Goal: Task Accomplishment & Management: Manage account settings

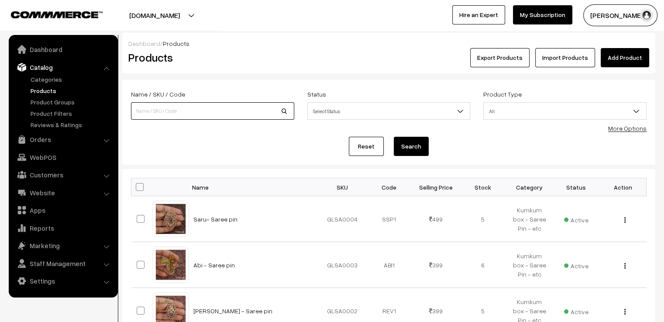
click at [189, 111] on input at bounding box center [212, 110] width 163 height 17
type input "roja"
click at [394, 137] on button "Search" at bounding box center [411, 146] width 35 height 19
click at [625, 56] on link "Add Product" at bounding box center [625, 57] width 48 height 19
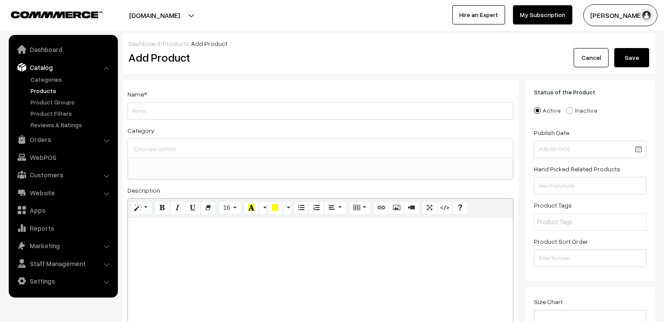
select select
type input "Imai - Heart glass bangles with zircon stone."
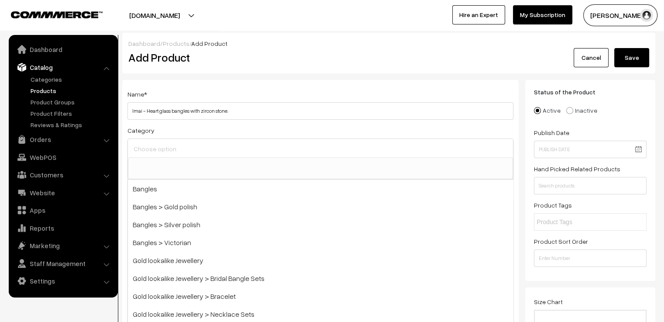
click at [226, 144] on input at bounding box center [320, 148] width 378 height 13
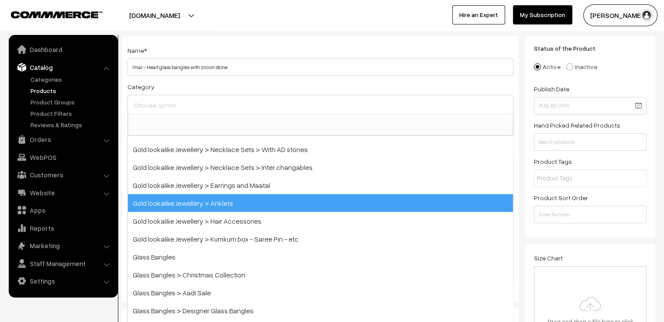
scroll to position [254, 0]
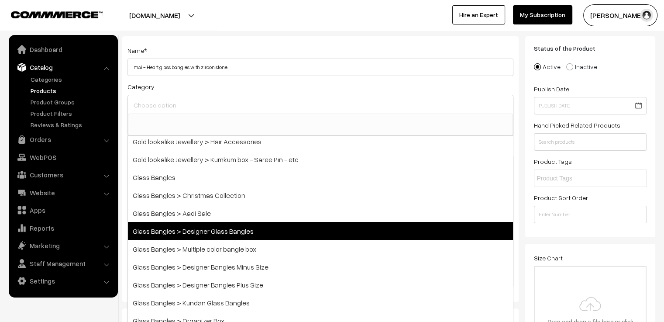
click at [233, 231] on span "Glass Bangles > Designer Glass Bangles" at bounding box center [320, 231] width 385 height 18
select select "13"
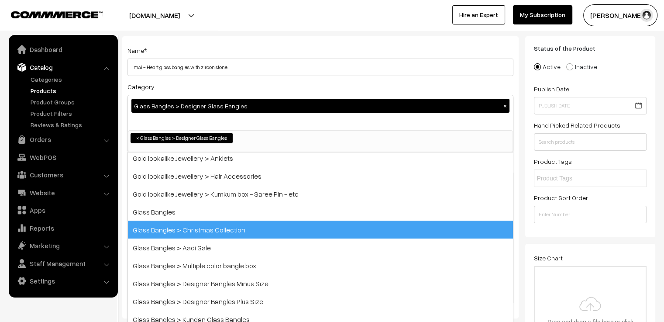
scroll to position [119, 0]
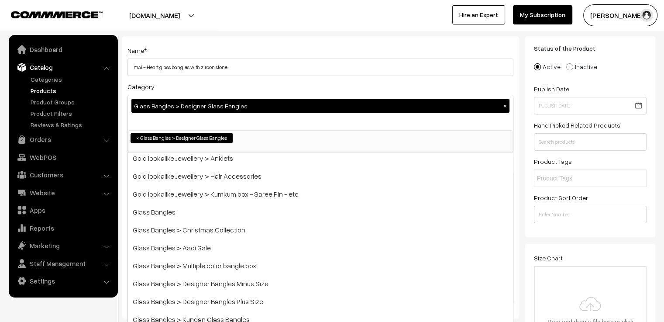
click at [205, 82] on div "Category Glass Bangles > Designer Glass Bangles × Bangles Bangles > Gold polish…" at bounding box center [320, 116] width 386 height 71
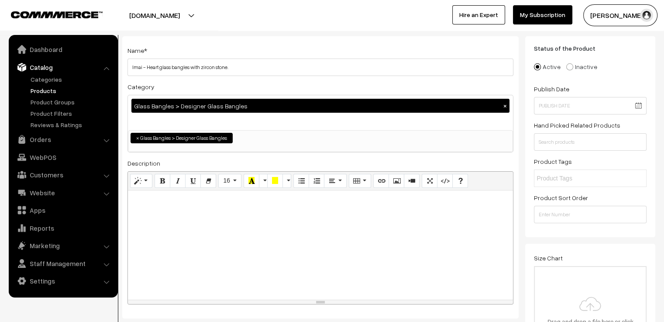
scroll to position [87, 0]
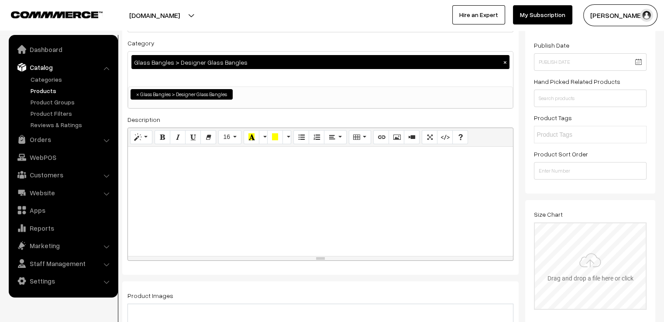
click at [597, 266] on input "file" at bounding box center [590, 266] width 111 height 86
type input "C:\fakepath\size chart new website.jpg"
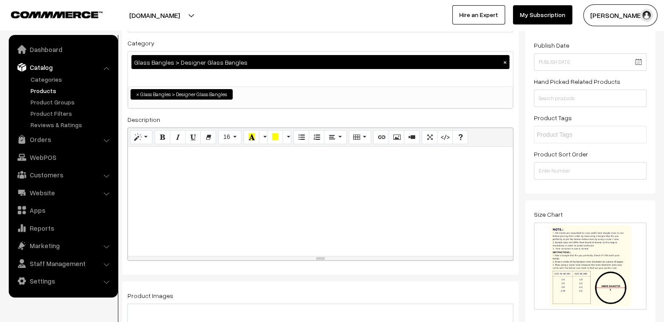
click at [177, 175] on div at bounding box center [320, 201] width 385 height 109
paste div
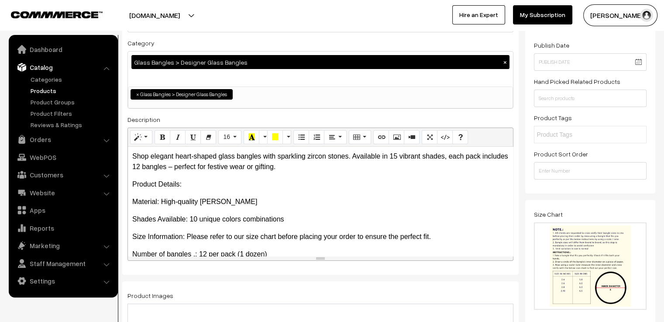
click at [196, 219] on p "Shades Available: 10 unique colors combinations" at bounding box center [320, 219] width 376 height 10
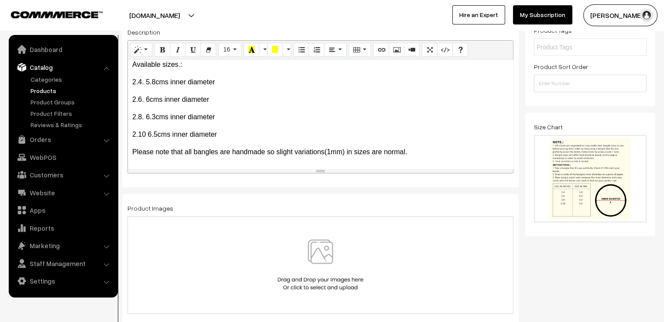
scroll to position [218, 0]
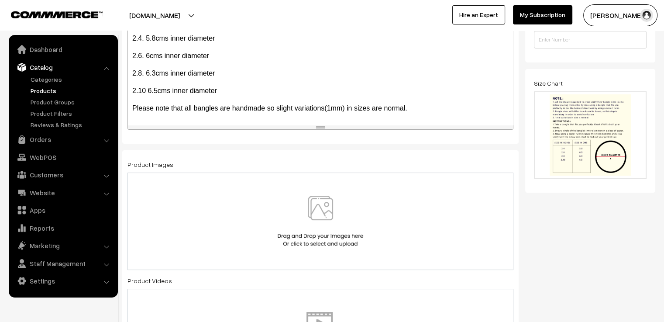
click at [319, 217] on img at bounding box center [320, 221] width 90 height 51
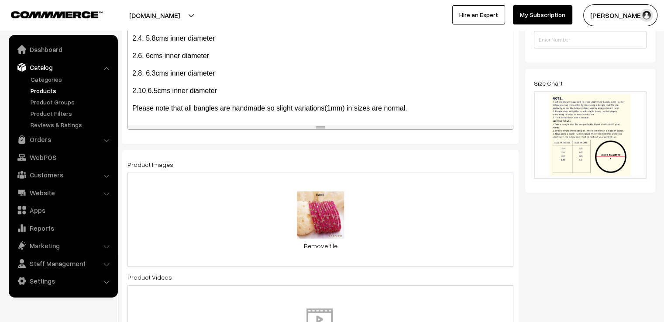
click at [381, 208] on div "0.2 MB RANI.jpg Check Error Remove file" at bounding box center [320, 219] width 386 height 94
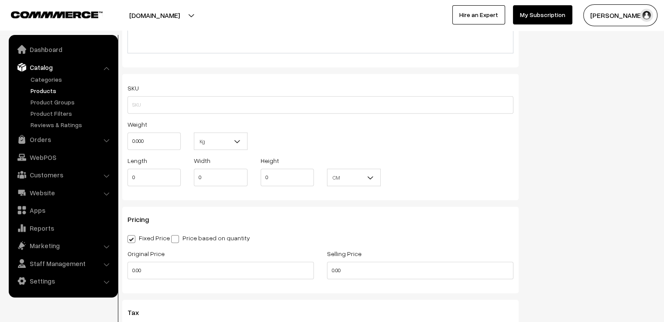
scroll to position [742, 0]
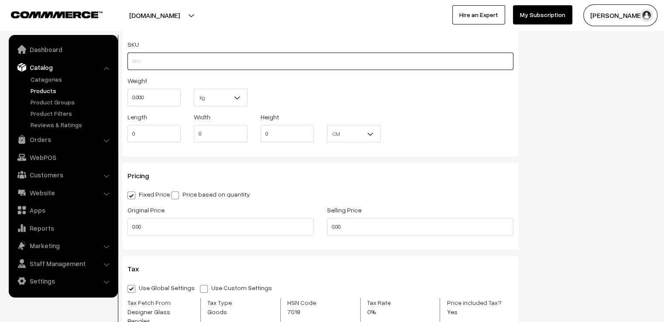
click at [175, 66] on input "text" at bounding box center [320, 60] width 386 height 17
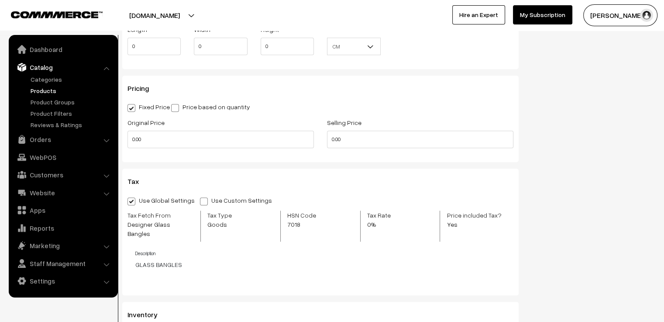
type input "DGBH0"
drag, startPoint x: 145, startPoint y: 141, endPoint x: 124, endPoint y: 142, distance: 21.8
click at [124, 142] on div "Original Price 0.00" at bounding box center [220, 135] width 199 height 36
type input "499"
drag, startPoint x: 344, startPoint y: 139, endPoint x: 322, endPoint y: 146, distance: 23.3
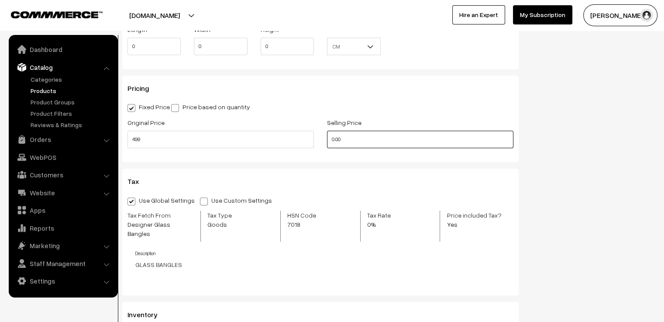
click at [322, 146] on div "Selling Price 0.00" at bounding box center [419, 135] width 199 height 36
type input "250"
click at [309, 155] on div "Pricing Fixed Price Price based on quantity Original Price 499 Selling Price 25…" at bounding box center [320, 119] width 396 height 86
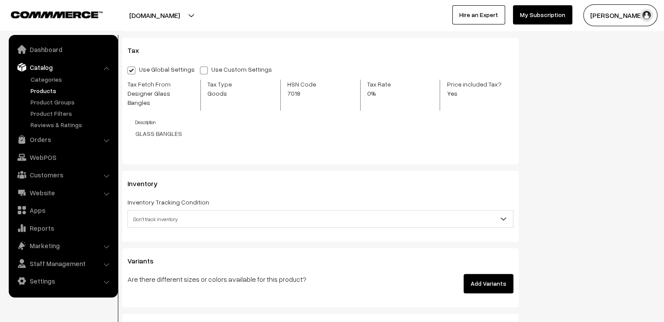
scroll to position [1004, 0]
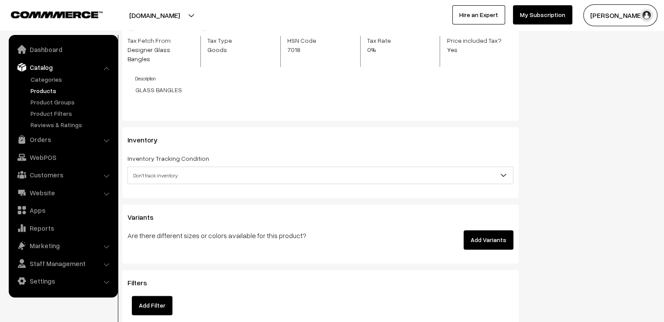
click at [238, 177] on div "Inventory Inventory Tracking Condition Don't track inventory Track product's in…" at bounding box center [320, 162] width 396 height 71
click at [240, 170] on span "Don't track inventory" at bounding box center [320, 175] width 385 height 15
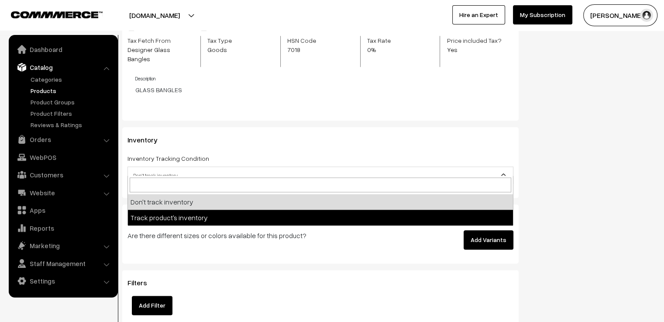
select select "2"
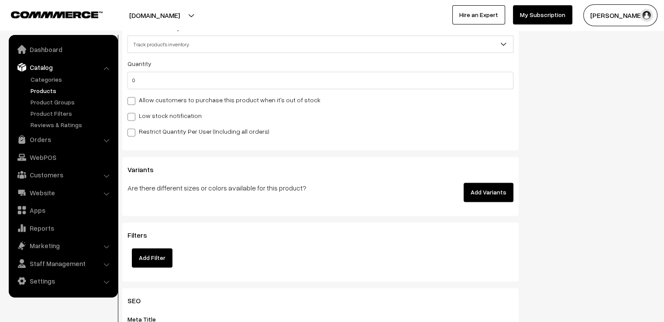
scroll to position [1178, 0]
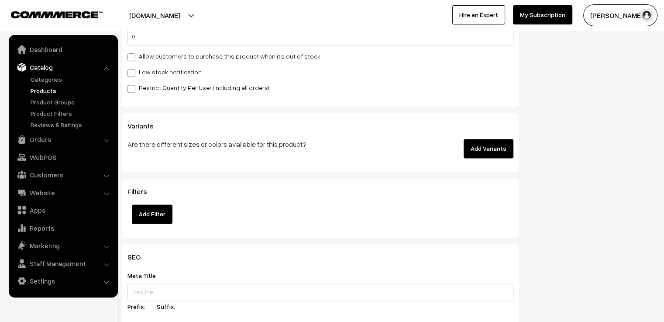
click at [473, 143] on button "Add Variants" at bounding box center [489, 148] width 50 height 19
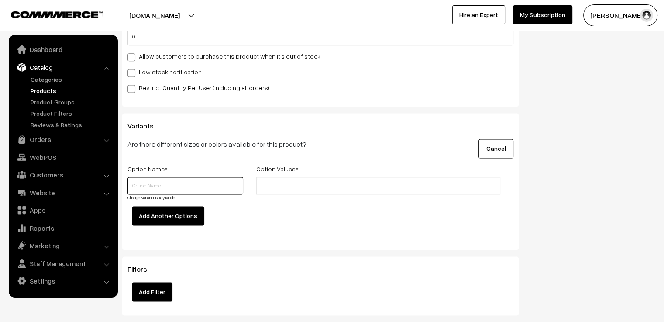
click at [165, 179] on input "text" at bounding box center [185, 185] width 116 height 17
type input "c"
type input "Colour"
click at [153, 211] on button "Add Another Options" at bounding box center [168, 215] width 72 height 19
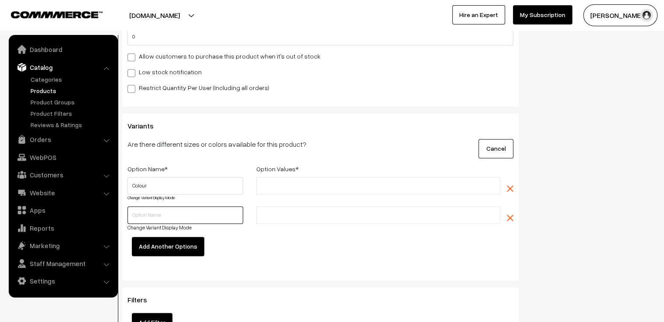
click at [150, 206] on input "text" at bounding box center [185, 214] width 116 height 17
type input "Size"
click at [293, 210] on input "text" at bounding box center [297, 214] width 76 height 9
type input "2.4"
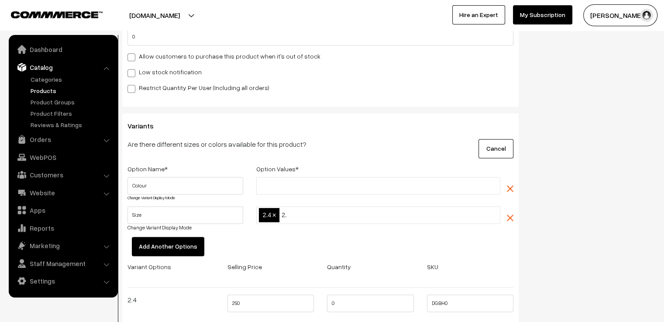
type input "2.6"
type input "2.8"
type input "2.10"
click at [267, 181] on input "text" at bounding box center [297, 185] width 76 height 9
type input "Baby Pink"
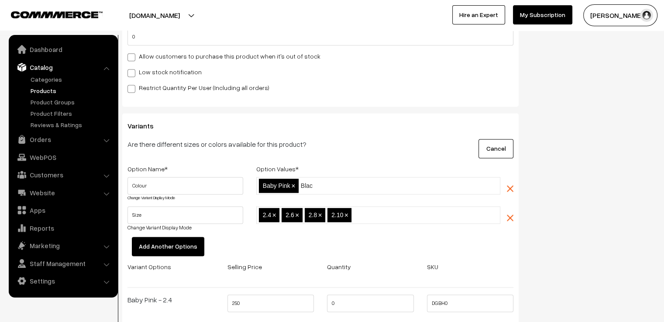
type input "Black"
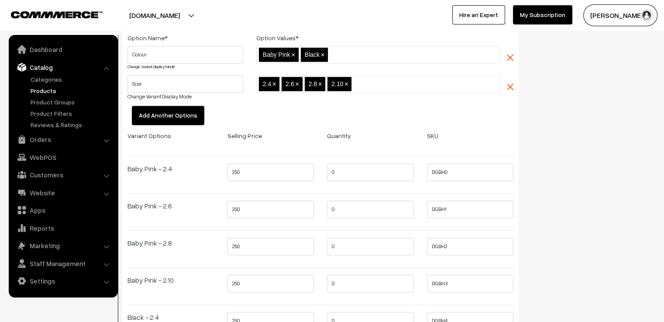
scroll to position [1266, 0]
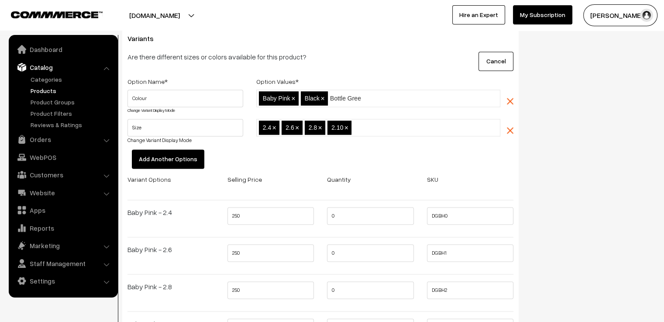
type input "Bottle Green"
type input "Lavender"
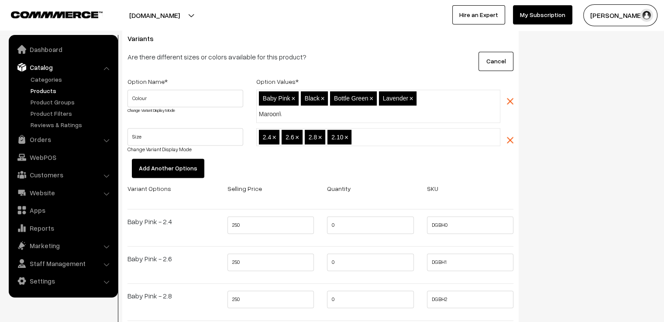
type input "Maroon"
type input "Mauve"
type input "Multi"
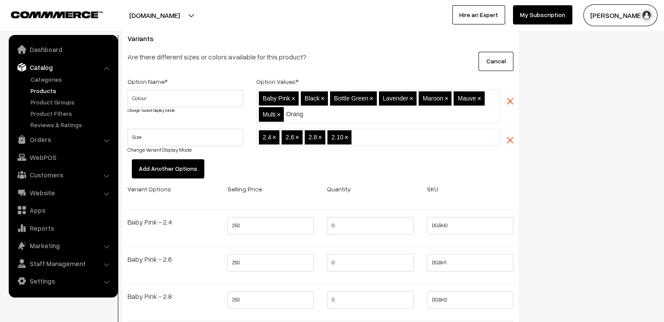
type input "Orange"
type input "Peacock"
type input "Rani"
type input "Red"
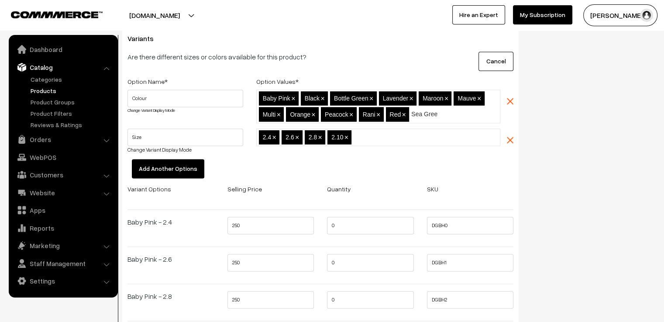
type input "Sea Green"
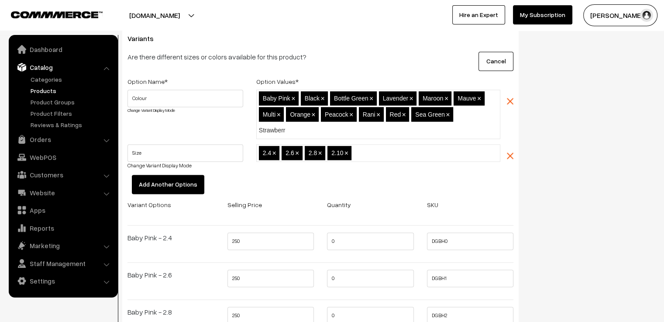
type input "Strawberry"
type input "Sunset"
type input "Wine"
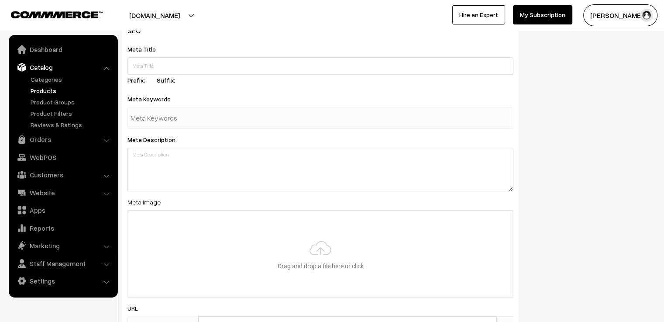
scroll to position [3666, 0]
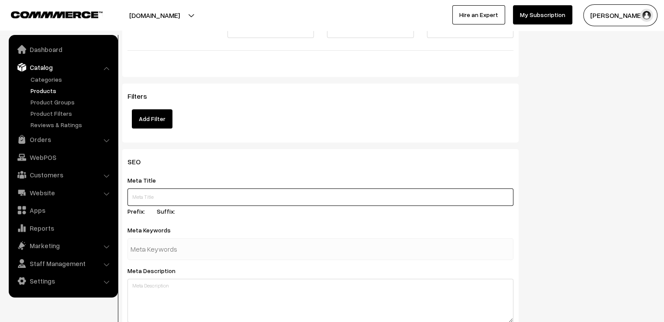
click at [163, 188] on input "text" at bounding box center [320, 196] width 386 height 17
paste input "Heart Glass Bangles with Zircon Stones – 12 Bangles Pack in 15 Stunning Shades"
click at [290, 188] on input "Heart Glass Bangles with Zircon Stones – 12 Bangles Pack in 15 Stunning Shades …" at bounding box center [320, 196] width 386 height 17
type input "Heart Glass Bangles with Zircon Stones – 12 Bangles Pack in 15 Stunning. Shades…"
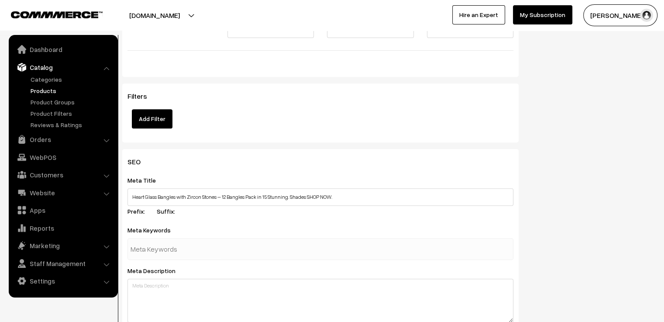
click at [258, 204] on div "Meta Title Heart Glass Bangles with Zircon Stones – 12 Bangles Pack in 15 Stunn…" at bounding box center [320, 197] width 386 height 45
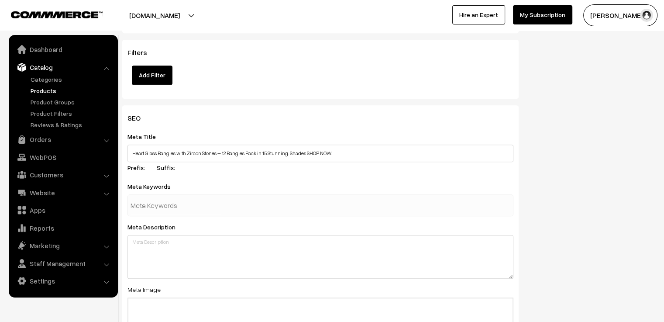
scroll to position [3797, 0]
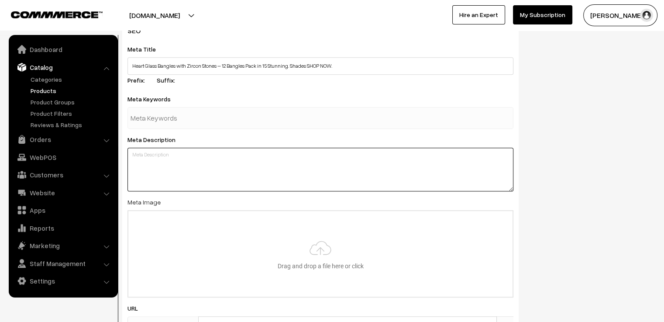
click at [206, 151] on textarea at bounding box center [320, 170] width 386 height 44
paste textarea "Shop elegant heart-shaped glass bangles with sparkling zircon stones. Available…"
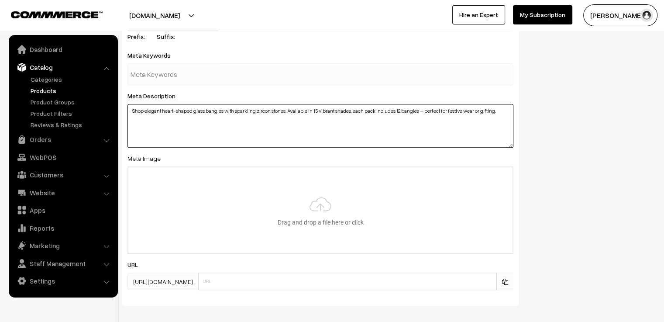
click at [146, 114] on textarea "Shop elegant heart-shaped glass bangles with sparkling zircon stones. Available…" at bounding box center [320, 126] width 386 height 44
click at [504, 104] on textarea "Shop elegant heart-shaped glass bangles with sparkling zircon stones. Available…" at bounding box center [320, 126] width 386 height 44
paste textarea "heart glass bangles, zircon stone bangles, glass bangles pack, festive bangles …"
drag, startPoint x: 456, startPoint y: 107, endPoint x: 459, endPoint y: 112, distance: 5.7
click at [459, 112] on textarea "Shop elegant heart-shaped glass bangles with sparkling zircon stones. Available…" at bounding box center [320, 126] width 386 height 44
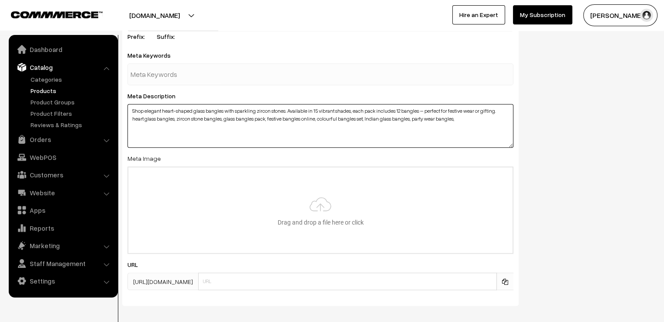
type textarea "Shop elegant heart-shaped glass bangles with sparkling zircon stones. Available…"
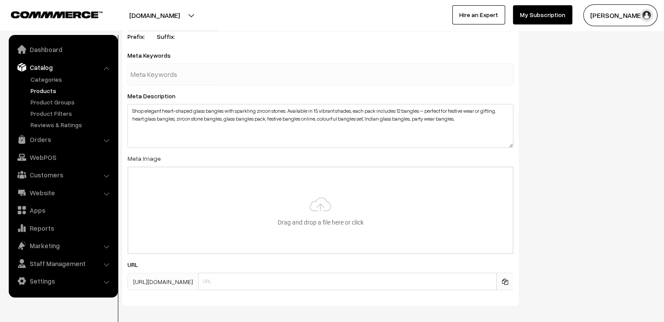
click at [189, 65] on input "text" at bounding box center [176, 73] width 91 height 17
paste input "stylish bangles for women"
type input "stylish bangles for women"
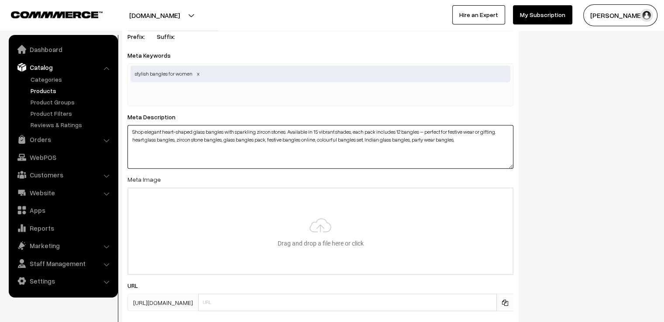
drag, startPoint x: 410, startPoint y: 127, endPoint x: 453, endPoint y: 131, distance: 43.4
click at [453, 131] on textarea "Shop elegant heart-shaped glass bangles with sparkling zircon stones. Available…" at bounding box center [320, 147] width 386 height 44
type textarea "Shop elegant heart-shaped glass bangles with sparkling zircon stones. Available…"
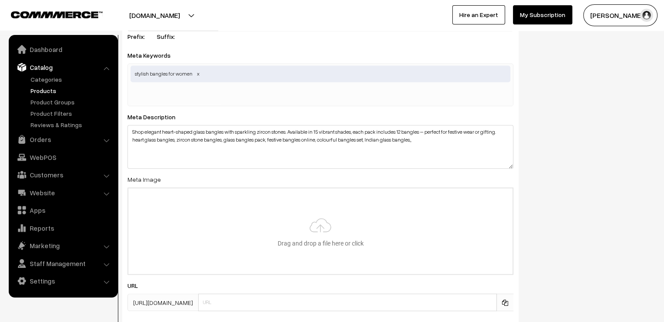
click at [192, 72] on div "stylish bangles for women" at bounding box center [320, 84] width 386 height 43
paste input "party wear bangles"
type input "party wear bangles"
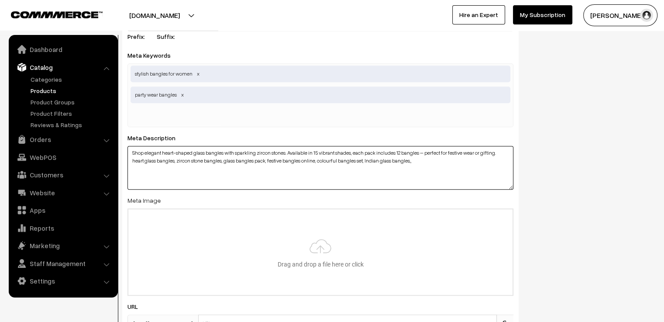
drag, startPoint x: 365, startPoint y: 147, endPoint x: 409, endPoint y: 152, distance: 44.4
click at [409, 152] on textarea "Shop elegant heart-shaped glass bangles with sparkling zircon stones. Available…" at bounding box center [320, 168] width 386 height 44
type textarea "Shop elegant heart-shaped glass bangles with sparkling zircon stones. Available…"
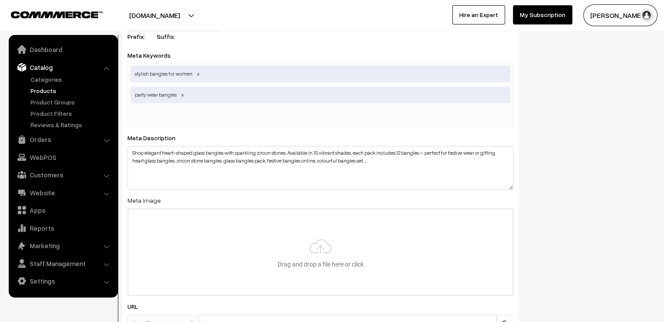
click at [161, 107] on input "text" at bounding box center [176, 115] width 91 height 17
paste input "Indian glass bangles"
type input "Indian glass bangles"
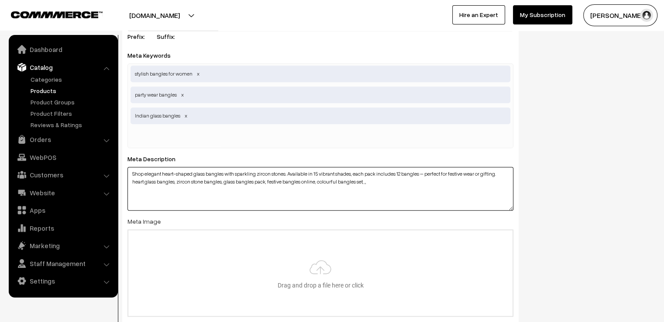
drag, startPoint x: 319, startPoint y: 170, endPoint x: 363, endPoint y: 175, distance: 44.8
click at [363, 175] on textarea "Shop elegant heart-shaped glass bangles with sparkling zircon stones. Available…" at bounding box center [320, 189] width 386 height 44
type textarea "Shop elegant heart-shaped glass bangles with sparkling zircon stones. Available…"
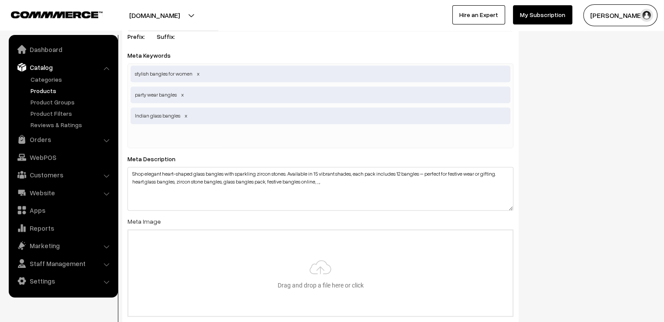
click at [166, 128] on input "text" at bounding box center [176, 136] width 91 height 17
paste input "colourful bangles set"
type input "colourful bangles set"
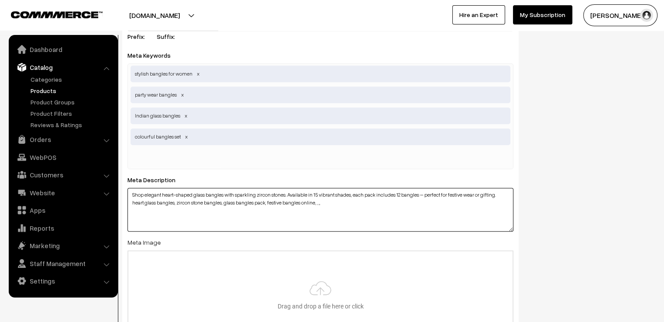
drag, startPoint x: 268, startPoint y: 189, endPoint x: 316, endPoint y: 196, distance: 48.5
click at [316, 196] on textarea "Shop elegant heart-shaped glass bangles with sparkling zircon stones. Available…" at bounding box center [320, 210] width 386 height 44
type textarea "Shop elegant heart-shaped glass bangles with sparkling zircon stones. Available…"
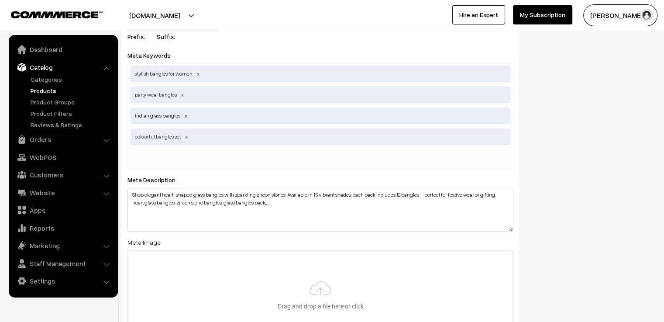
click at [182, 149] on input "text" at bounding box center [176, 157] width 91 height 17
paste input "festive bangles online"
type input "festive bangles online"
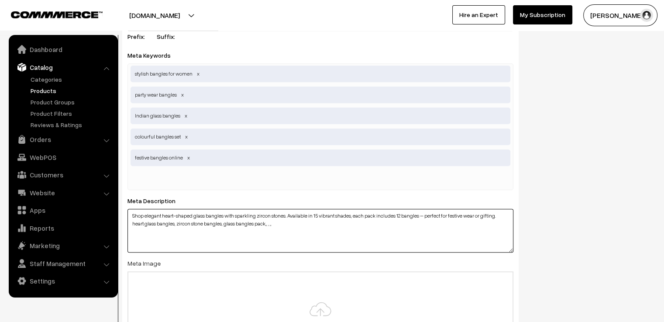
drag, startPoint x: 224, startPoint y: 210, endPoint x: 267, endPoint y: 217, distance: 43.3
click at [267, 217] on textarea "Shop elegant heart-shaped glass bangles with sparkling zircon stones. Available…" at bounding box center [320, 231] width 386 height 44
type textarea "Shop elegant heart-shaped glass bangles with sparkling zircon stones. Available…"
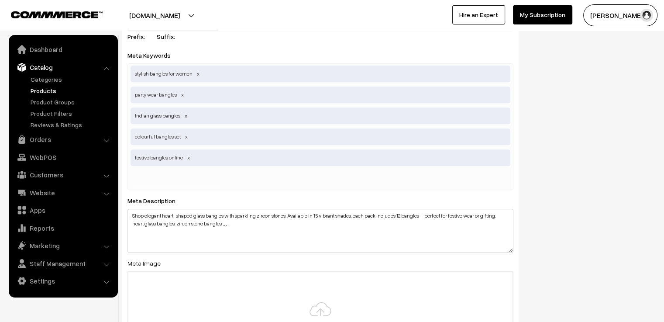
click at [171, 170] on input "text" at bounding box center [176, 178] width 91 height 17
paste input "glass bangles pack"
type input "glass bangles pack"
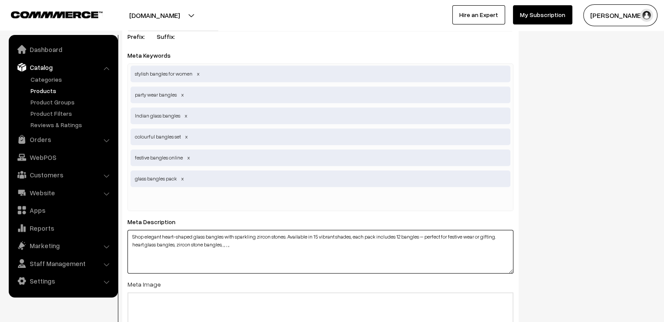
click at [178, 233] on textarea "Shop elegant heart-shaped glass bangles with sparkling zircon stones. Available…" at bounding box center [320, 252] width 386 height 44
drag, startPoint x: 177, startPoint y: 232, endPoint x: 221, endPoint y: 240, distance: 45.2
click at [221, 240] on textarea "Shop elegant heart-shaped glass bangles with sparkling zircon stones. Available…" at bounding box center [320, 252] width 386 height 44
type textarea "Shop elegant heart-shaped glass bangles with sparkling zircon stones. Available…"
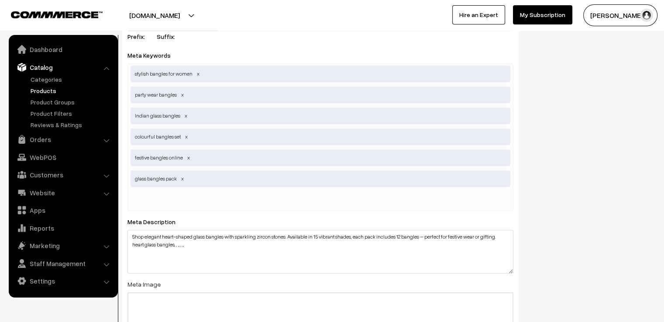
click at [154, 191] on input "text" at bounding box center [176, 199] width 91 height 17
paste input "zircon stone bangles"
type input "zircon stone bangles"
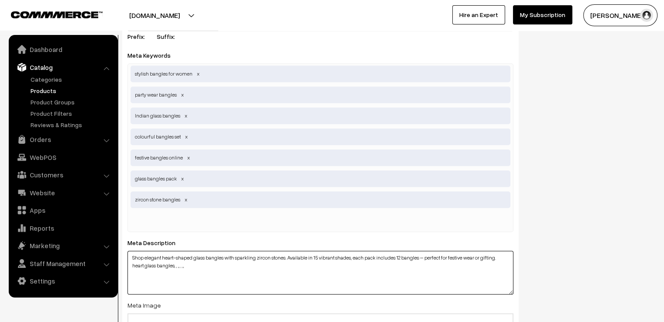
drag, startPoint x: 131, startPoint y: 252, endPoint x: 175, endPoint y: 258, distance: 44.4
click at [175, 258] on textarea "Shop elegant heart-shaped glass bangles with sparkling zircon stones. Available…" at bounding box center [320, 273] width 386 height 44
type textarea "Shop elegant heart-shaped glass bangles with sparkling zircon stones. Available…"
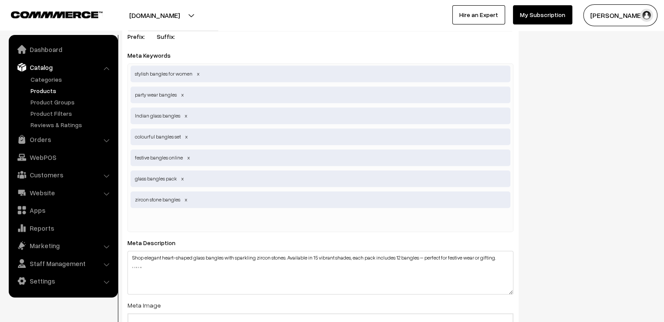
click at [146, 212] on input "text" at bounding box center [176, 220] width 91 height 17
paste input "heart glass bangles"
type input "heart glass bangles"
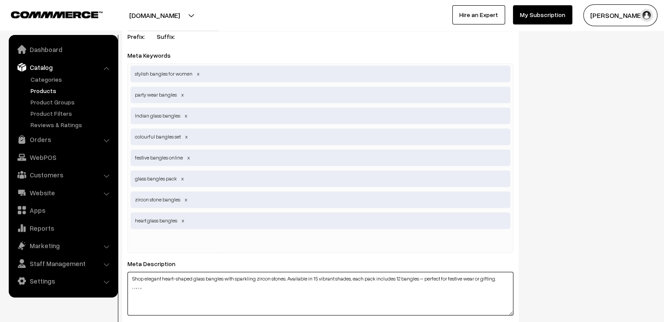
drag, startPoint x: 148, startPoint y: 275, endPoint x: 121, endPoint y: 278, distance: 26.8
click at [121, 278] on div "SEO Meta Title Heart Glass Bangles with Zircon Stones – 12 Bangles Pack in 15 S…" at bounding box center [320, 226] width 409 height 505
type textarea "Shop elegant heart-shaped glass bangles with sparkling zircon stones. Available…"
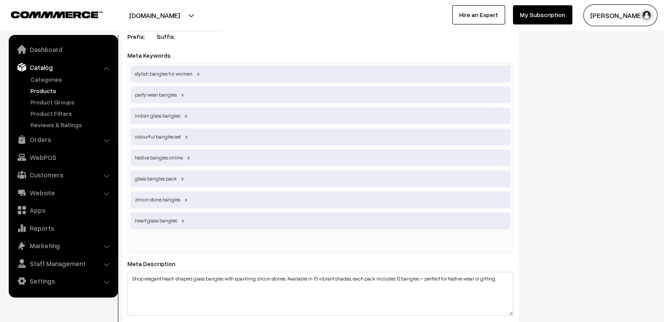
click at [144, 233] on input "text" at bounding box center [176, 241] width 91 height 17
type input "G"
type input "glass bangles"
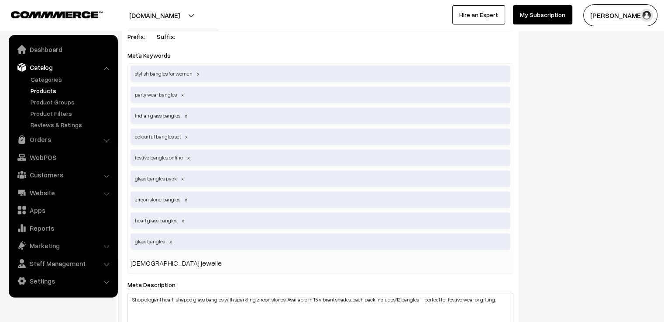
type input "indian jewellery"
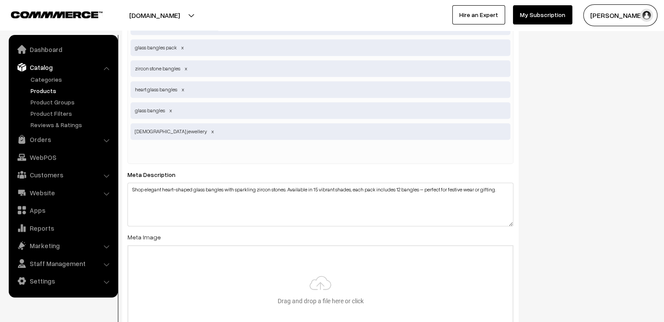
scroll to position [4059, 0]
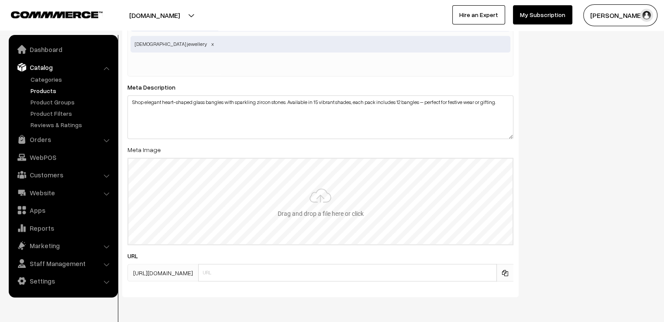
click at [310, 192] on input "file" at bounding box center [320, 201] width 384 height 86
type input "C:\fakepath\RANI.jpg"
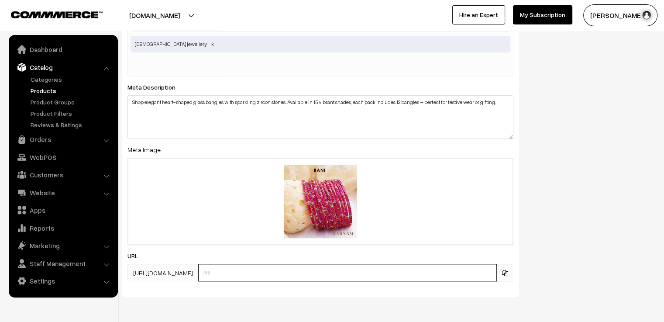
click at [261, 264] on input "text" at bounding box center [347, 272] width 299 height 17
type input "im"
click at [585, 162] on div "SEO Meta Title Heart Glass Bangles with Zircon Stones – 12 Bangles Pack in 15 S…" at bounding box center [389, 29] width 546 height 547
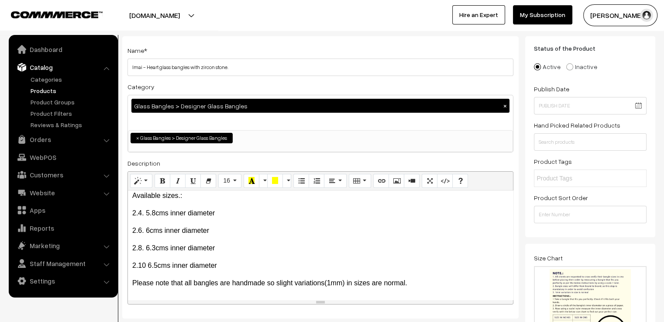
scroll to position [0, 0]
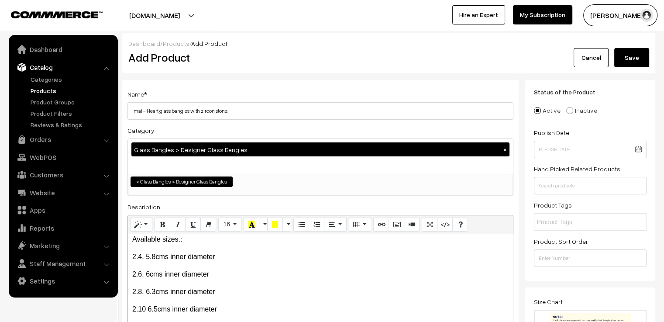
click at [622, 52] on button "Save" at bounding box center [631, 57] width 35 height 19
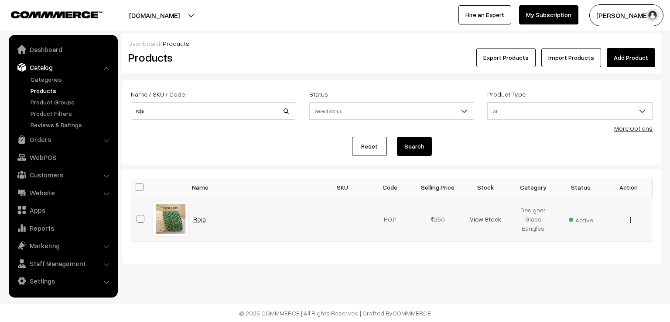
click at [195, 220] on link "Roja" at bounding box center [199, 218] width 13 height 7
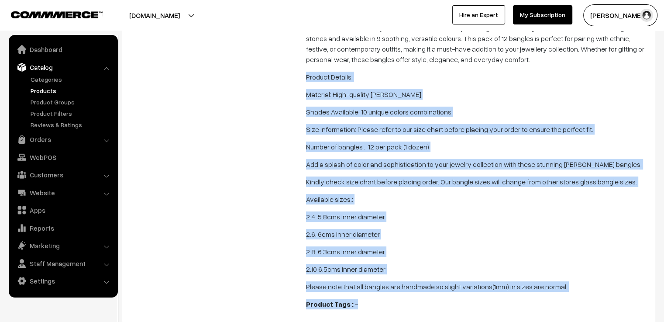
scroll to position [169, 0]
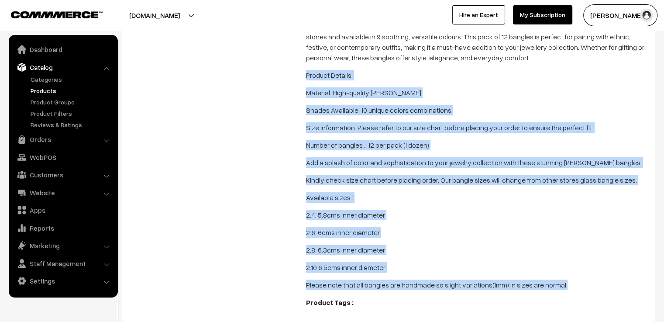
drag, startPoint x: 306, startPoint y: 113, endPoint x: 558, endPoint y: 288, distance: 307.3
click at [558, 288] on div "Category : Designer Glass Bangles Colour Select Colour Bottle Green English Ros…" at bounding box center [477, 125] width 357 height 375
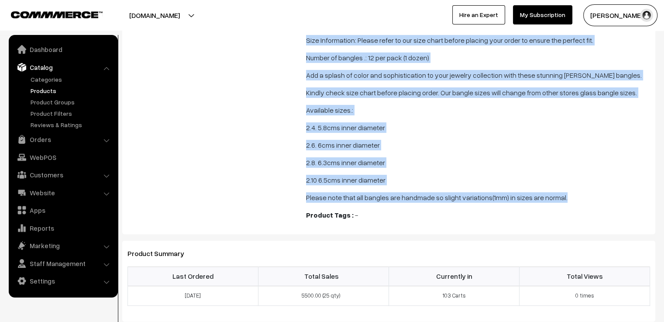
scroll to position [213, 0]
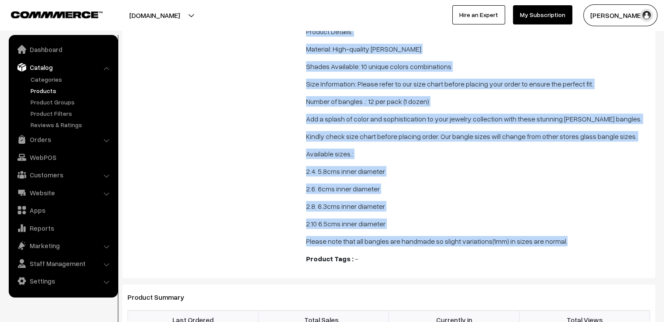
copy span "Product Details: Material: High-quality crystal glass Shades Available: 10 uniq…"
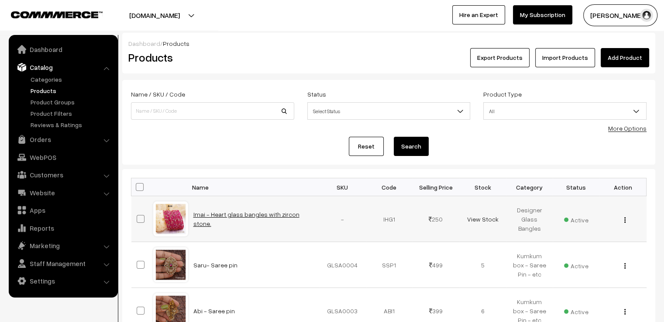
click at [261, 217] on link "Imai - Heart glass bangles with zircon stone." at bounding box center [246, 218] width 106 height 17
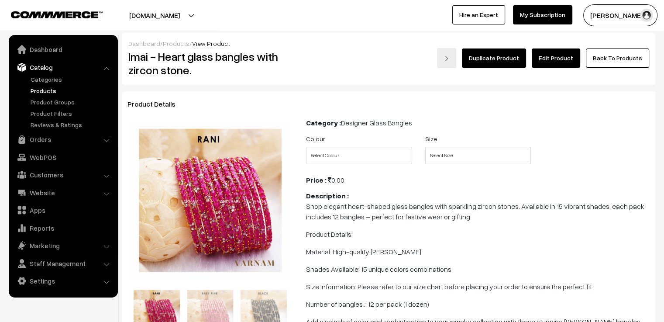
click at [561, 60] on link "Edit Product" at bounding box center [556, 57] width 48 height 19
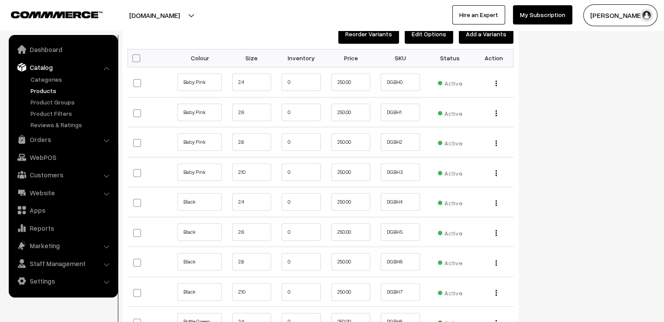
scroll to position [917, 0]
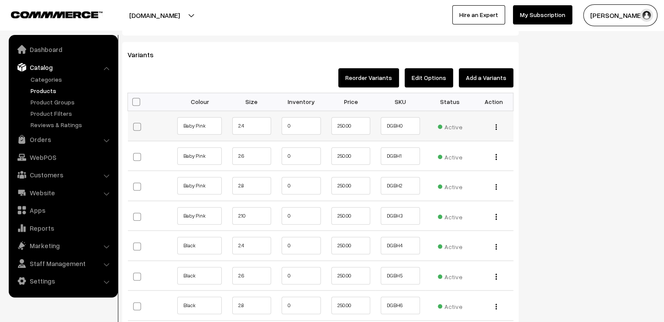
click at [497, 121] on div "Edit Change to Bulk Price Delete" at bounding box center [494, 125] width 28 height 9
click at [496, 124] on img "button" at bounding box center [495, 127] width 1 height 6
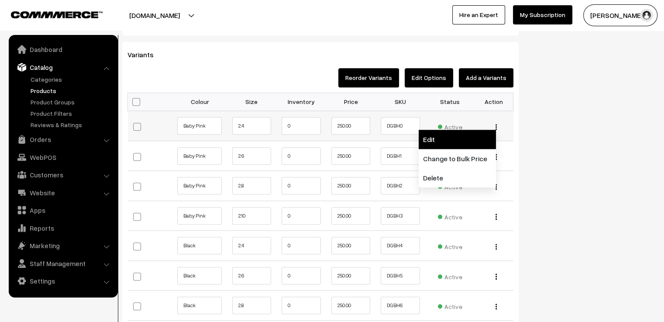
click at [463, 133] on link "Edit" at bounding box center [457, 139] width 77 height 19
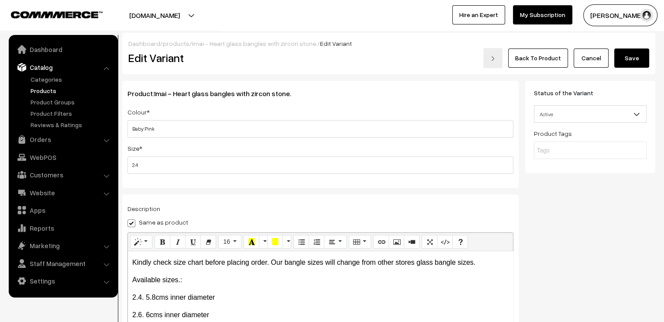
scroll to position [218, 0]
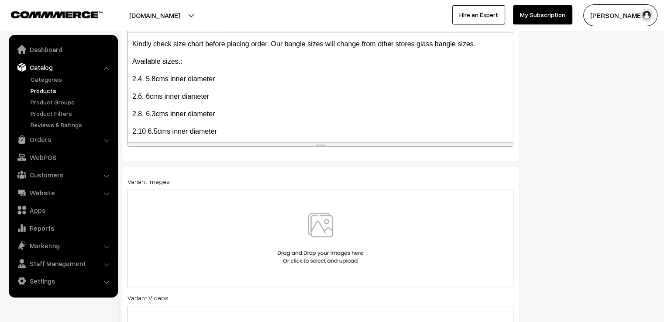
click at [306, 238] on img at bounding box center [320, 238] width 90 height 51
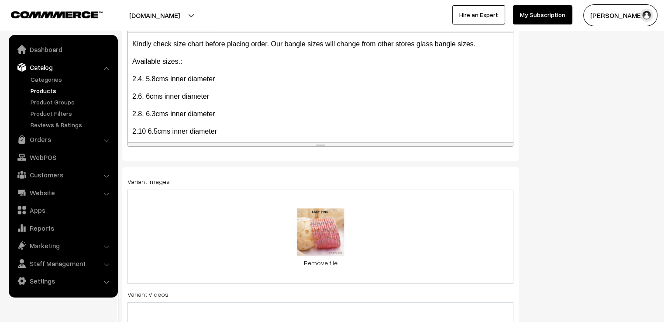
scroll to position [0, 0]
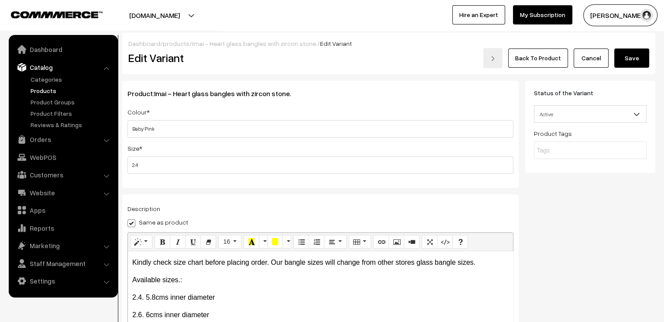
click at [624, 59] on button "Save" at bounding box center [631, 57] width 35 height 19
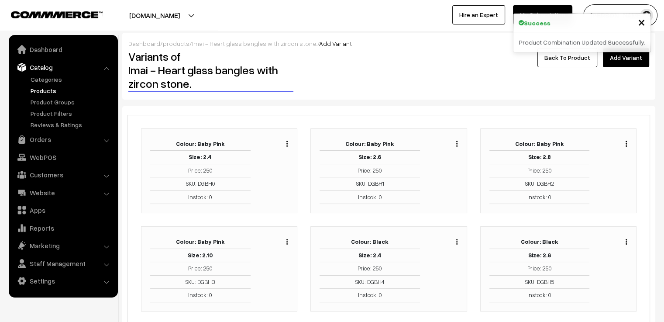
click at [457, 143] on button "button" at bounding box center [457, 143] width 2 height 7
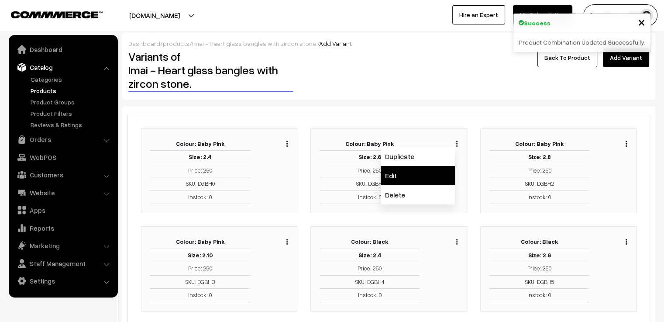
click at [435, 177] on link "Edit" at bounding box center [418, 175] width 74 height 19
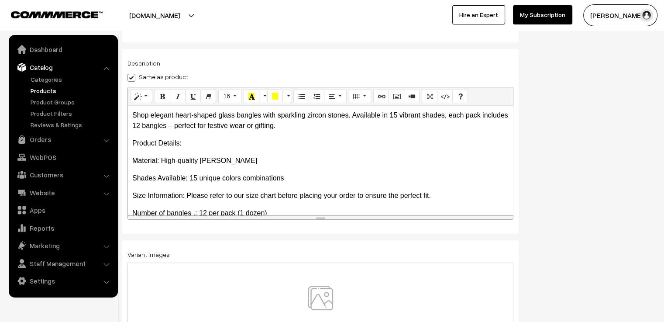
scroll to position [153, 0]
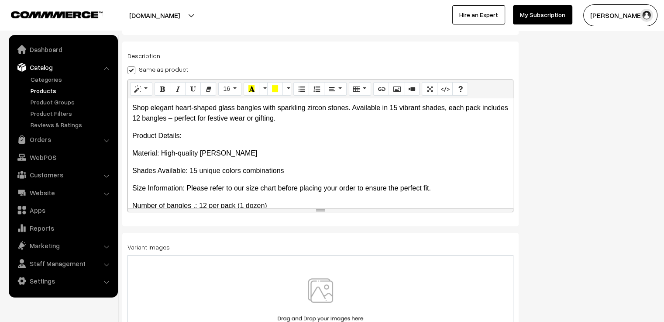
click at [315, 284] on img at bounding box center [320, 303] width 90 height 51
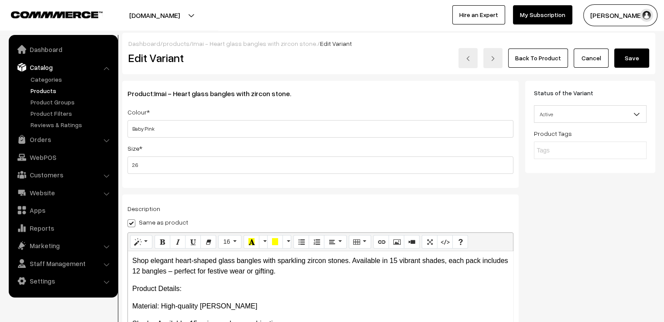
click at [631, 62] on button "Save" at bounding box center [631, 57] width 35 height 19
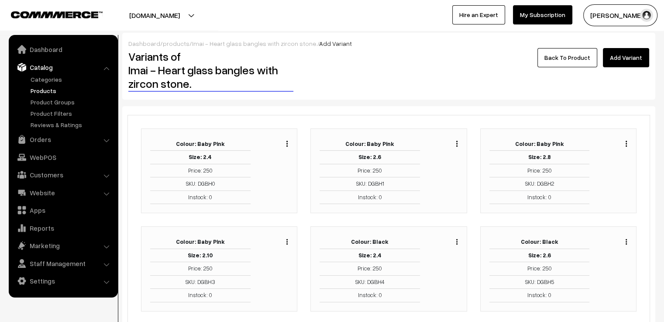
click at [626, 144] on img "button" at bounding box center [625, 144] width 1 height 6
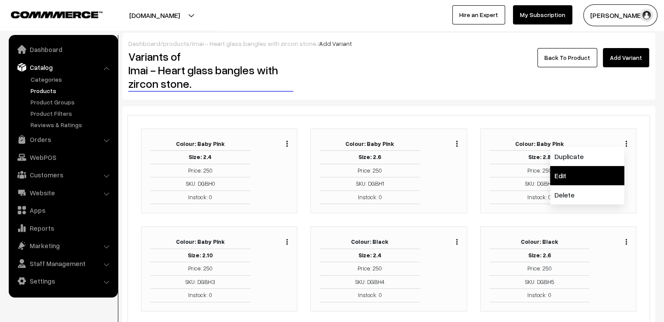
click at [603, 174] on link "Edit" at bounding box center [587, 175] width 74 height 19
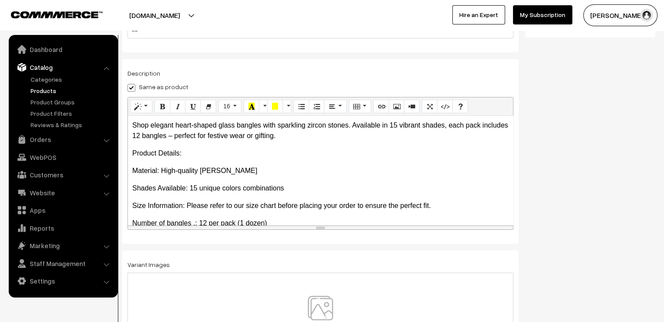
scroll to position [153, 0]
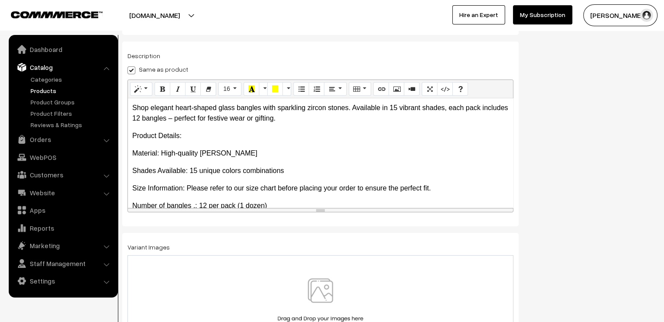
click at [330, 277] on div at bounding box center [320, 303] width 386 height 97
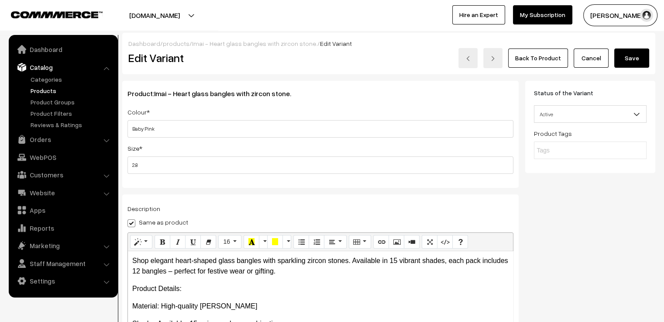
click at [630, 59] on button "Save" at bounding box center [631, 57] width 35 height 19
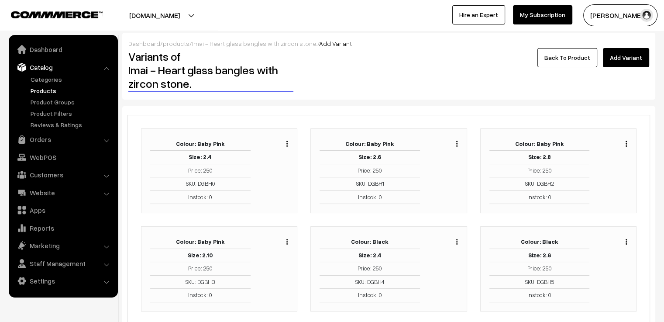
click at [286, 241] on img "button" at bounding box center [286, 242] width 1 height 6
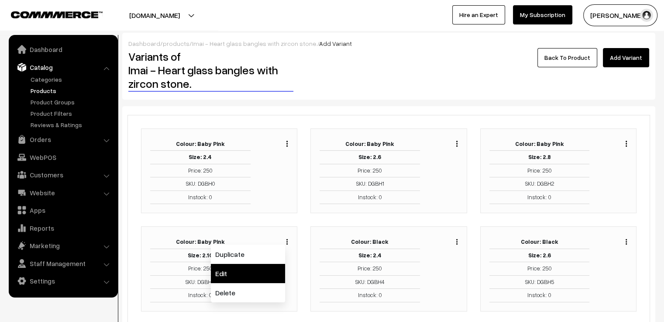
click at [265, 272] on link "Edit" at bounding box center [248, 273] width 74 height 19
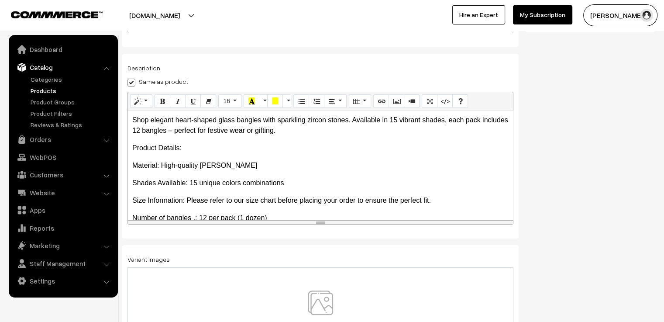
scroll to position [153, 0]
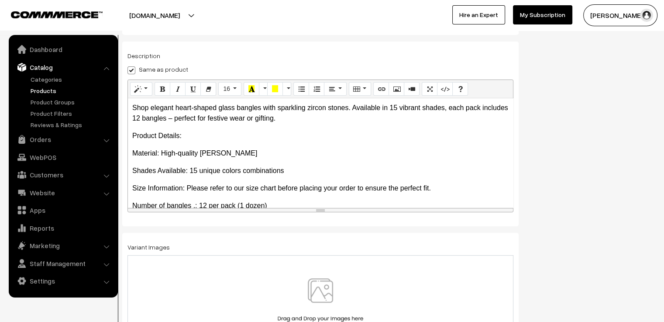
click at [305, 267] on div at bounding box center [320, 303] width 386 height 97
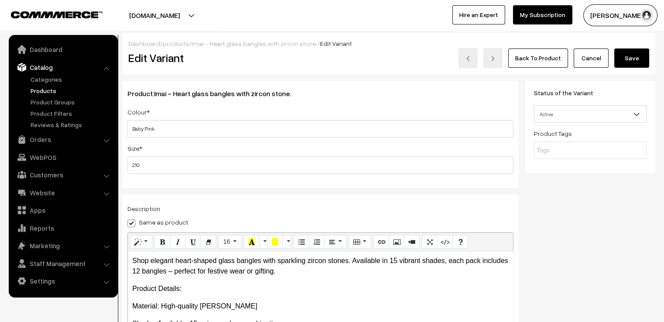
click at [627, 60] on button "Save" at bounding box center [631, 57] width 35 height 19
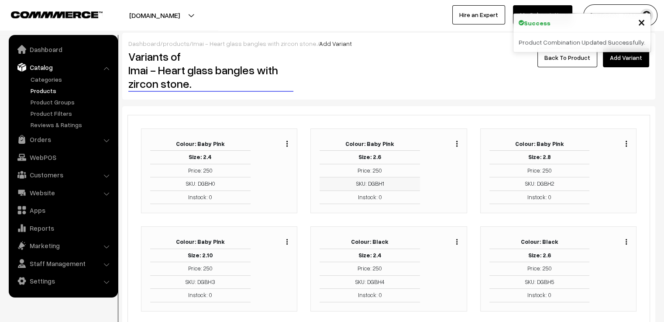
scroll to position [87, 0]
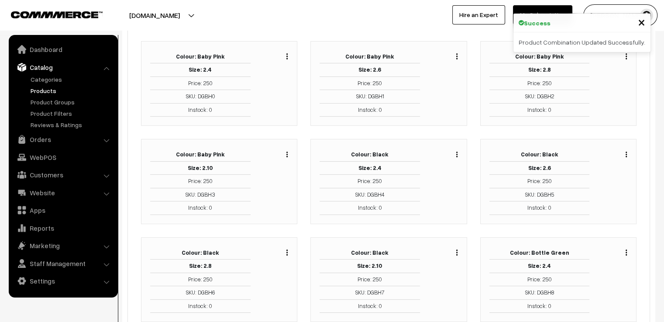
click at [457, 153] on button "button" at bounding box center [457, 154] width 2 height 7
click at [440, 180] on link "Edit" at bounding box center [418, 185] width 74 height 19
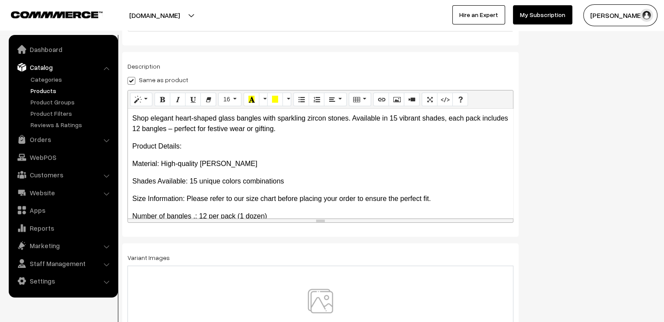
scroll to position [153, 0]
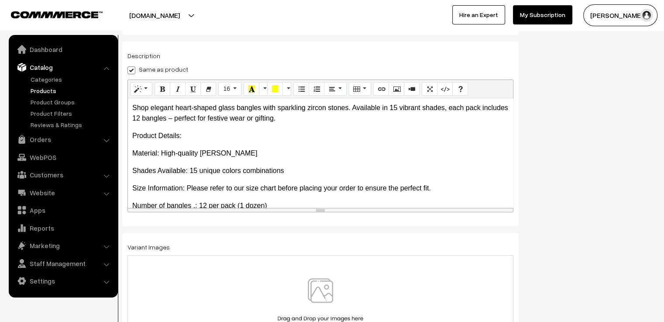
click at [312, 279] on img at bounding box center [320, 303] width 90 height 51
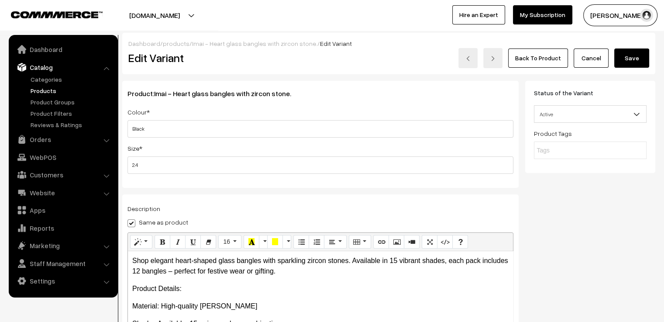
click at [627, 55] on button "Save" at bounding box center [631, 57] width 35 height 19
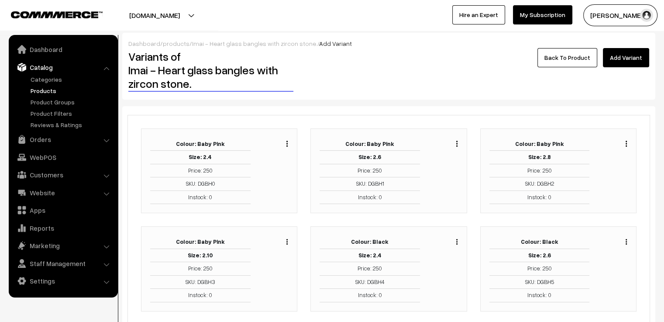
click at [625, 242] on img "button" at bounding box center [625, 242] width 1 height 6
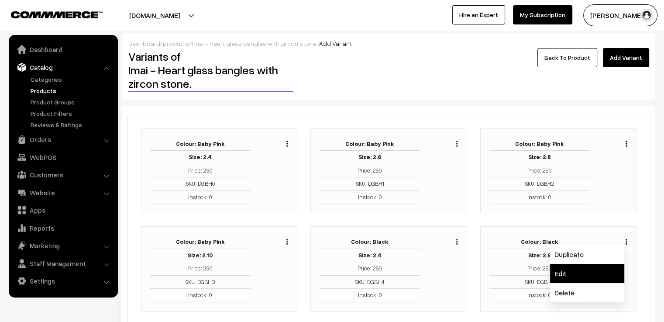
click at [597, 268] on link "Edit" at bounding box center [587, 273] width 74 height 19
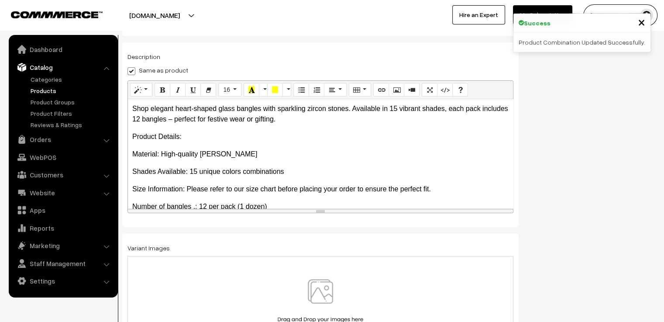
scroll to position [153, 0]
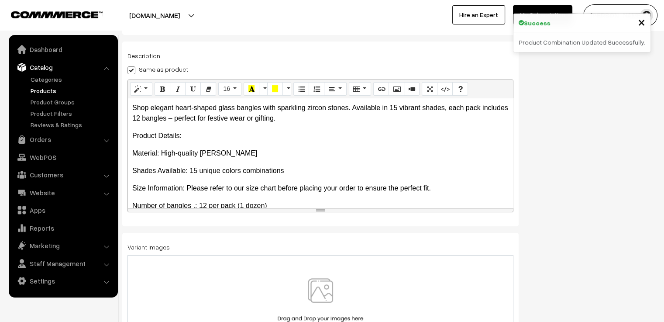
click at [328, 265] on div at bounding box center [320, 303] width 386 height 97
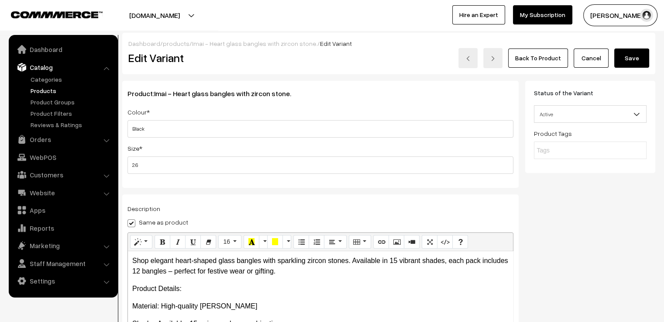
click at [631, 60] on button "Save" at bounding box center [631, 57] width 35 height 19
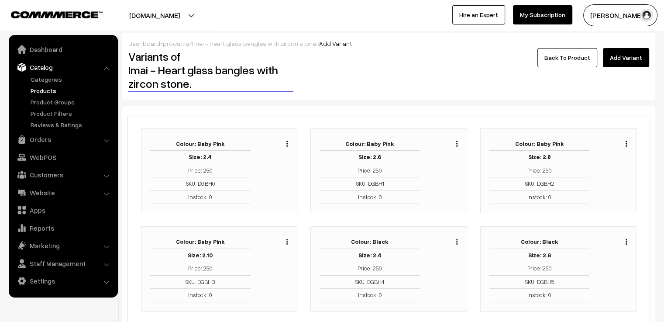
scroll to position [87, 0]
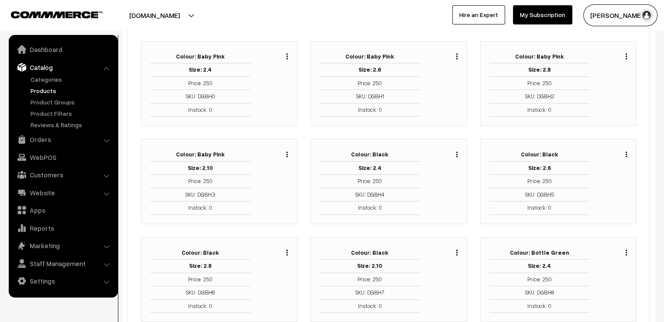
click at [287, 249] on img "button" at bounding box center [286, 252] width 1 height 6
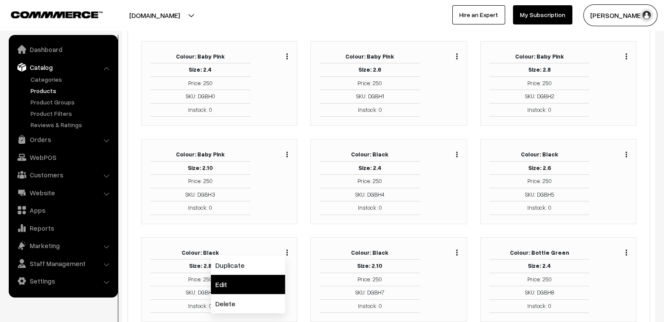
click at [273, 280] on link "Edit" at bounding box center [248, 284] width 74 height 19
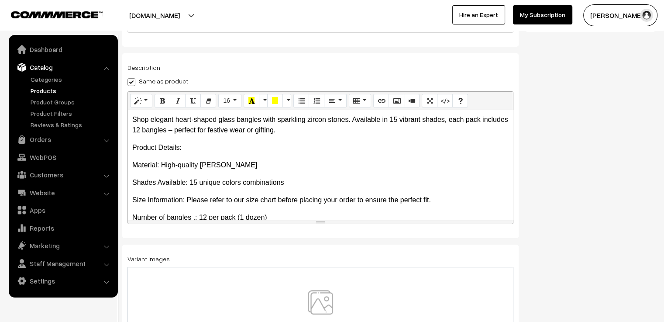
scroll to position [153, 0]
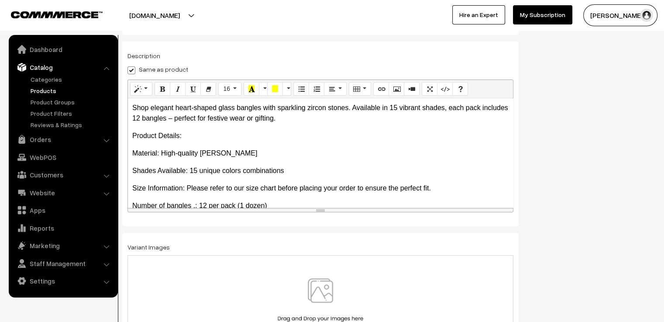
click at [291, 267] on div at bounding box center [320, 303] width 386 height 97
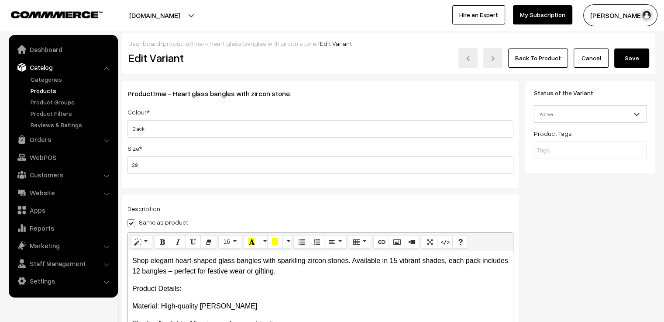
click at [632, 60] on button "Save" at bounding box center [631, 57] width 35 height 19
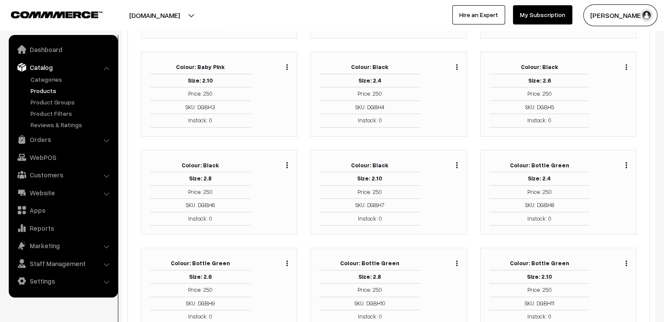
scroll to position [218, 0]
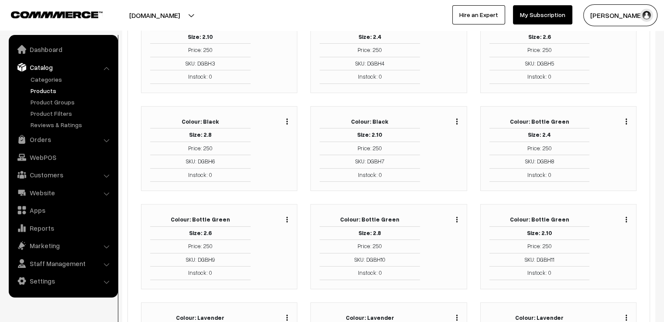
click at [459, 120] on div "Duplicate Edit Delete" at bounding box center [445, 148] width 38 height 67
click at [456, 121] on img "button" at bounding box center [456, 121] width 1 height 6
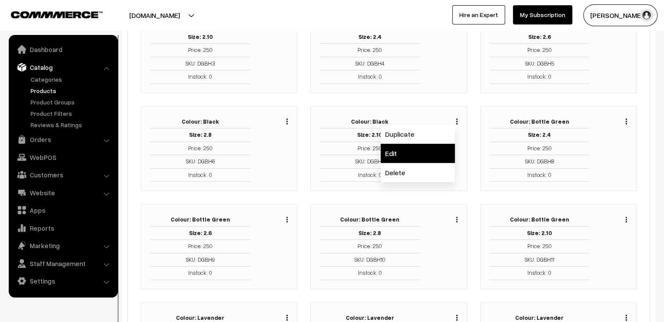
click at [443, 151] on link "Edit" at bounding box center [418, 153] width 74 height 19
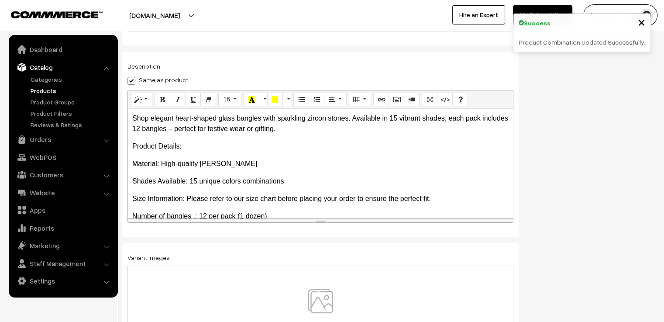
scroll to position [153, 0]
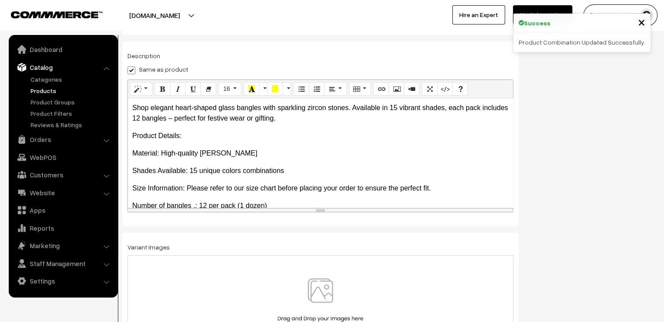
click at [327, 276] on div at bounding box center [320, 303] width 386 height 97
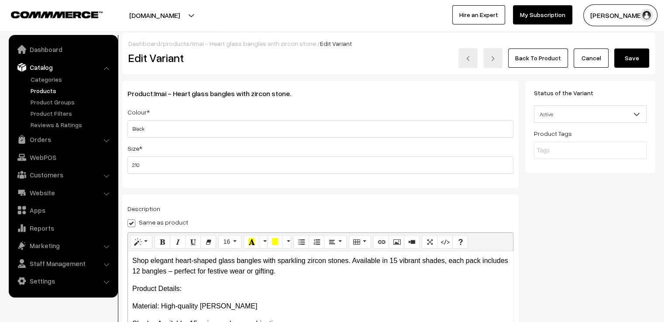
click at [631, 59] on button "Save" at bounding box center [631, 57] width 35 height 19
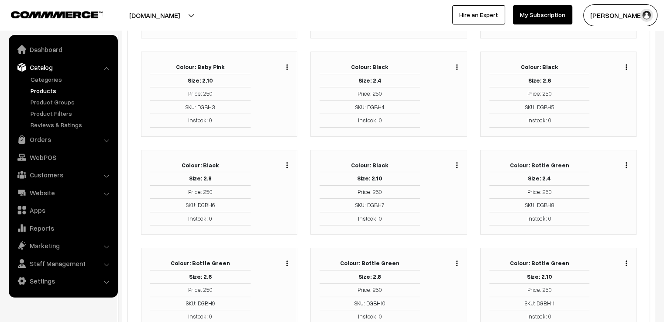
scroll to position [218, 0]
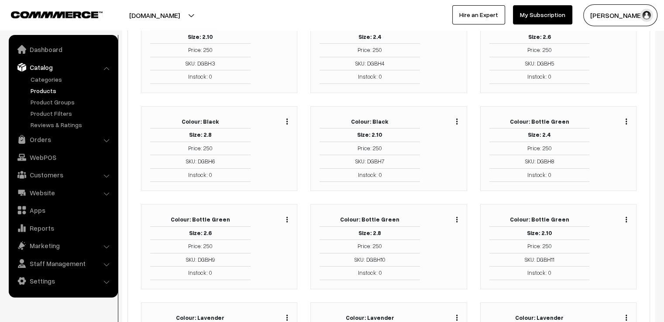
click at [626, 119] on img "button" at bounding box center [625, 121] width 1 height 6
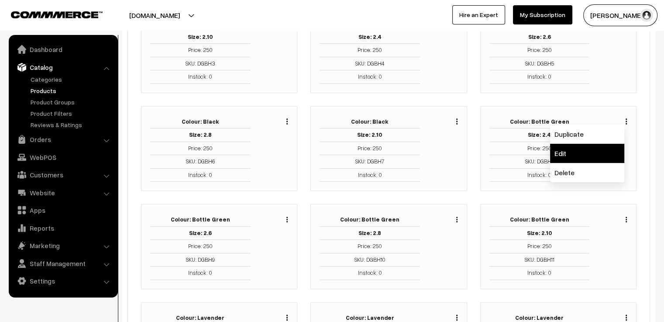
click at [603, 144] on link "Edit" at bounding box center [587, 153] width 74 height 19
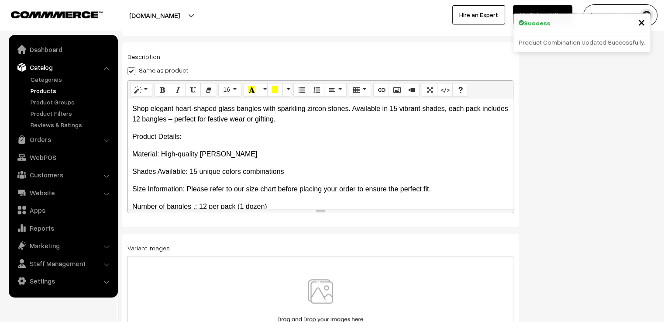
scroll to position [153, 0]
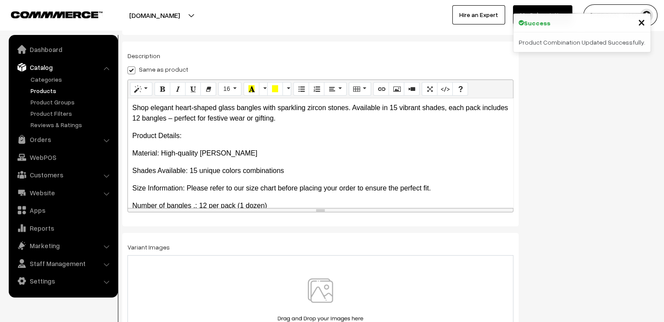
click at [324, 281] on img at bounding box center [320, 303] width 90 height 51
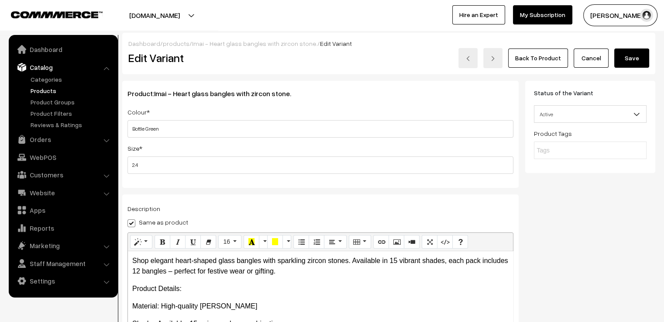
click at [627, 56] on button "Save" at bounding box center [631, 57] width 35 height 19
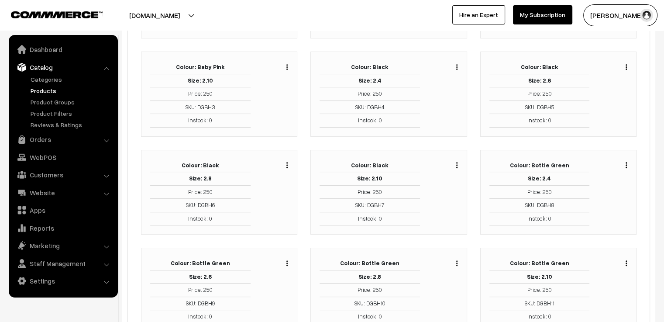
scroll to position [262, 0]
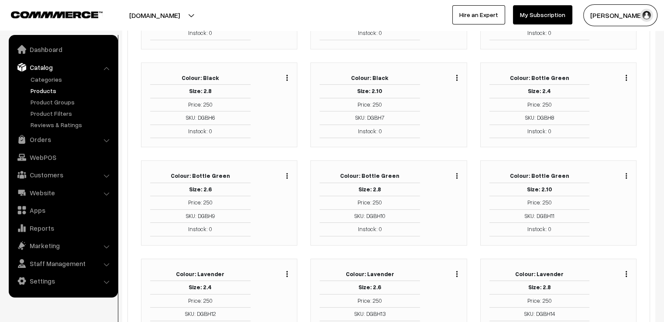
click at [287, 174] on img "button" at bounding box center [286, 176] width 1 height 6
click at [271, 206] on link "Edit" at bounding box center [248, 207] width 74 height 19
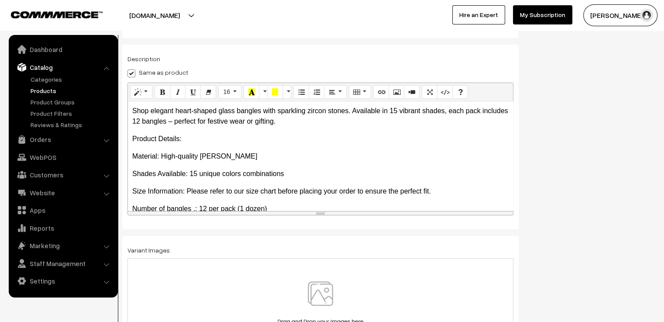
scroll to position [153, 0]
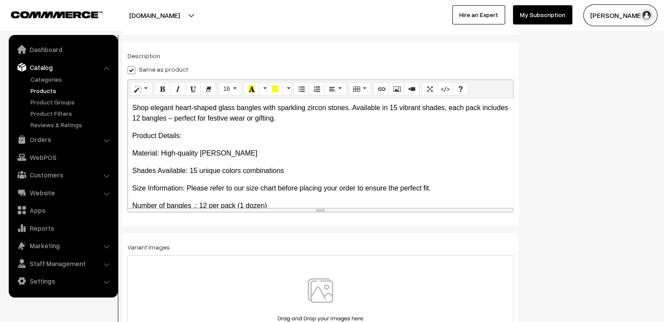
click at [314, 288] on img at bounding box center [320, 303] width 90 height 51
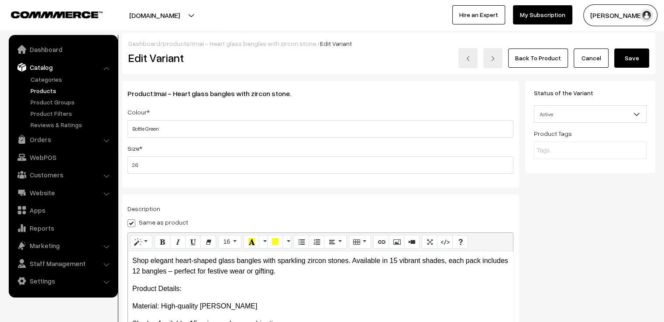
click at [625, 56] on button "Save" at bounding box center [631, 57] width 35 height 19
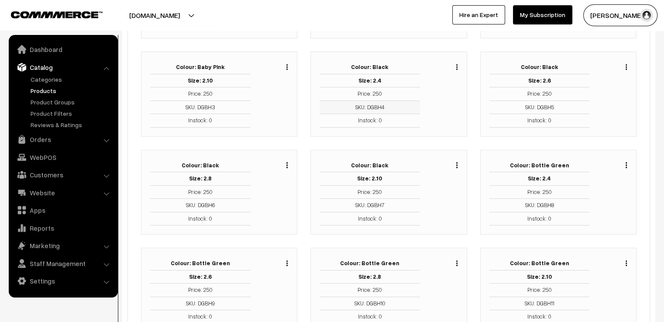
scroll to position [218, 0]
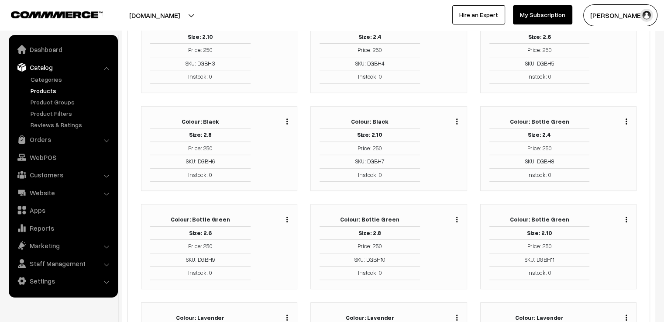
click at [455, 216] on div "Duplicate Edit Delete" at bounding box center [454, 218] width 7 height 10
click at [457, 218] on button "button" at bounding box center [457, 219] width 2 height 7
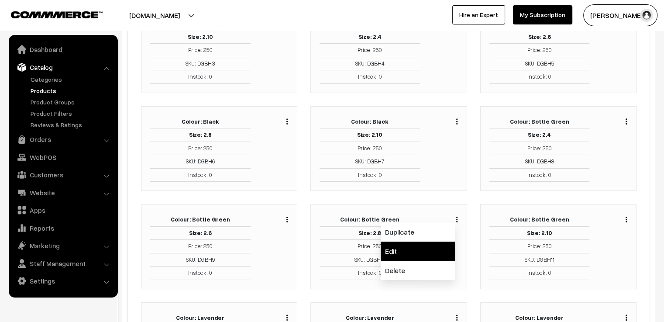
click at [434, 247] on link "Edit" at bounding box center [418, 250] width 74 height 19
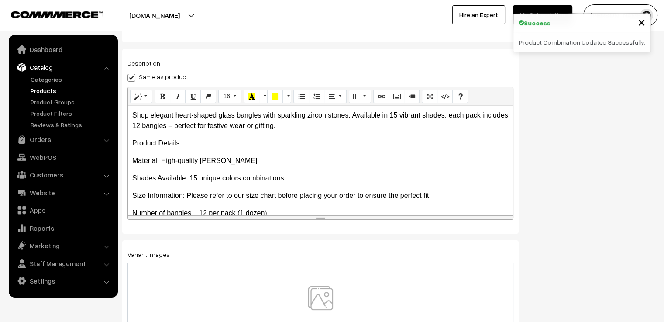
scroll to position [153, 0]
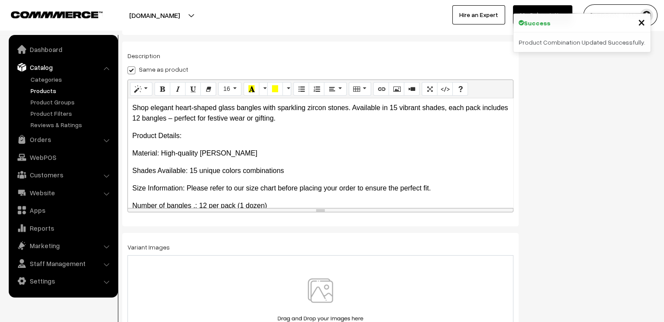
click at [329, 282] on img at bounding box center [320, 303] width 90 height 51
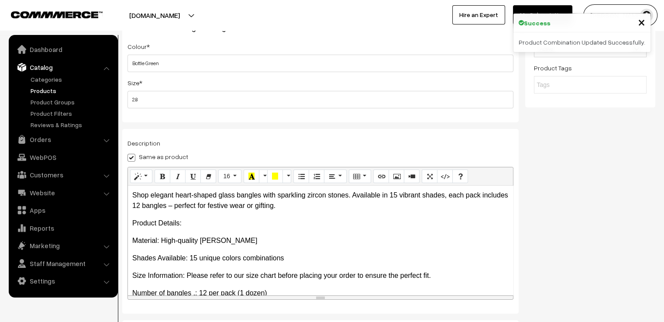
scroll to position [0, 0]
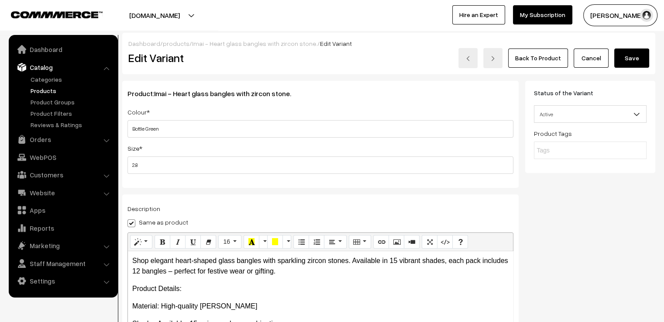
click at [620, 64] on button "Save" at bounding box center [631, 57] width 35 height 19
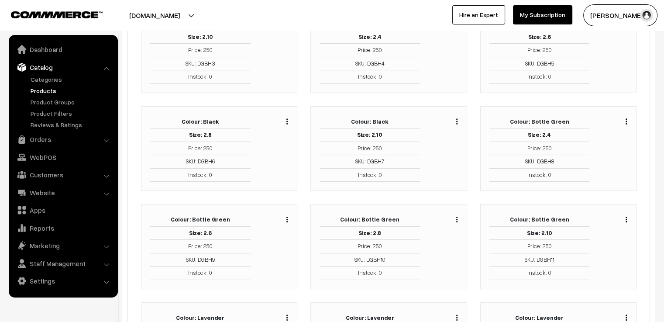
scroll to position [262, 0]
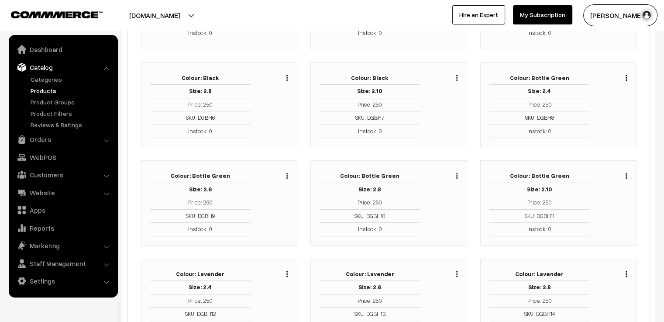
click at [625, 172] on button "button" at bounding box center [626, 175] width 2 height 7
click at [616, 202] on link "Edit" at bounding box center [587, 207] width 74 height 19
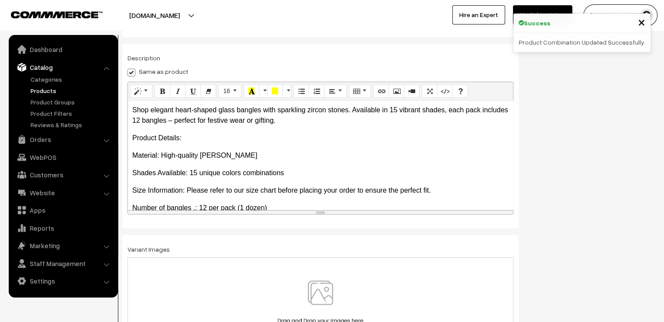
scroll to position [153, 0]
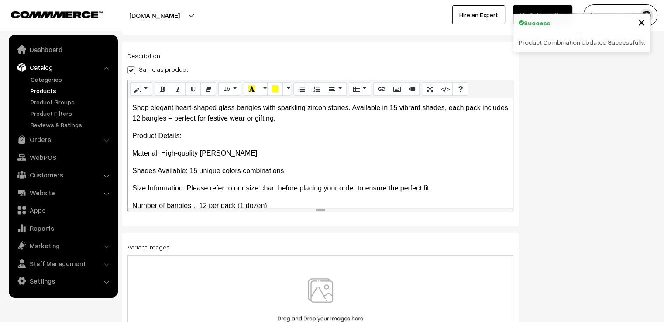
click at [311, 285] on img at bounding box center [320, 303] width 90 height 51
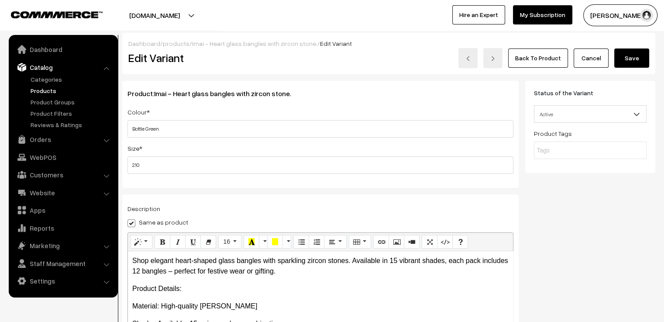
click at [625, 61] on button "Save" at bounding box center [631, 57] width 35 height 19
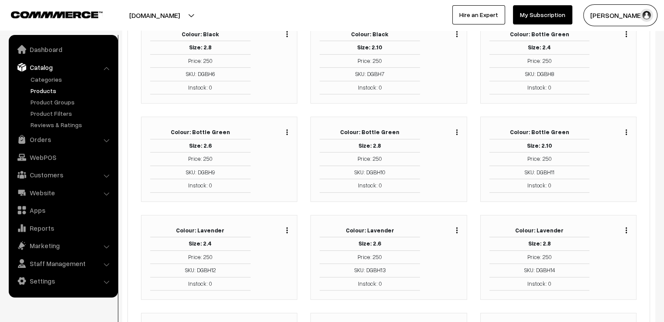
scroll to position [393, 0]
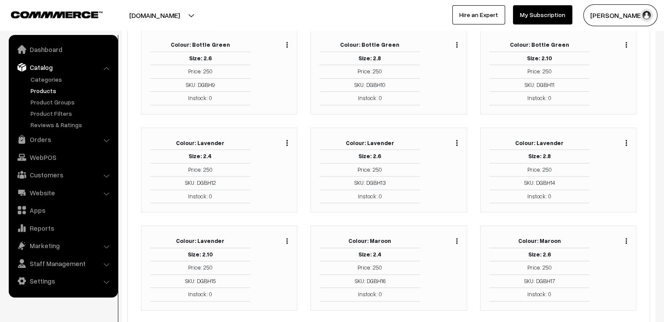
click at [286, 140] on button "button" at bounding box center [287, 142] width 2 height 7
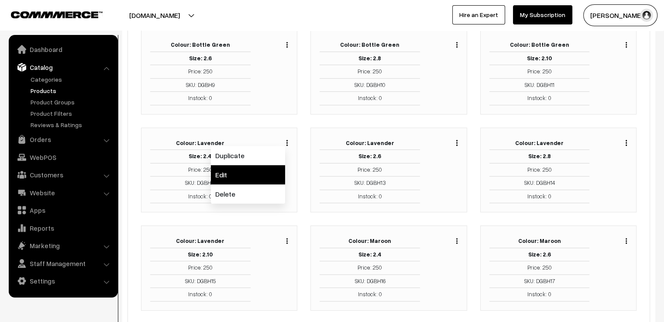
click at [272, 169] on link "Edit" at bounding box center [248, 174] width 74 height 19
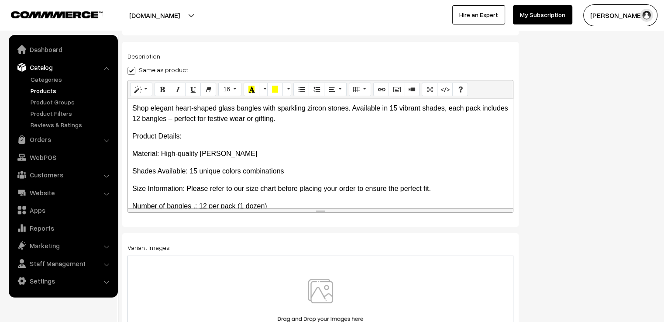
scroll to position [153, 0]
click at [304, 272] on div at bounding box center [320, 303] width 386 height 97
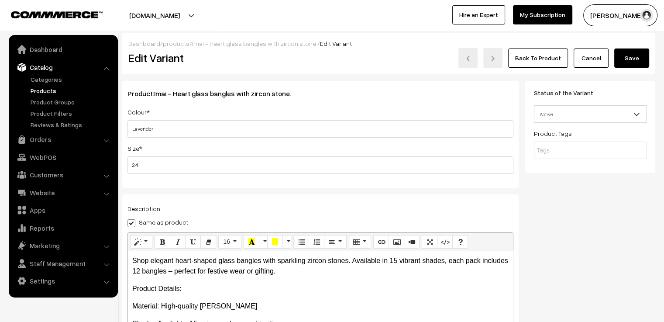
click at [626, 56] on button "Save" at bounding box center [631, 57] width 35 height 19
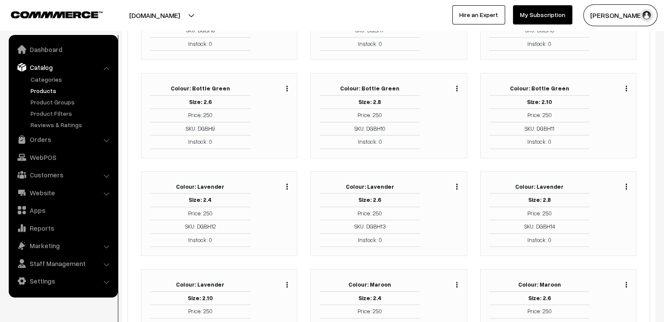
scroll to position [393, 0]
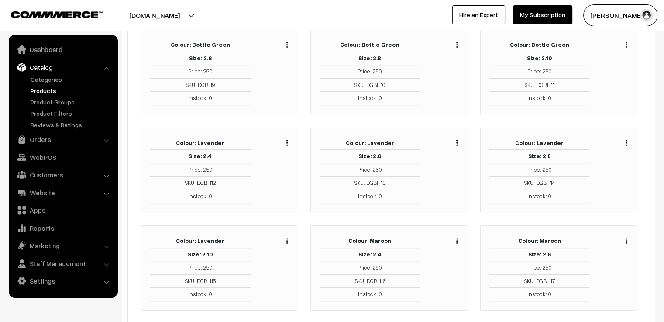
click at [457, 141] on button "button" at bounding box center [457, 142] width 2 height 7
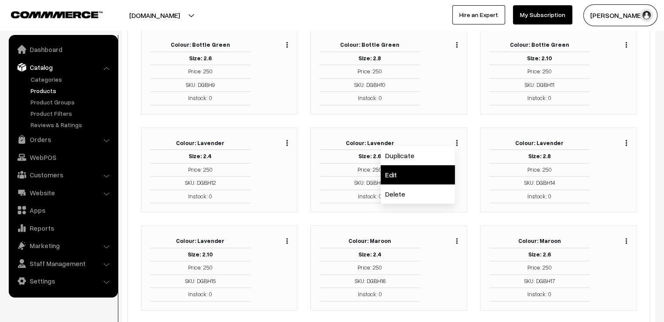
click at [441, 170] on link "Edit" at bounding box center [418, 174] width 74 height 19
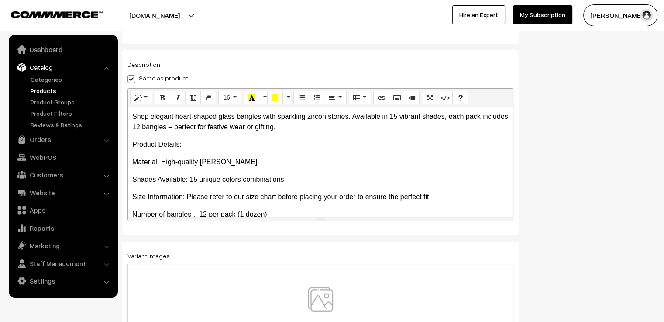
scroll to position [153, 0]
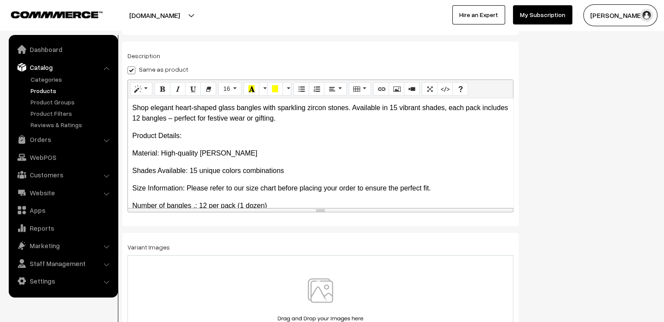
click at [319, 288] on img at bounding box center [320, 303] width 90 height 51
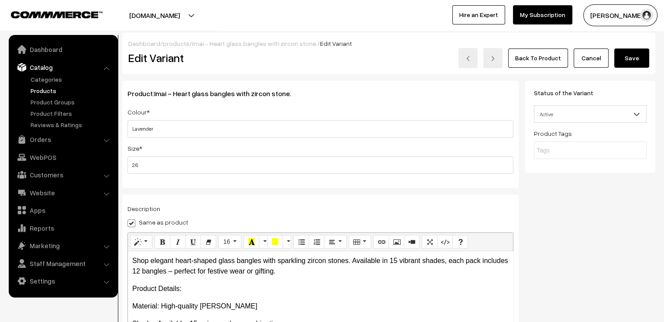
click at [625, 59] on button "Save" at bounding box center [631, 57] width 35 height 19
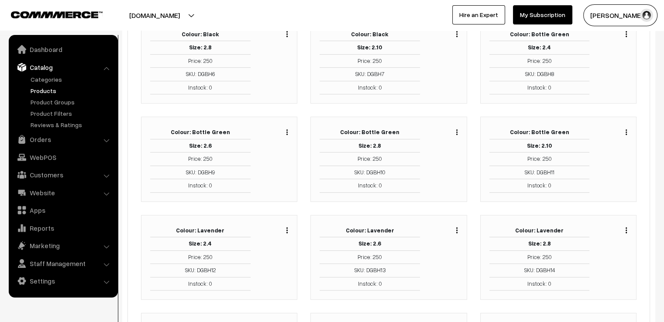
scroll to position [349, 0]
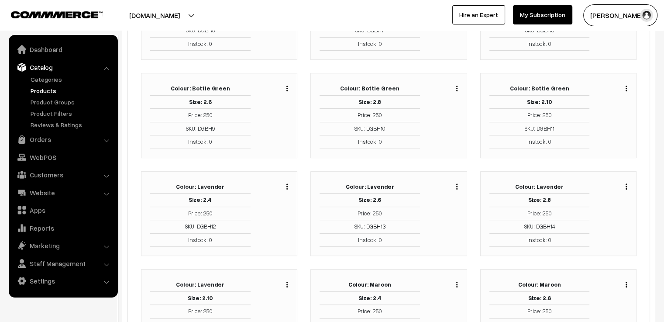
click at [628, 183] on div "Duplicate Edit Delete" at bounding box center [615, 213] width 38 height 67
click at [626, 185] on img "button" at bounding box center [625, 186] width 1 height 6
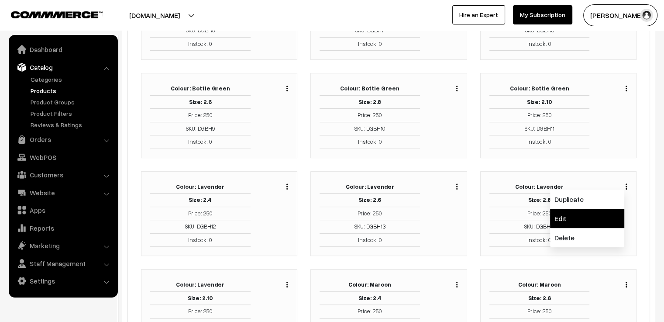
click at [605, 213] on link "Edit" at bounding box center [587, 218] width 74 height 19
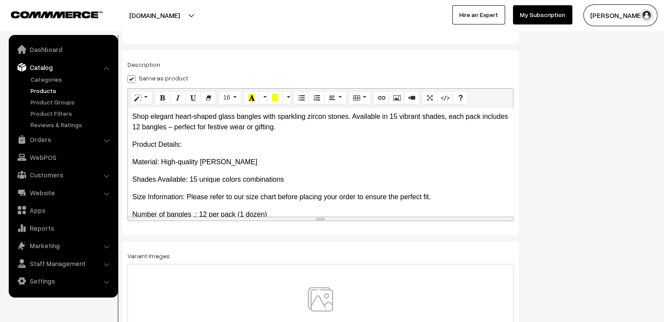
scroll to position [153, 0]
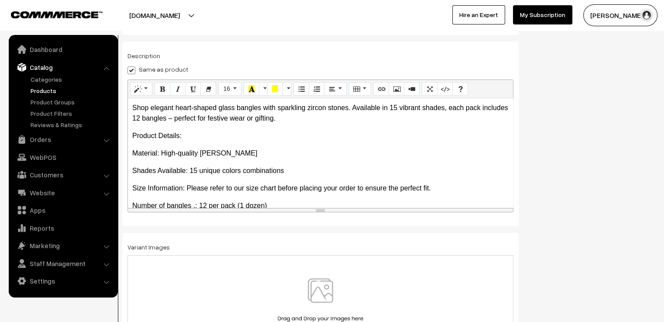
click at [311, 281] on img at bounding box center [320, 303] width 90 height 51
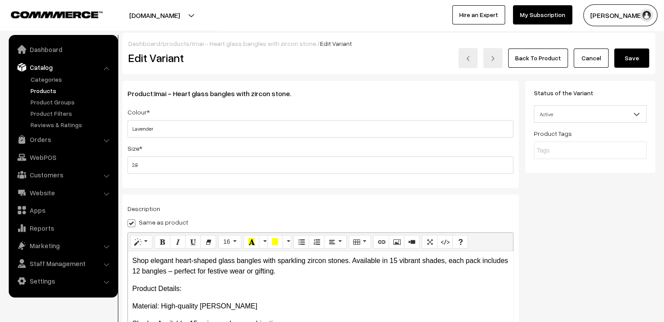
click at [627, 62] on button "Save" at bounding box center [631, 57] width 35 height 19
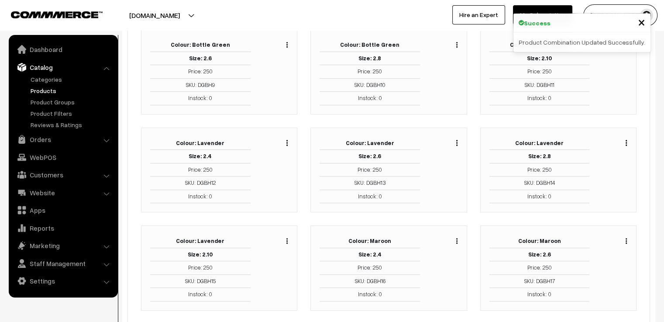
scroll to position [436, 0]
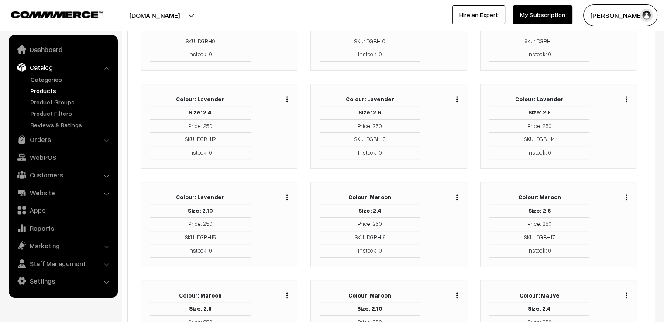
click at [288, 196] on button "button" at bounding box center [287, 196] width 2 height 7
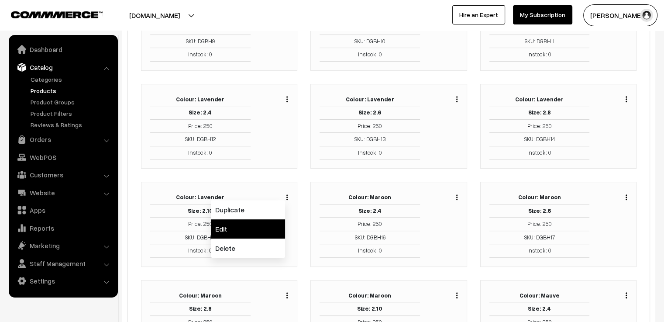
click at [273, 224] on link "Edit" at bounding box center [248, 228] width 74 height 19
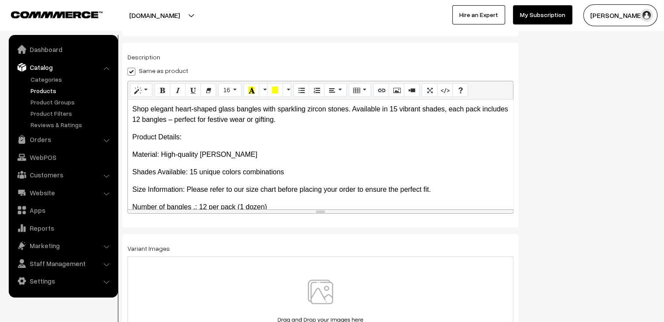
scroll to position [153, 0]
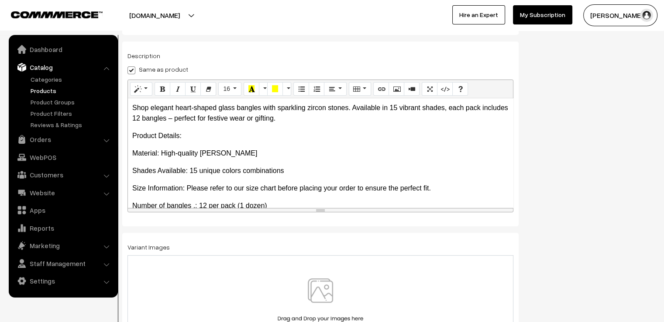
click at [327, 289] on img at bounding box center [320, 303] width 90 height 51
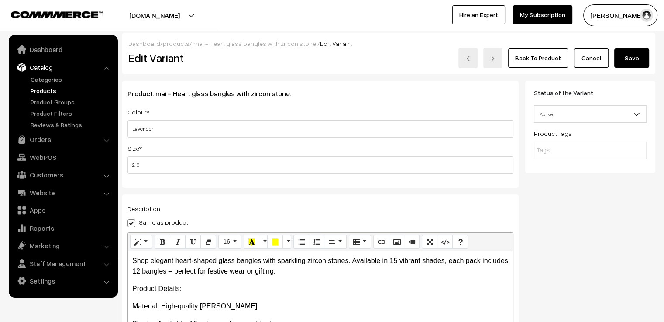
click at [629, 58] on button "Save" at bounding box center [631, 57] width 35 height 19
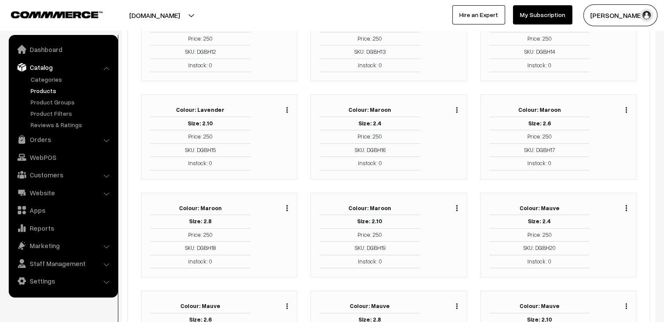
scroll to position [436, 0]
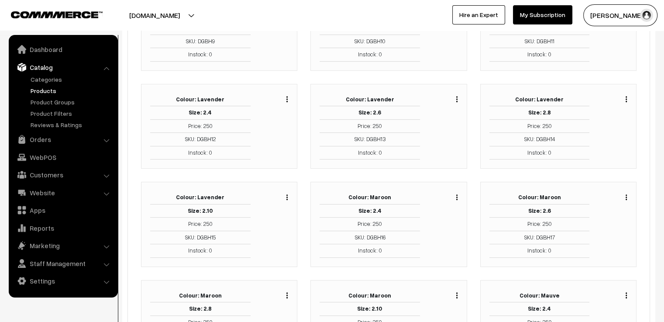
click at [457, 194] on img "button" at bounding box center [456, 197] width 1 height 6
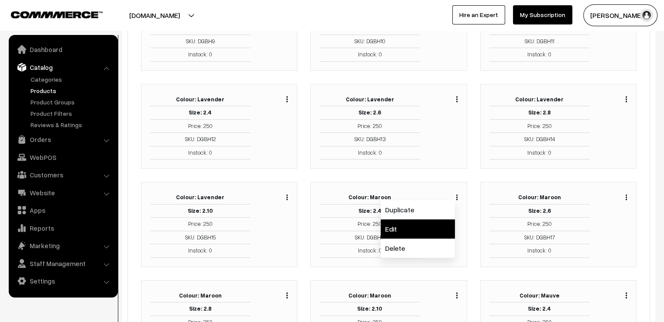
click at [432, 228] on link "Edit" at bounding box center [418, 228] width 74 height 19
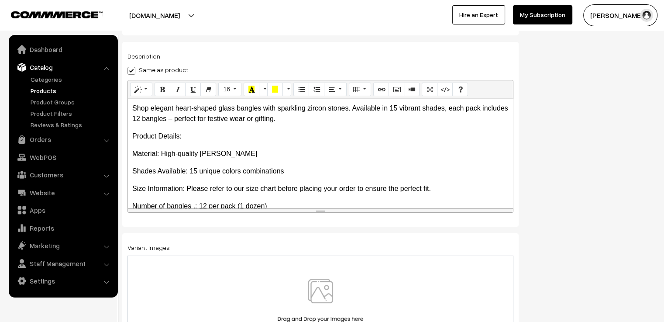
scroll to position [153, 0]
click at [293, 290] on img at bounding box center [320, 303] width 90 height 51
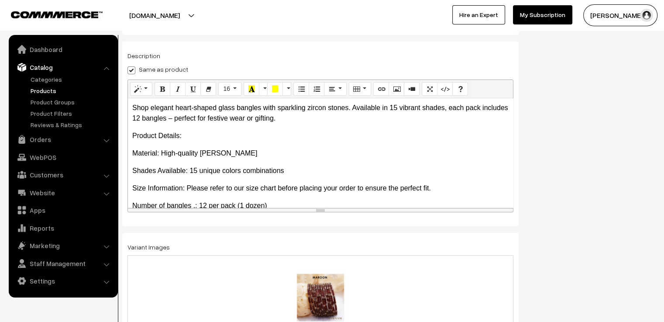
scroll to position [0, 0]
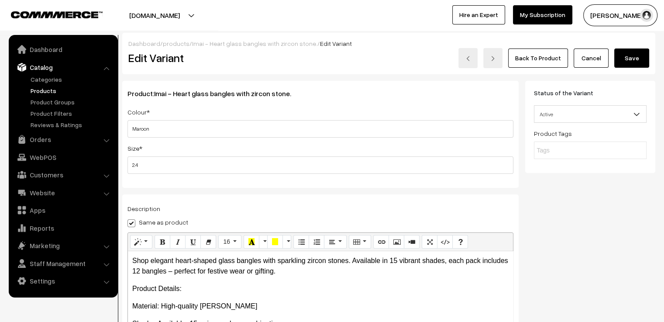
click at [629, 63] on button "Save" at bounding box center [631, 57] width 35 height 19
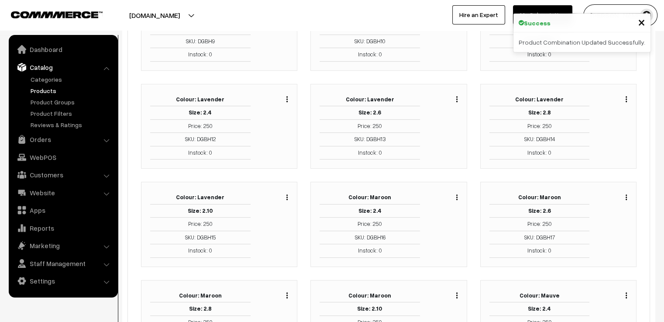
scroll to position [480, 0]
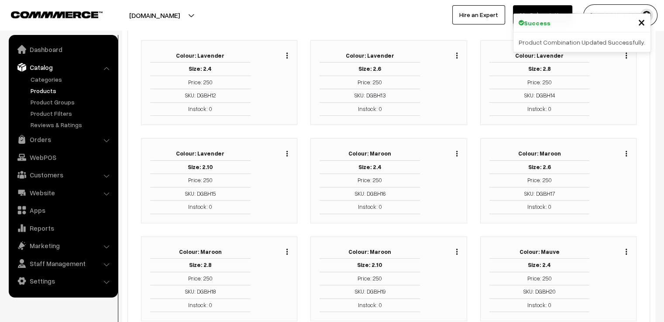
click at [625, 151] on img "button" at bounding box center [625, 154] width 1 height 6
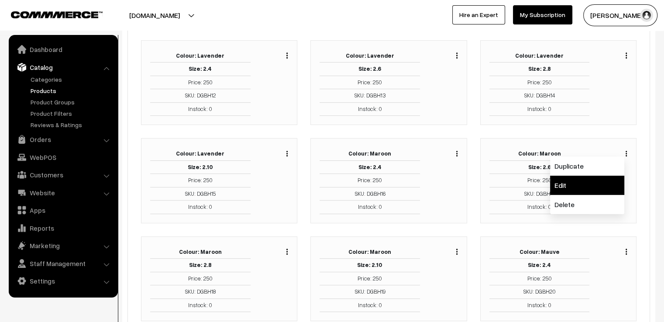
click at [615, 176] on link "Edit" at bounding box center [587, 184] width 74 height 19
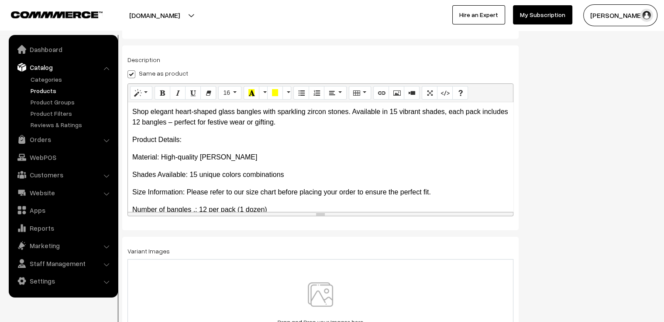
scroll to position [153, 0]
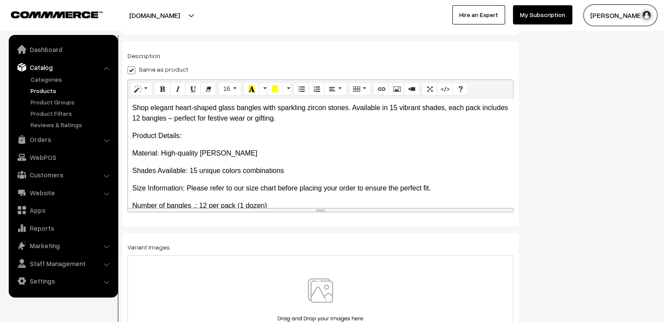
click at [321, 285] on img at bounding box center [320, 303] width 90 height 51
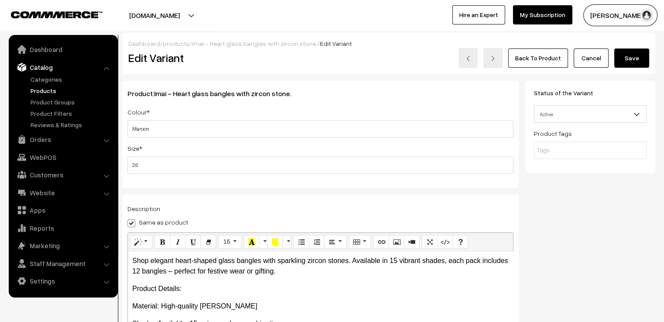
click at [631, 64] on button "Save" at bounding box center [631, 57] width 35 height 19
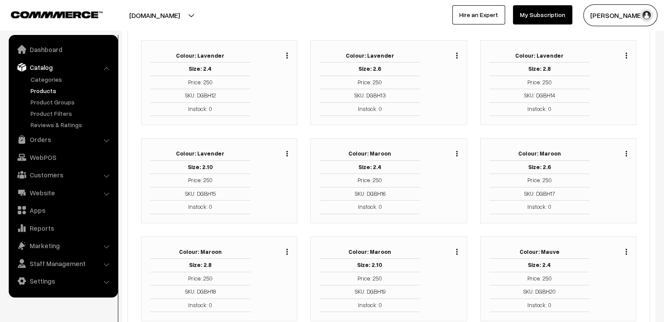
scroll to position [524, 0]
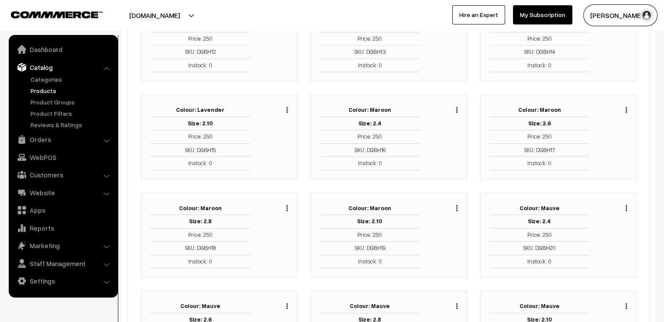
click at [287, 205] on img "button" at bounding box center [286, 208] width 1 height 6
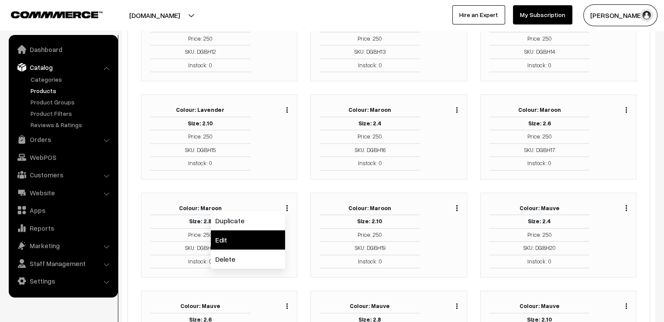
click at [269, 234] on link "Edit" at bounding box center [248, 239] width 74 height 19
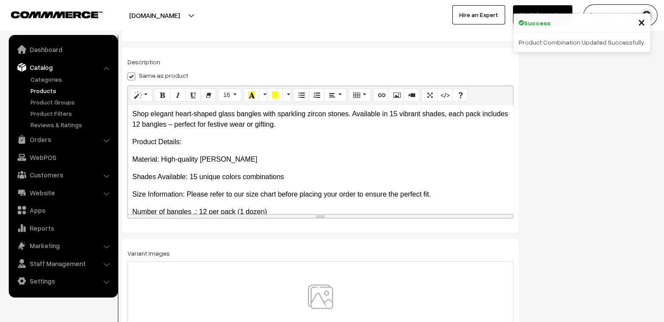
scroll to position [153, 0]
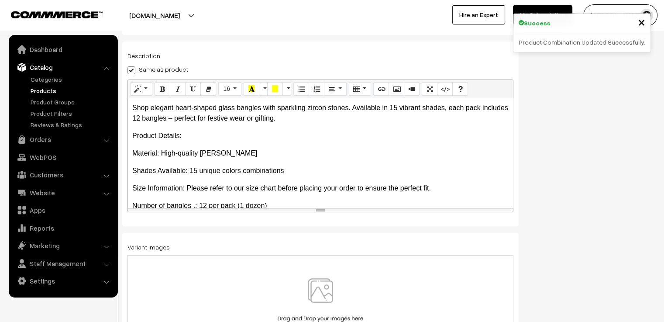
click at [317, 280] on img at bounding box center [320, 303] width 90 height 51
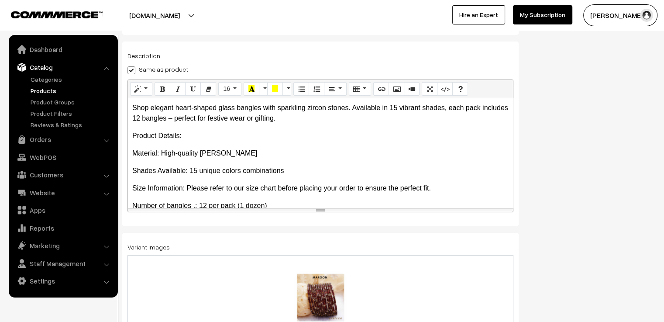
scroll to position [0, 0]
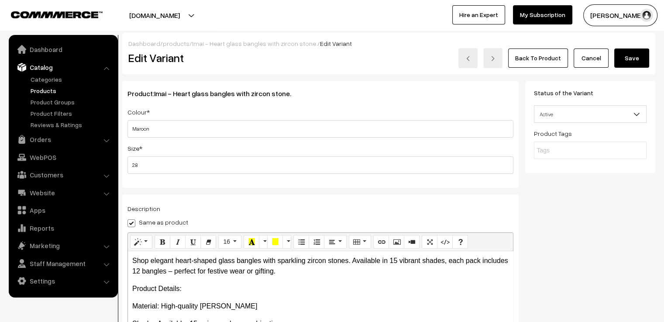
click at [634, 56] on button "Save" at bounding box center [631, 57] width 35 height 19
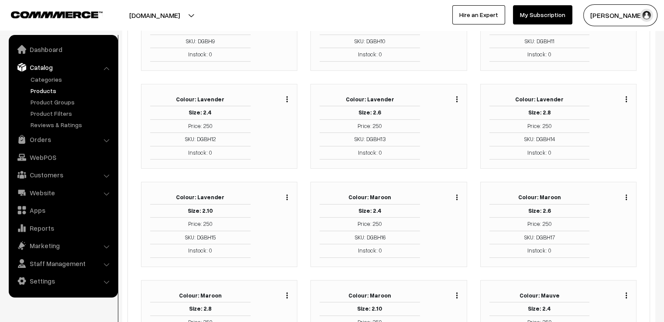
scroll to position [480, 0]
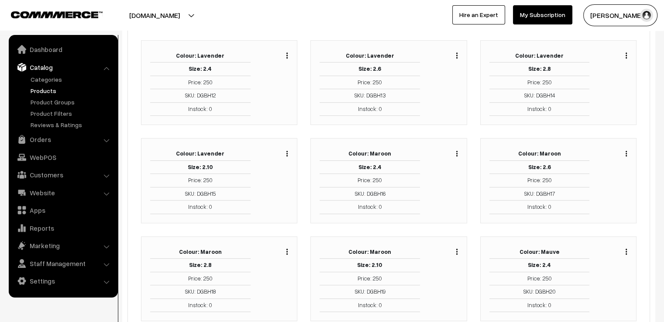
click at [458, 248] on div "Duplicate Edit Delete" at bounding box center [445, 278] width 38 height 67
click at [457, 248] on img "button" at bounding box center [456, 251] width 1 height 6
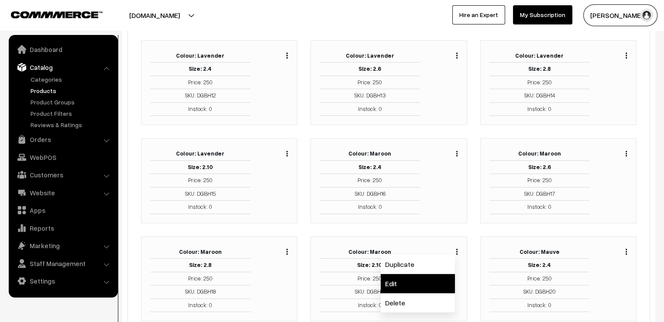
click at [436, 278] on link "Edit" at bounding box center [418, 283] width 74 height 19
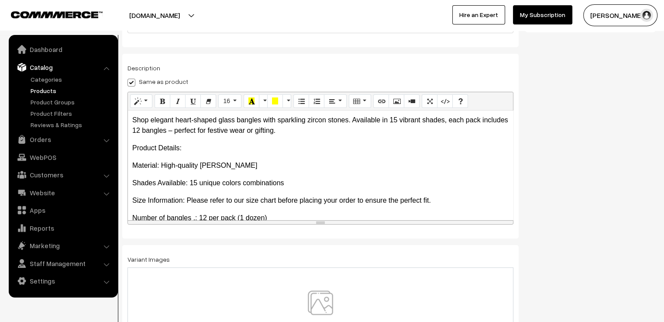
scroll to position [153, 0]
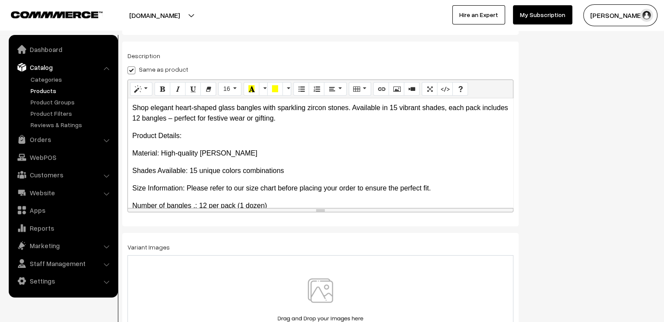
click at [314, 293] on img at bounding box center [320, 303] width 90 height 51
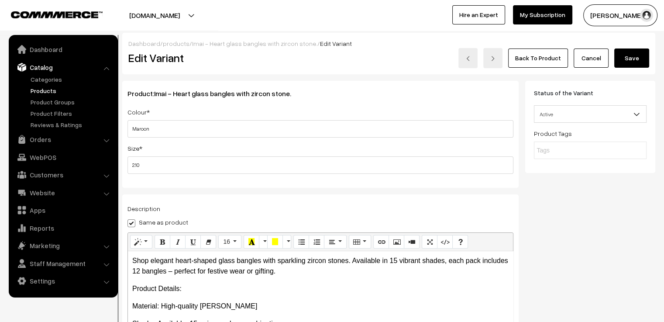
click at [631, 55] on button "Save" at bounding box center [631, 57] width 35 height 19
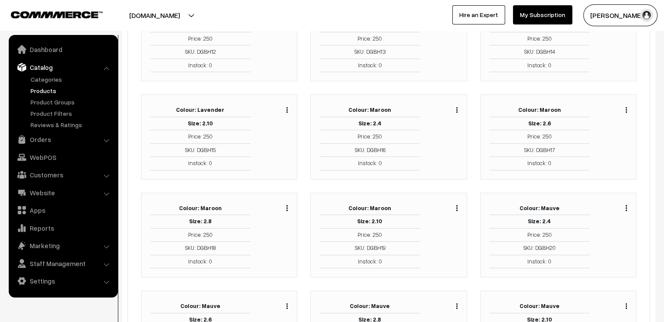
scroll to position [567, 0]
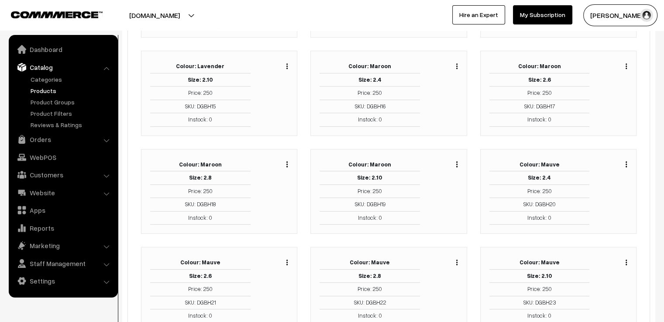
click at [626, 161] on img "button" at bounding box center [625, 164] width 1 height 6
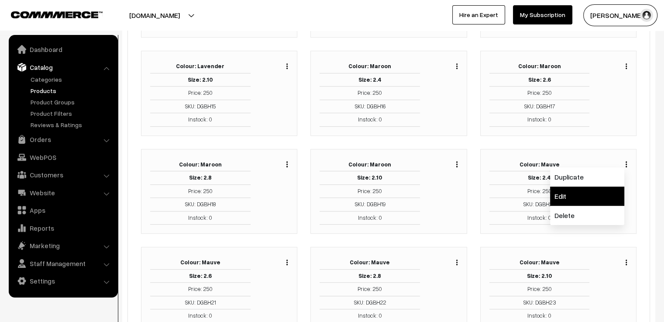
click at [615, 191] on link "Edit" at bounding box center [587, 195] width 74 height 19
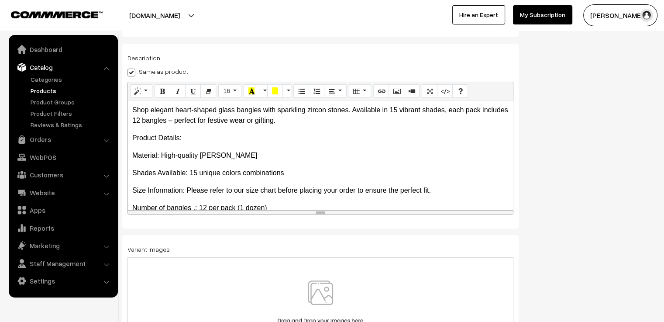
scroll to position [153, 0]
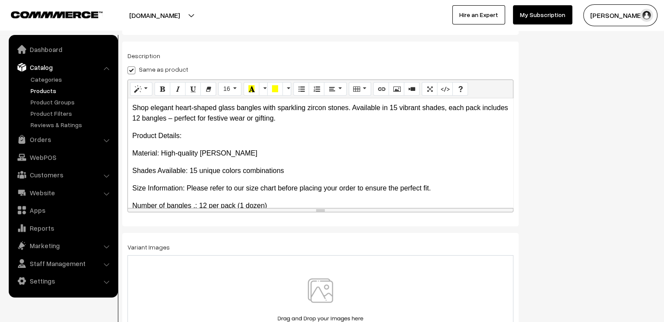
click at [321, 286] on img at bounding box center [320, 303] width 90 height 51
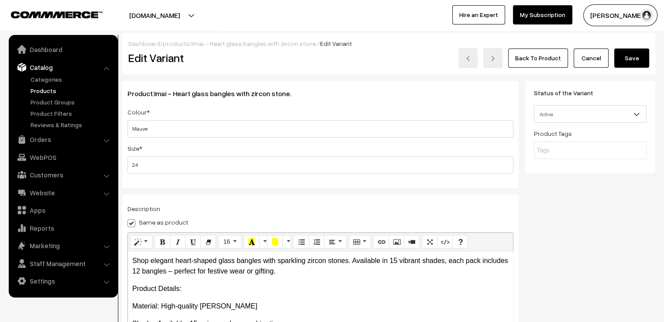
click at [628, 57] on button "Save" at bounding box center [631, 57] width 35 height 19
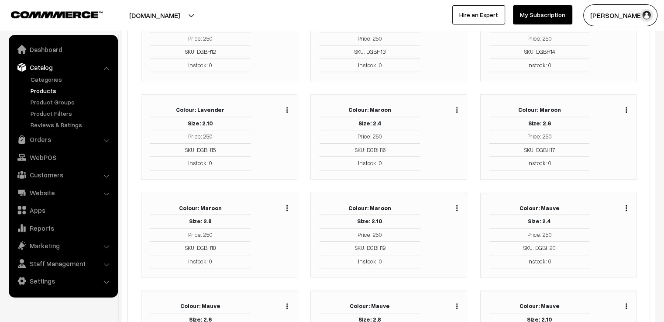
scroll to position [611, 0]
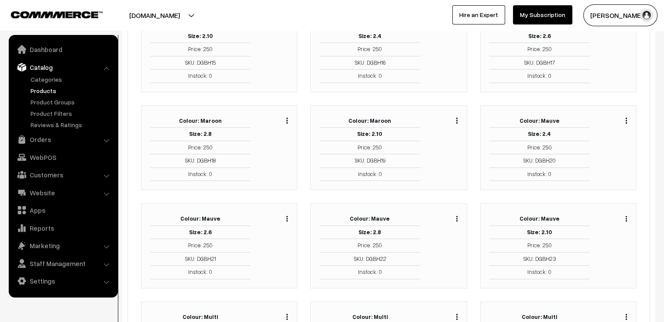
click at [286, 216] on img "button" at bounding box center [286, 219] width 1 height 6
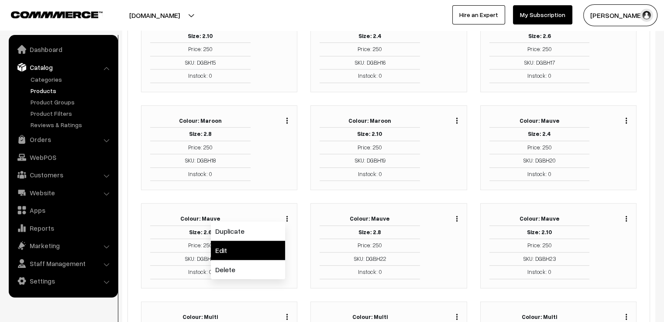
click at [270, 243] on link "Edit" at bounding box center [248, 249] width 74 height 19
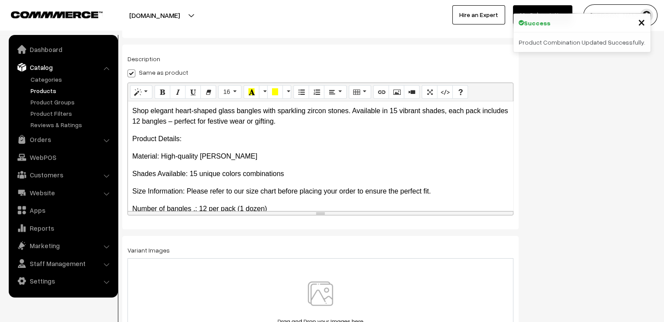
scroll to position [153, 0]
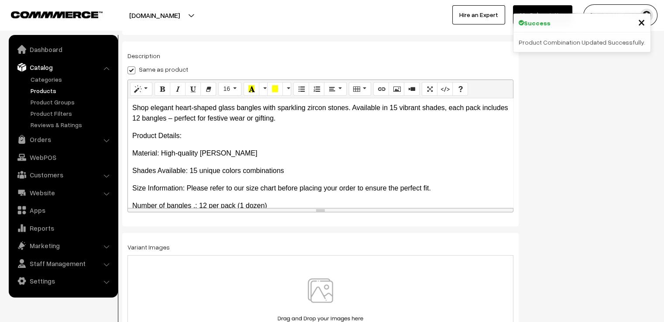
click at [323, 273] on div at bounding box center [320, 303] width 386 height 97
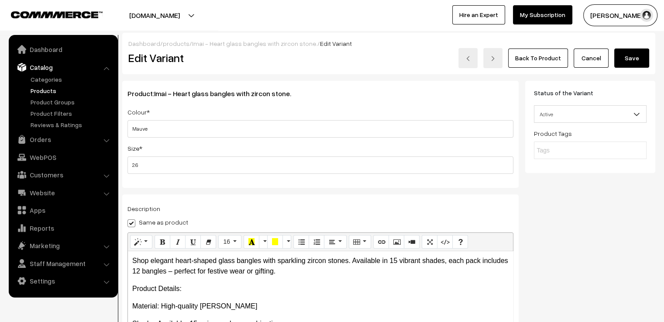
click at [629, 58] on button "Save" at bounding box center [631, 57] width 35 height 19
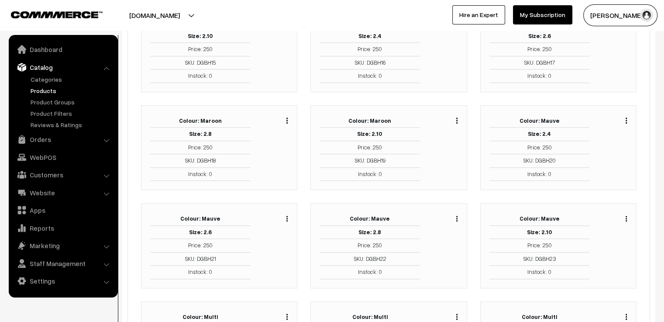
scroll to position [655, 0]
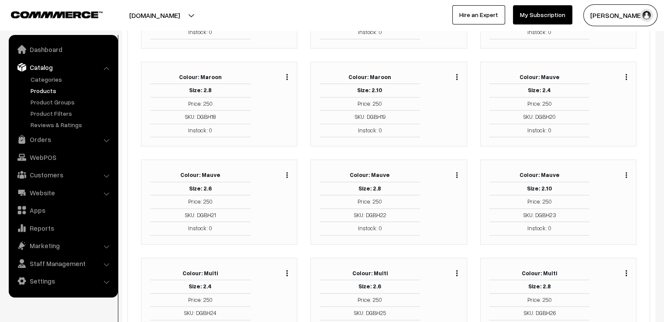
click at [456, 172] on button "button" at bounding box center [457, 174] width 2 height 7
click at [447, 198] on link "Edit" at bounding box center [418, 206] width 74 height 19
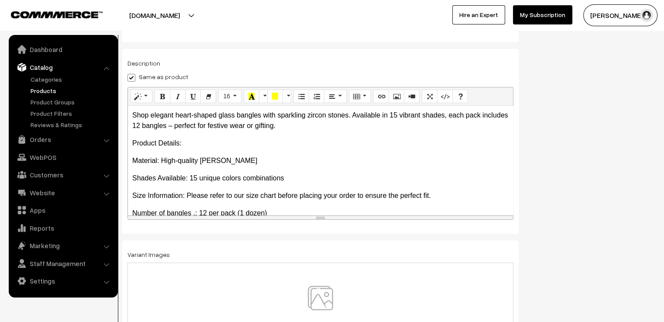
scroll to position [153, 0]
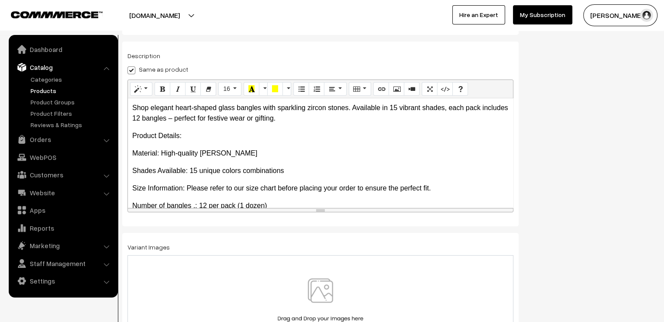
click at [312, 284] on img at bounding box center [320, 303] width 90 height 51
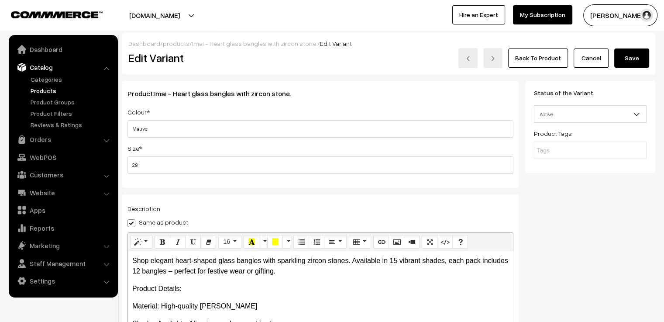
click at [629, 57] on button "Save" at bounding box center [631, 57] width 35 height 19
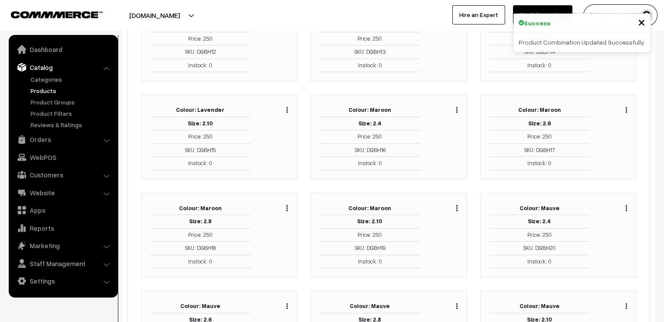
scroll to position [611, 0]
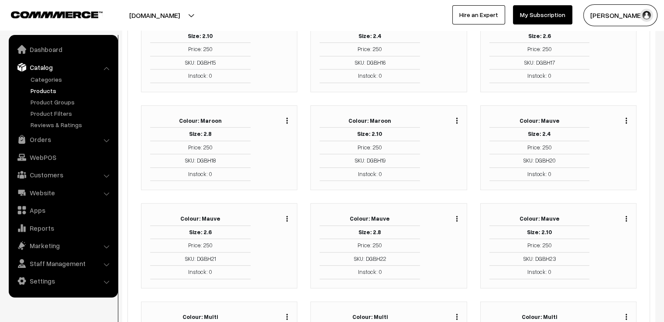
click at [626, 216] on img "button" at bounding box center [625, 219] width 1 height 6
click at [456, 215] on button "button" at bounding box center [457, 218] width 2 height 7
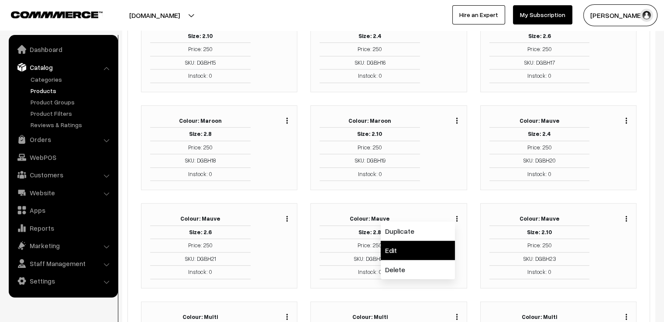
click at [447, 243] on link "Edit" at bounding box center [418, 249] width 74 height 19
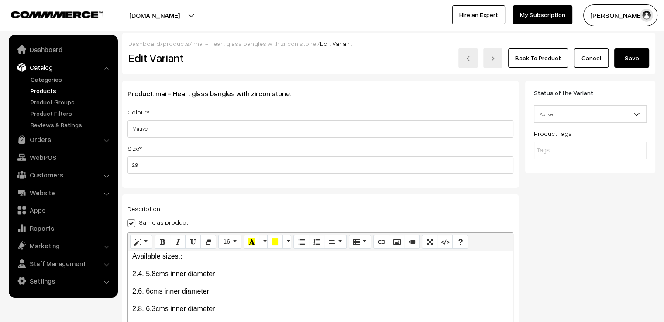
click at [580, 57] on link "Cancel" at bounding box center [591, 57] width 35 height 19
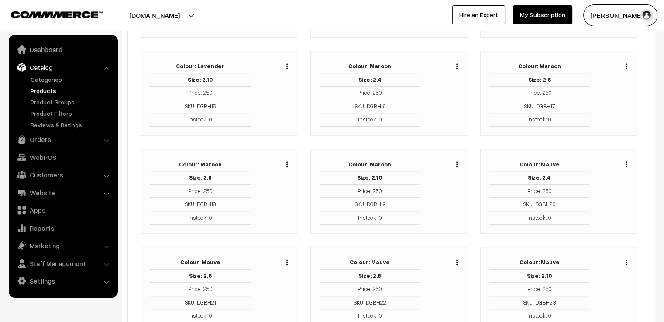
scroll to position [655, 0]
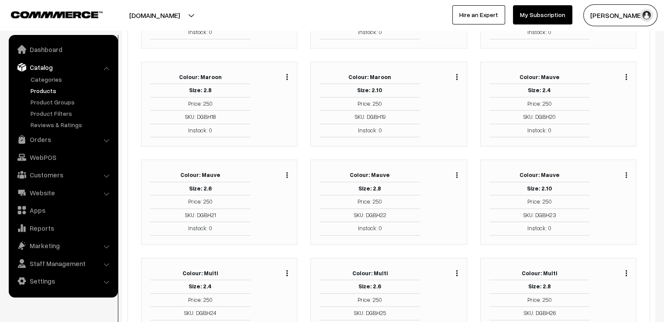
click at [625, 172] on button "button" at bounding box center [626, 174] width 2 height 7
click at [615, 197] on link "Edit" at bounding box center [587, 206] width 74 height 19
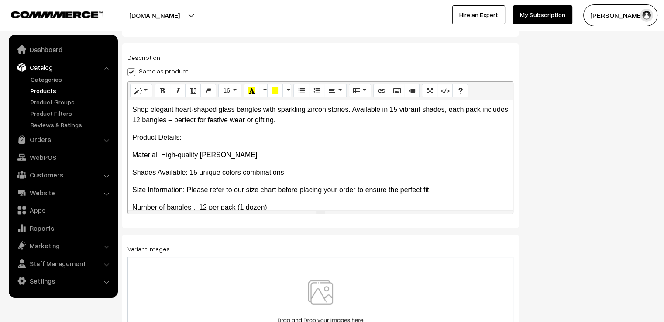
scroll to position [153, 0]
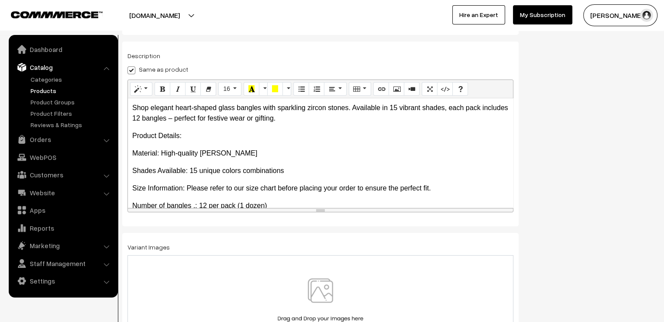
click at [330, 289] on img at bounding box center [320, 303] width 90 height 51
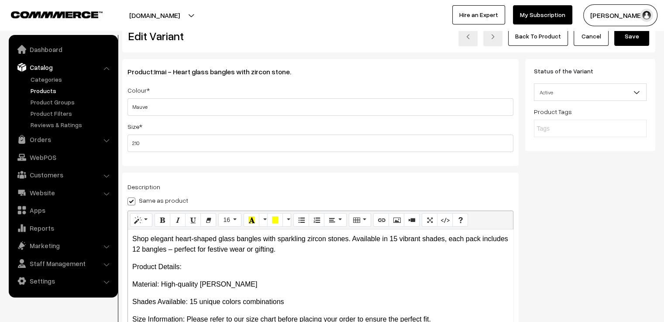
scroll to position [0, 0]
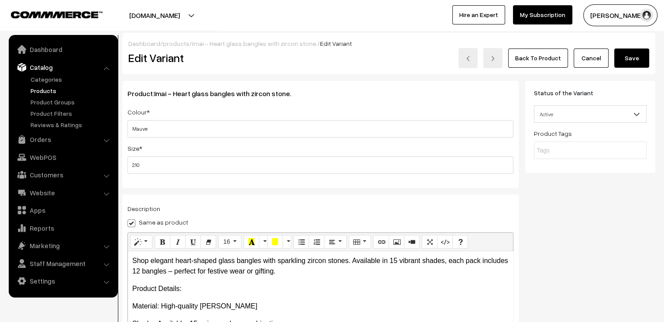
click at [627, 55] on button "Save" at bounding box center [631, 57] width 35 height 19
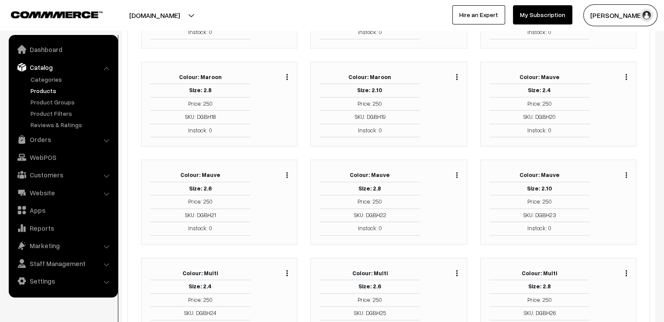
scroll to position [698, 0]
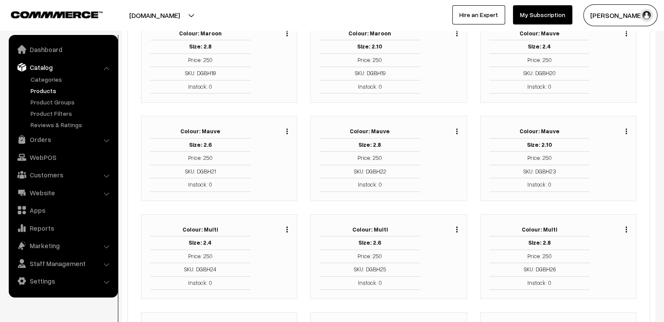
click at [286, 226] on img "button" at bounding box center [286, 229] width 1 height 6
click at [273, 258] on link "Edit" at bounding box center [248, 260] width 74 height 19
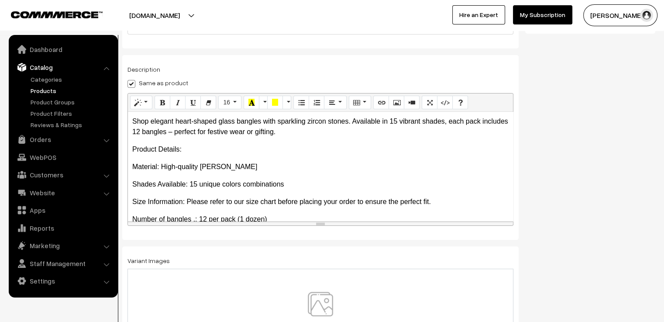
scroll to position [153, 0]
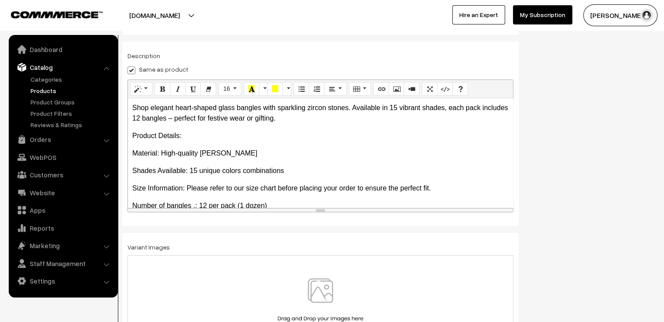
click at [306, 282] on img at bounding box center [320, 303] width 90 height 51
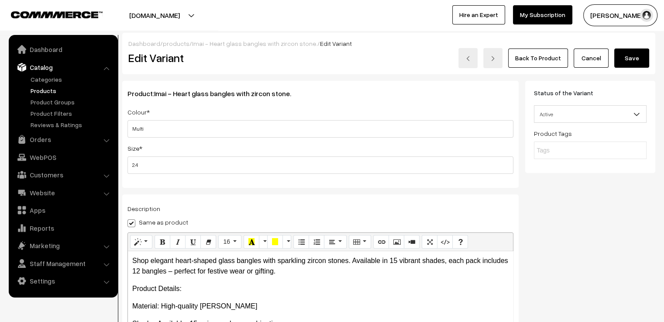
click at [632, 52] on button "Save" at bounding box center [631, 57] width 35 height 19
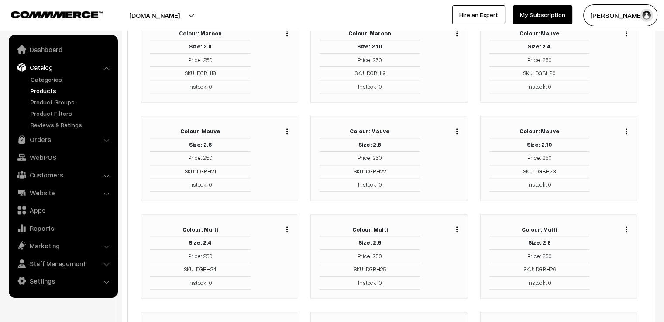
scroll to position [742, 0]
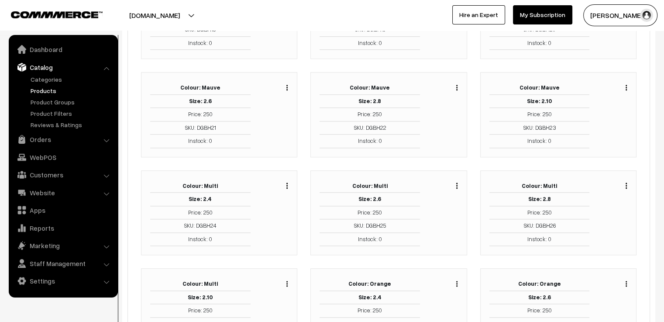
click at [457, 182] on img "button" at bounding box center [456, 185] width 1 height 6
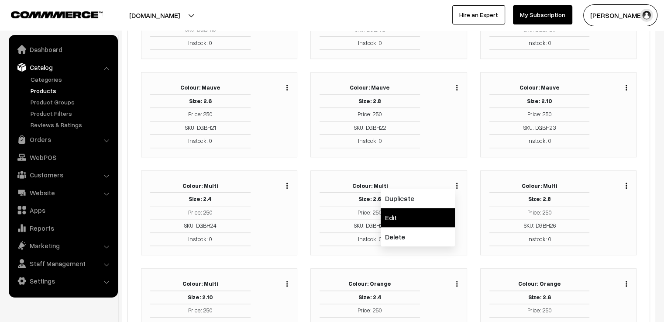
click at [435, 213] on link "Edit" at bounding box center [418, 217] width 74 height 19
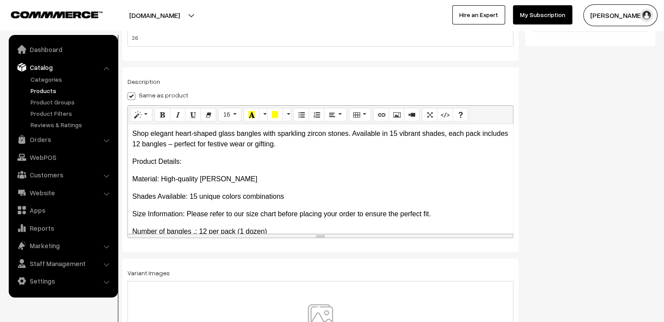
scroll to position [153, 0]
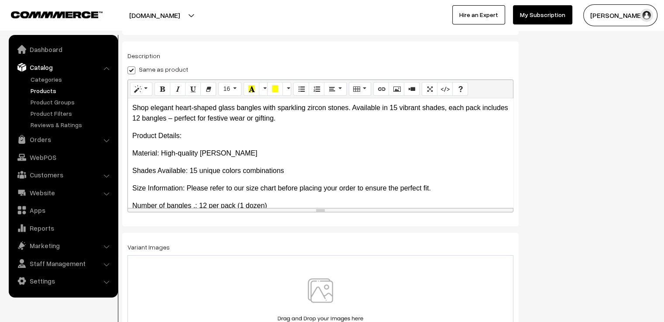
click at [329, 286] on img at bounding box center [320, 303] width 90 height 51
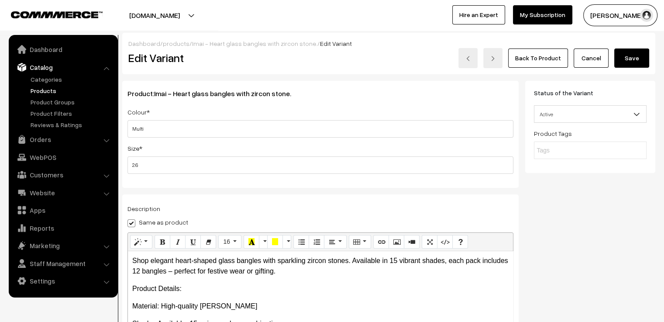
click at [639, 59] on button "Save" at bounding box center [631, 57] width 35 height 19
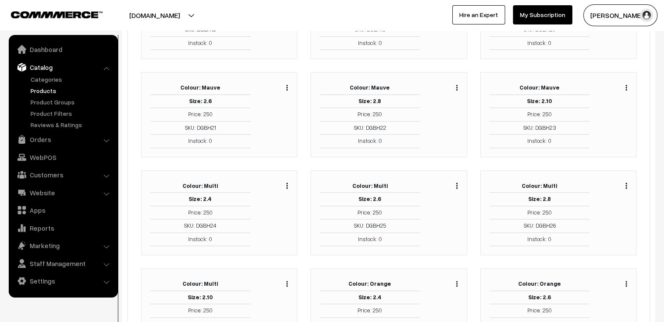
scroll to position [786, 0]
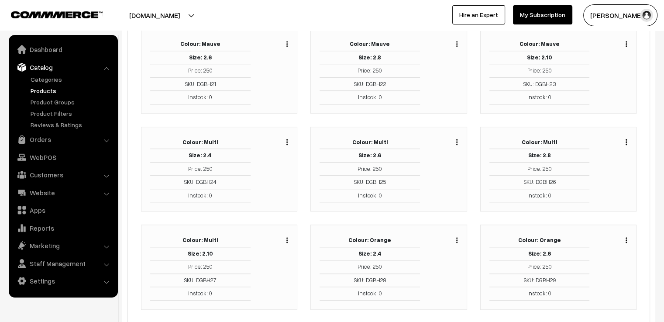
click at [625, 139] on img "button" at bounding box center [625, 142] width 1 height 6
click at [614, 166] on link "Edit" at bounding box center [587, 173] width 74 height 19
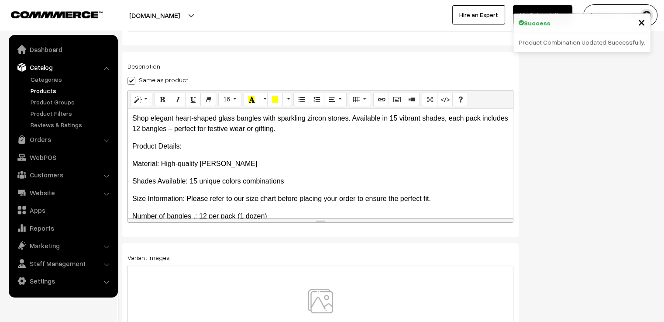
scroll to position [153, 0]
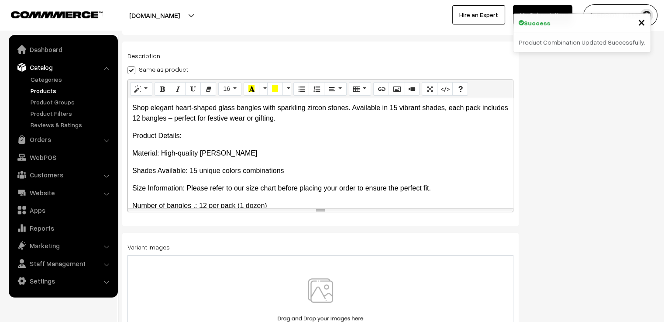
click at [320, 288] on img at bounding box center [320, 303] width 90 height 51
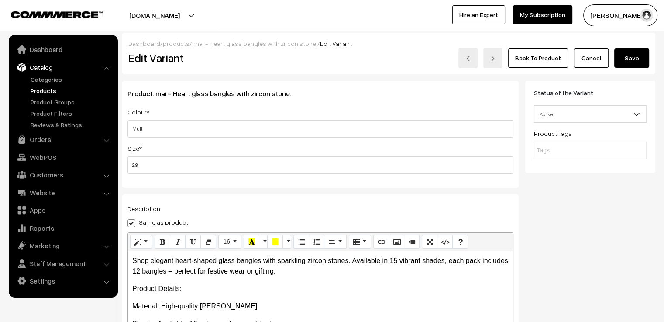
click at [629, 54] on button "Save" at bounding box center [631, 57] width 35 height 19
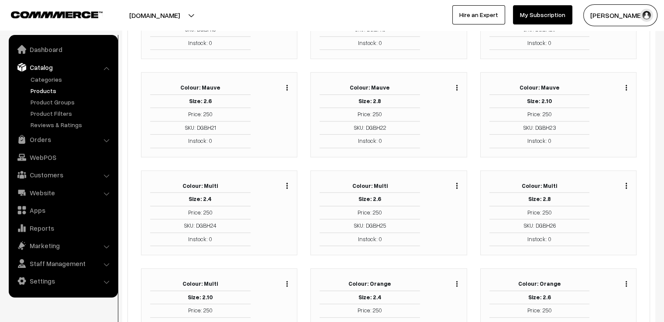
scroll to position [786, 0]
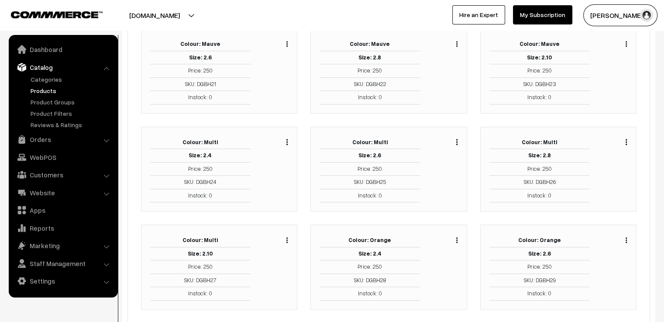
click at [288, 236] on button "button" at bounding box center [287, 239] width 2 height 7
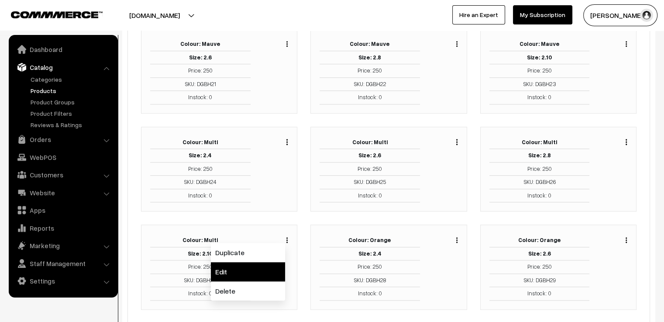
click at [274, 262] on link "Edit" at bounding box center [248, 271] width 74 height 19
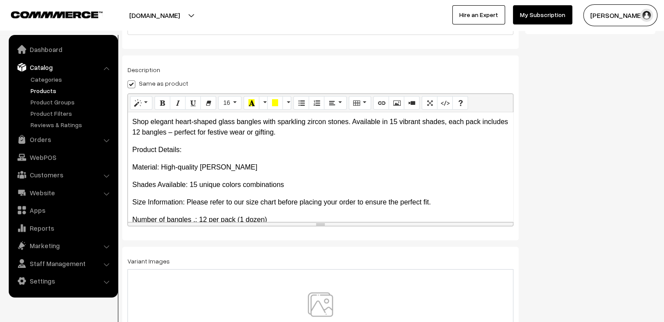
scroll to position [153, 0]
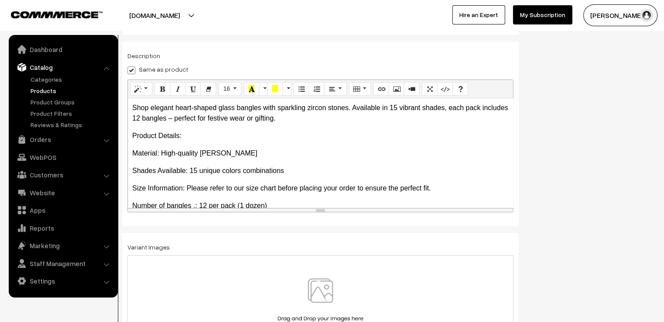
click at [328, 286] on img at bounding box center [320, 303] width 90 height 51
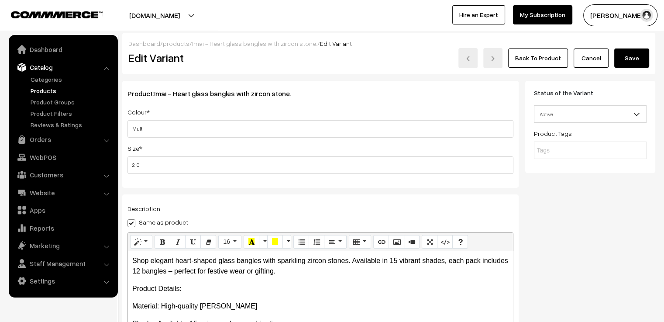
click at [639, 54] on button "Save" at bounding box center [631, 57] width 35 height 19
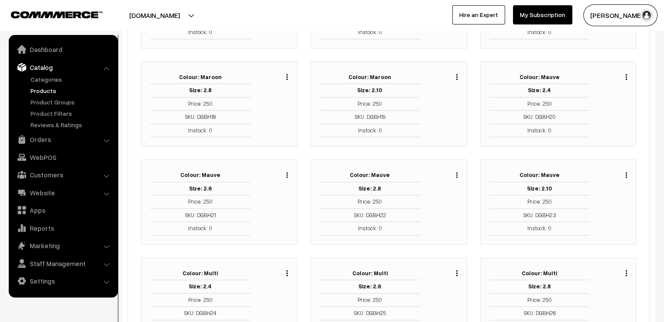
scroll to position [786, 0]
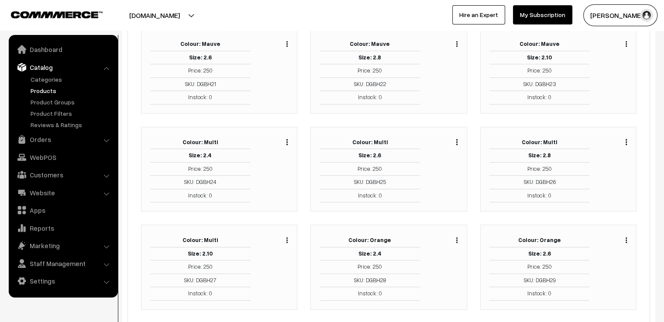
click at [458, 234] on div "Duplicate Edit Delete" at bounding box center [445, 267] width 38 height 67
click at [457, 237] on img "button" at bounding box center [456, 240] width 1 height 6
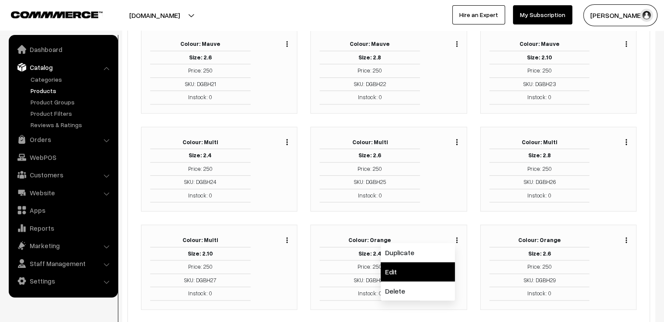
click at [450, 266] on link "Edit" at bounding box center [418, 271] width 74 height 19
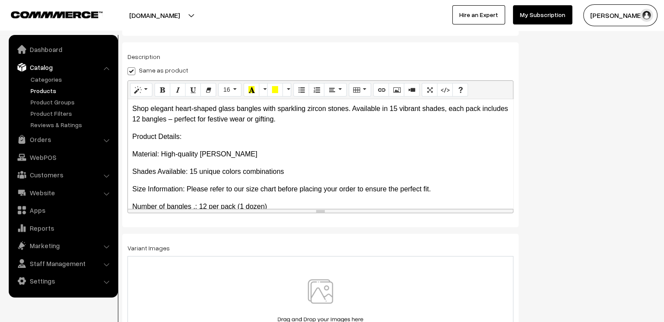
scroll to position [153, 0]
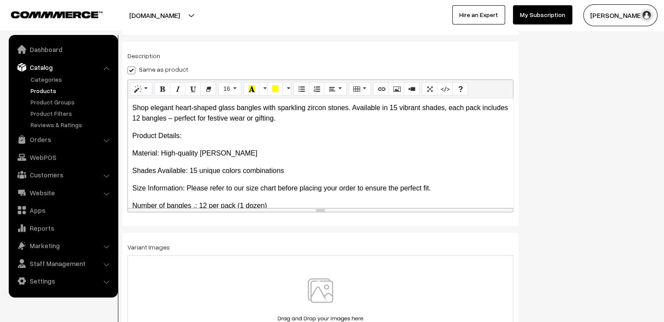
click at [332, 292] on img at bounding box center [320, 303] width 90 height 51
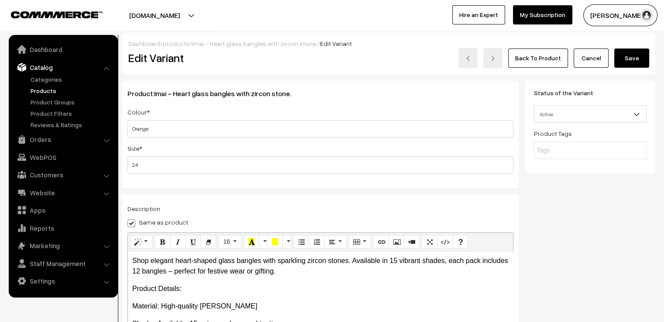
click at [634, 53] on button "Save" at bounding box center [631, 57] width 35 height 19
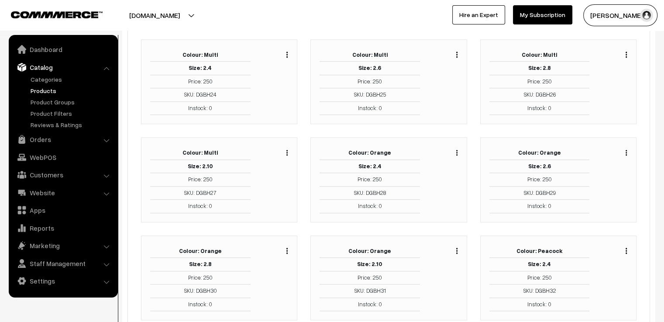
scroll to position [917, 0]
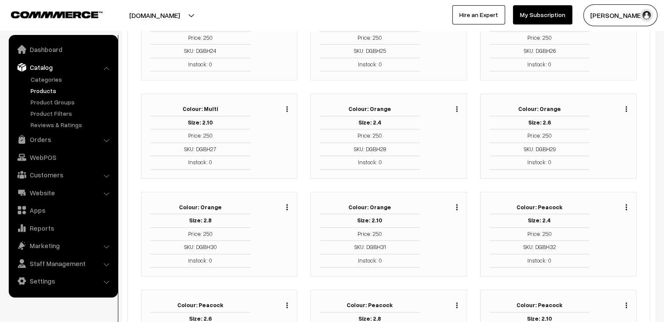
click at [626, 106] on img "button" at bounding box center [625, 109] width 1 height 6
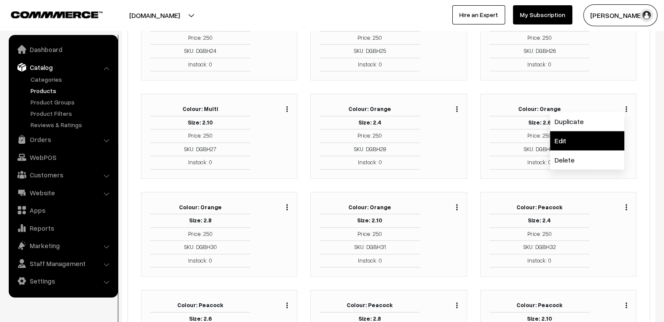
click at [606, 133] on link "Edit" at bounding box center [587, 140] width 74 height 19
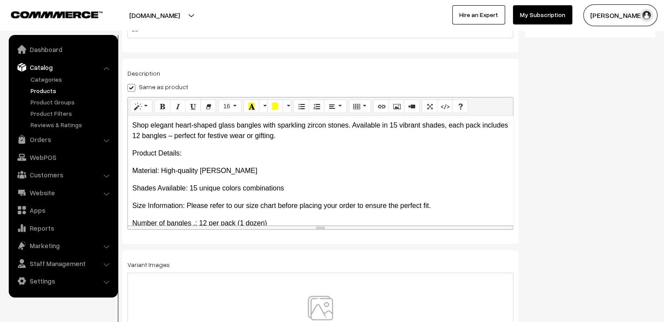
scroll to position [153, 0]
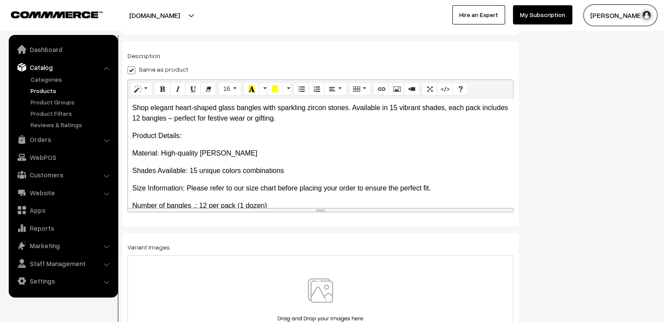
click at [295, 291] on img at bounding box center [320, 303] width 90 height 51
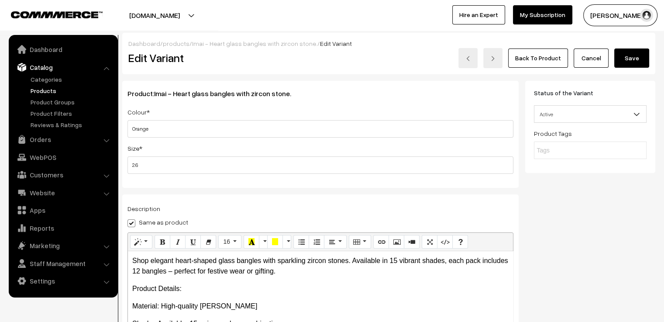
click at [640, 56] on button "Save" at bounding box center [631, 57] width 35 height 19
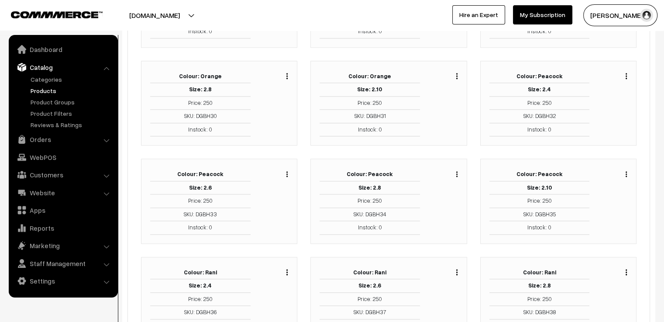
scroll to position [960, 0]
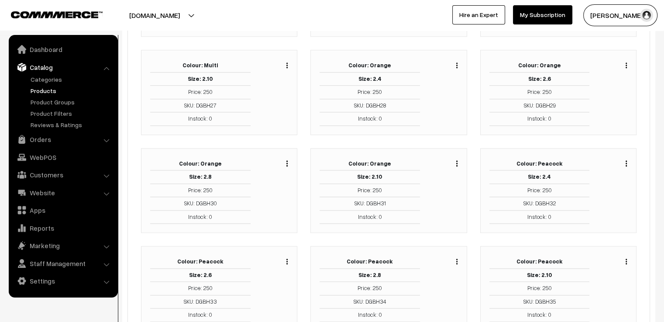
click at [288, 160] on img "button" at bounding box center [286, 163] width 1 height 6
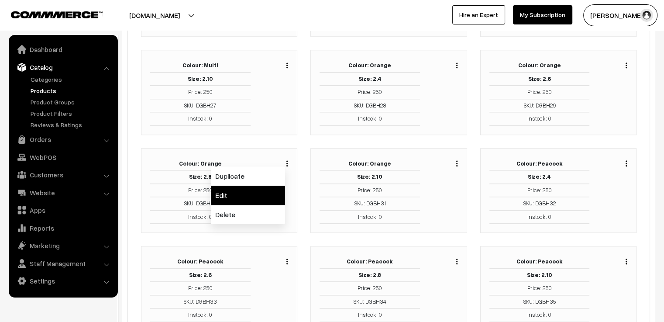
click at [265, 188] on link "Edit" at bounding box center [248, 194] width 74 height 19
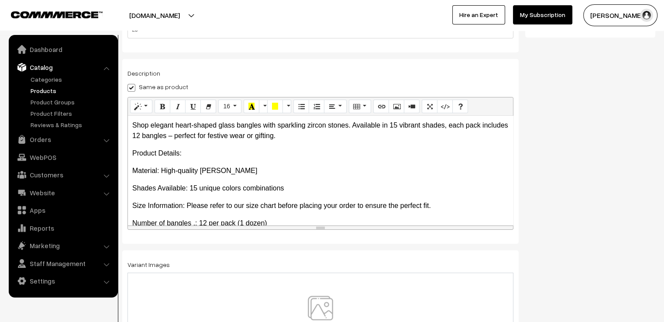
scroll to position [153, 0]
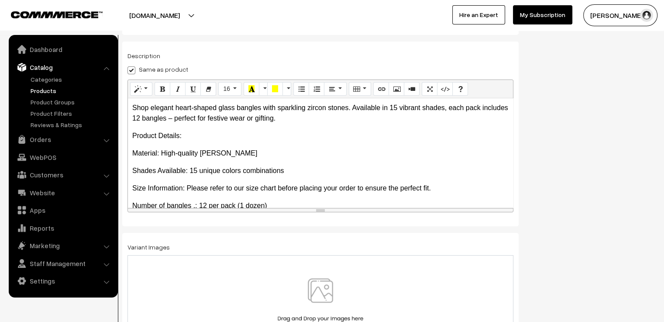
click at [333, 278] on img at bounding box center [320, 303] width 90 height 51
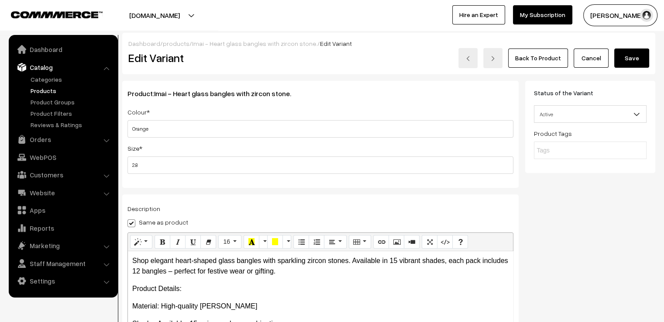
click at [640, 59] on button "Save" at bounding box center [631, 57] width 35 height 19
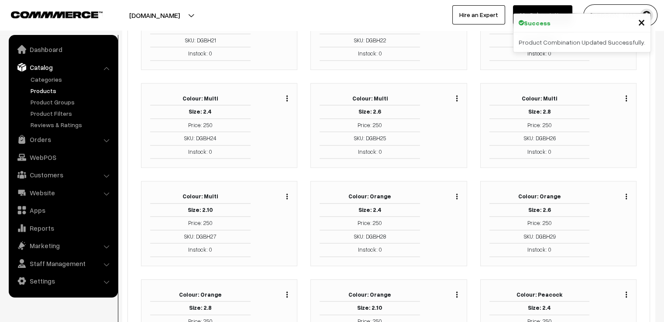
scroll to position [917, 0]
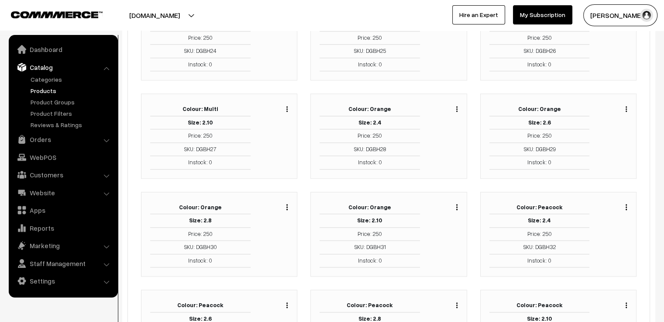
click at [457, 201] on div "Duplicate Edit Delete" at bounding box center [445, 234] width 38 height 67
click at [457, 204] on img "button" at bounding box center [456, 207] width 1 height 6
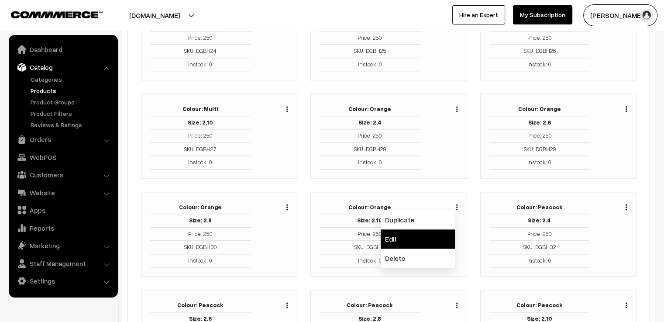
click at [443, 229] on link "Edit" at bounding box center [418, 238] width 74 height 19
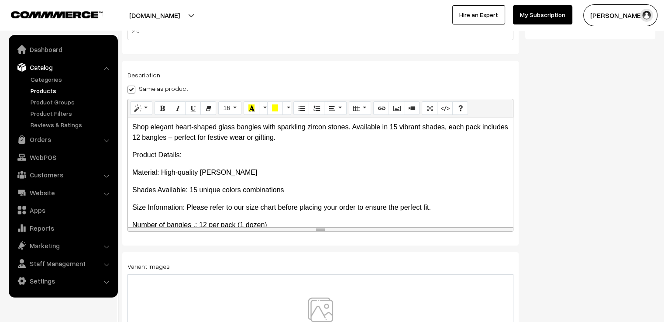
scroll to position [153, 0]
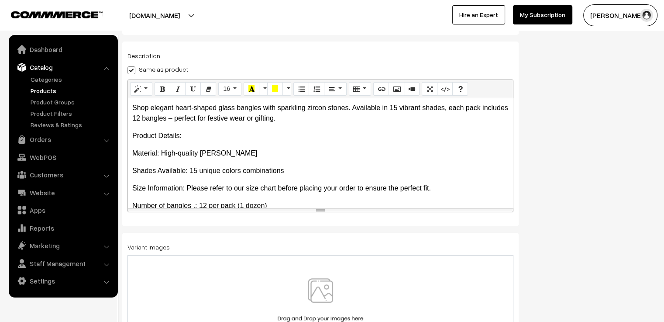
click at [345, 294] on img at bounding box center [320, 303] width 90 height 51
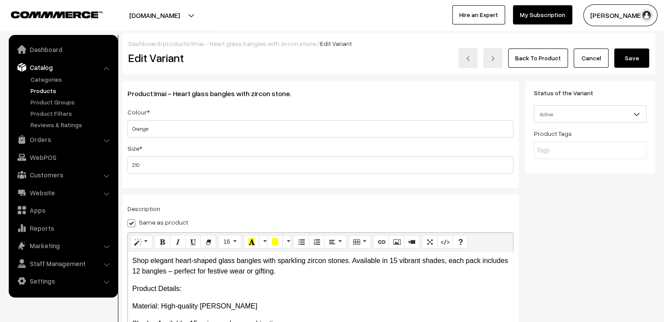
click at [631, 57] on button "Save" at bounding box center [631, 57] width 35 height 19
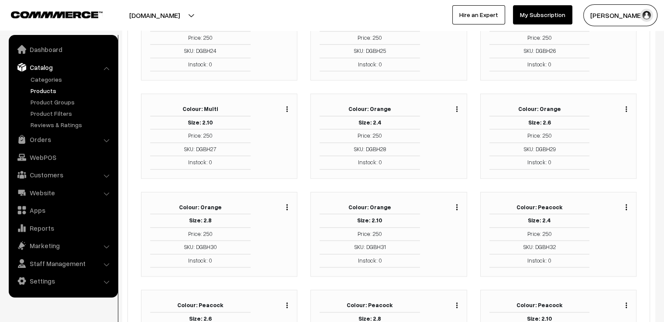
scroll to position [960, 0]
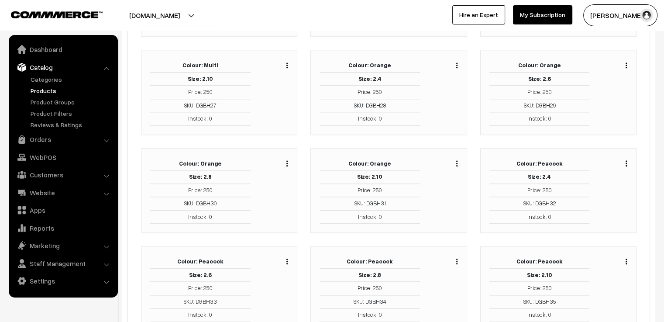
click at [626, 160] on img "button" at bounding box center [625, 163] width 1 height 6
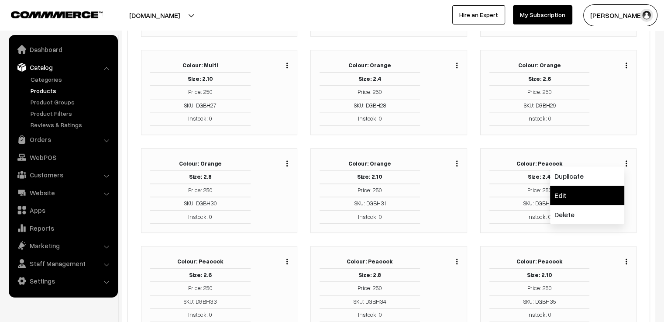
click at [608, 185] on link "Edit" at bounding box center [587, 194] width 74 height 19
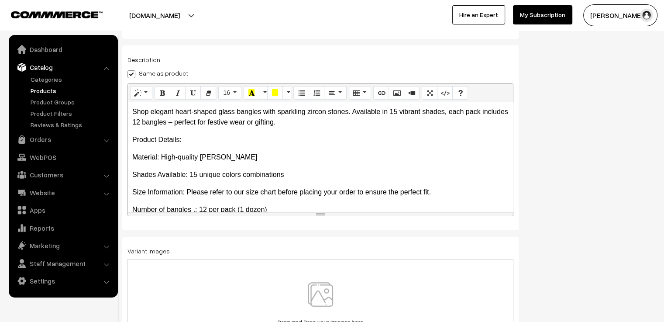
scroll to position [153, 0]
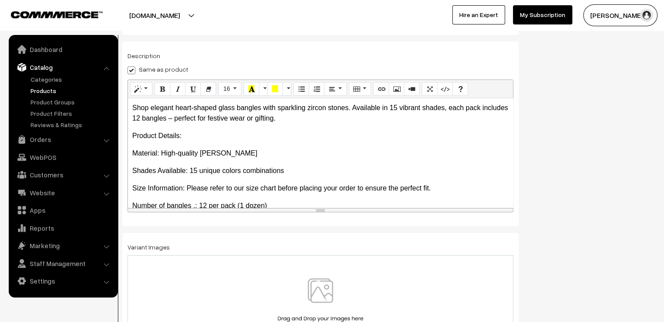
click at [305, 283] on img at bounding box center [320, 303] width 90 height 51
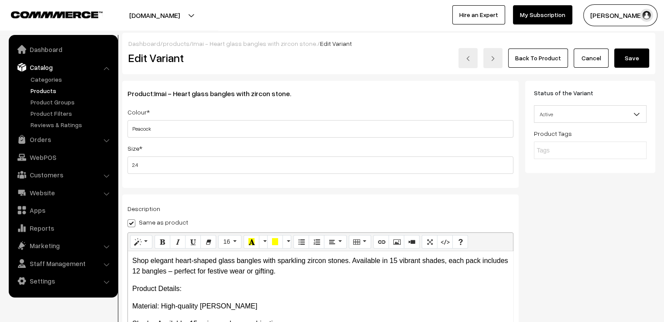
click at [633, 61] on button "Save" at bounding box center [631, 57] width 35 height 19
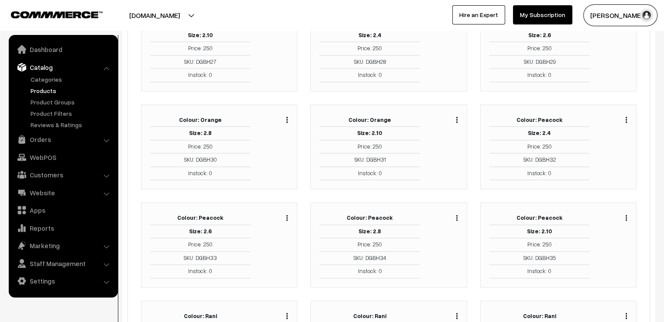
scroll to position [1048, 0]
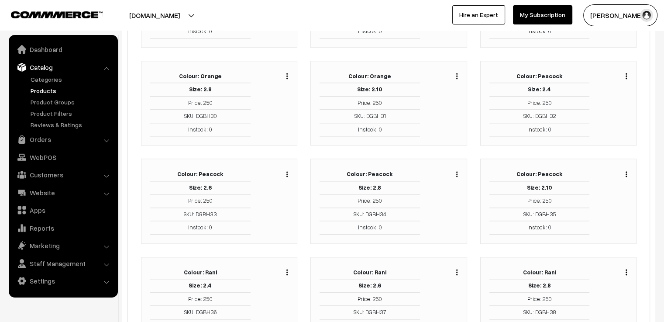
click at [287, 171] on img "button" at bounding box center [286, 174] width 1 height 6
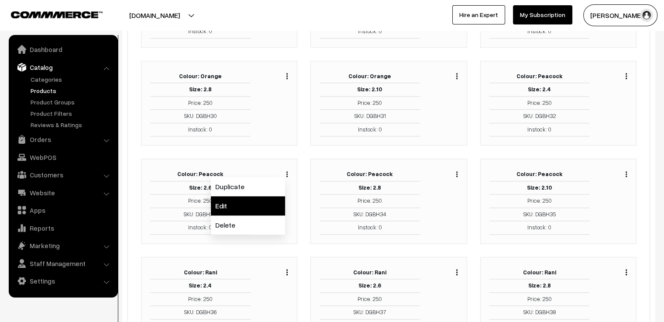
click at [271, 199] on link "Edit" at bounding box center [248, 205] width 74 height 19
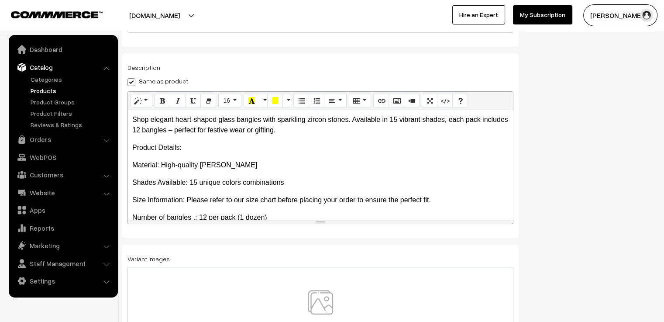
scroll to position [153, 0]
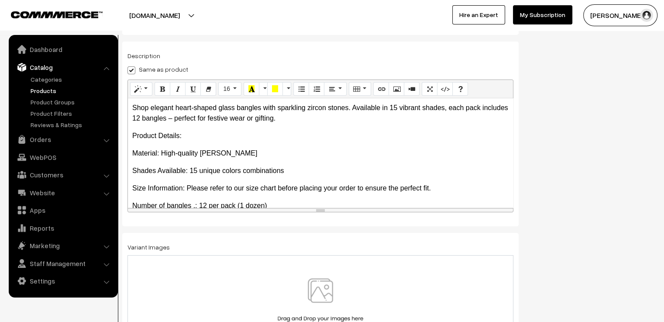
click at [324, 278] on div at bounding box center [320, 303] width 386 height 97
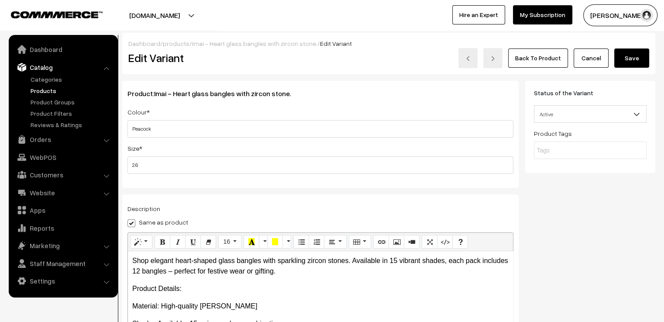
click at [628, 57] on button "Save" at bounding box center [631, 57] width 35 height 19
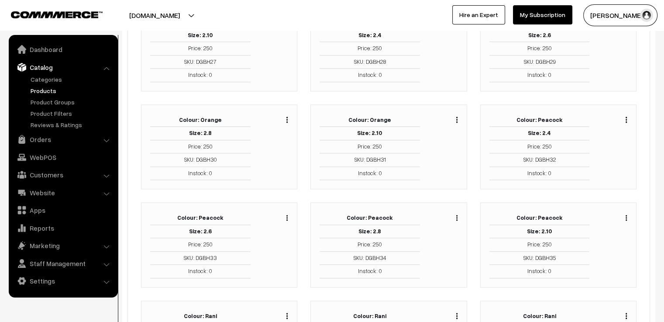
scroll to position [1048, 0]
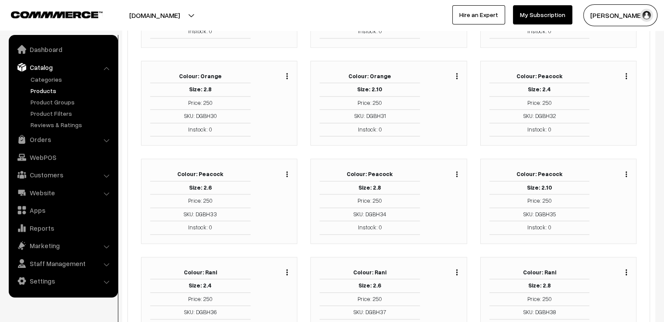
click at [457, 170] on button "button" at bounding box center [457, 173] width 2 height 7
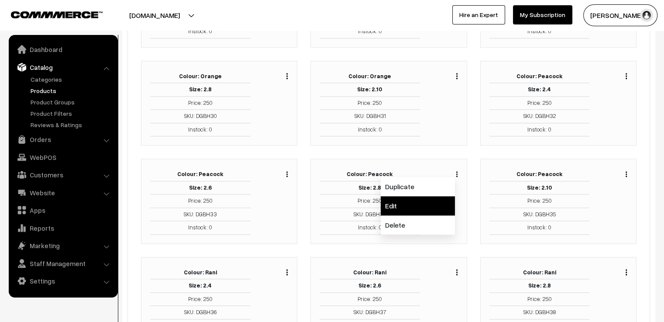
click at [446, 196] on link "Edit" at bounding box center [418, 205] width 74 height 19
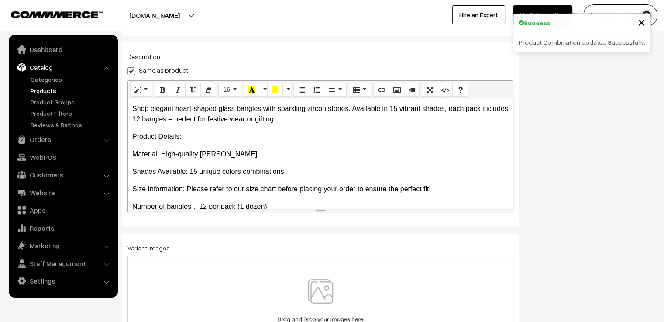
scroll to position [153, 0]
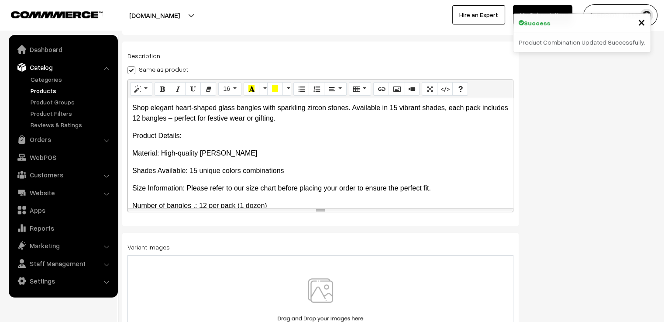
click at [350, 282] on img at bounding box center [320, 303] width 90 height 51
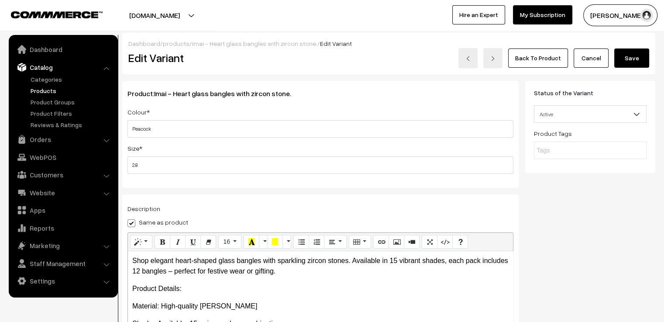
click at [631, 59] on button "Save" at bounding box center [631, 57] width 35 height 19
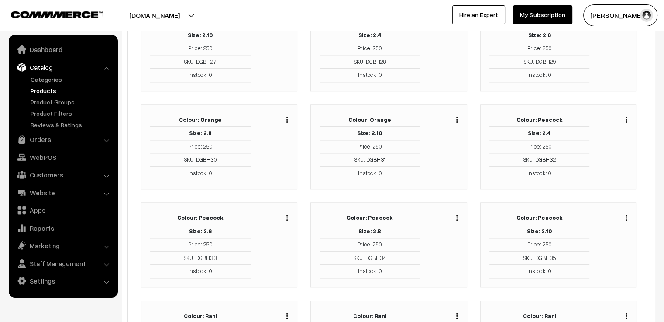
scroll to position [1048, 0]
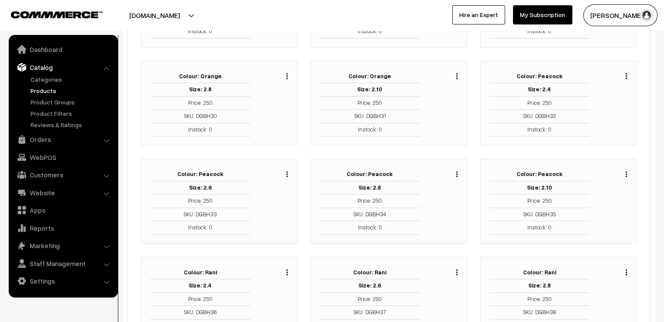
click at [625, 168] on div "Duplicate Edit Delete" at bounding box center [624, 173] width 7 height 10
click at [626, 171] on img "button" at bounding box center [625, 174] width 1 height 6
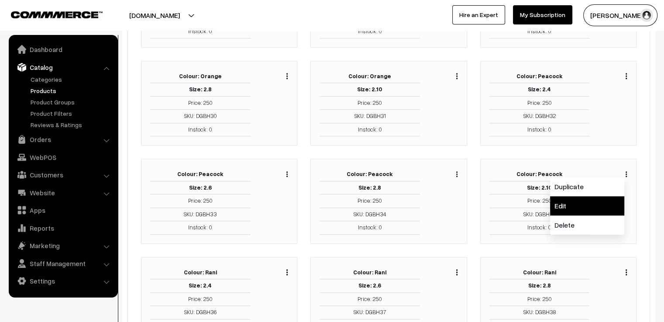
click at [606, 196] on link "Edit" at bounding box center [587, 205] width 74 height 19
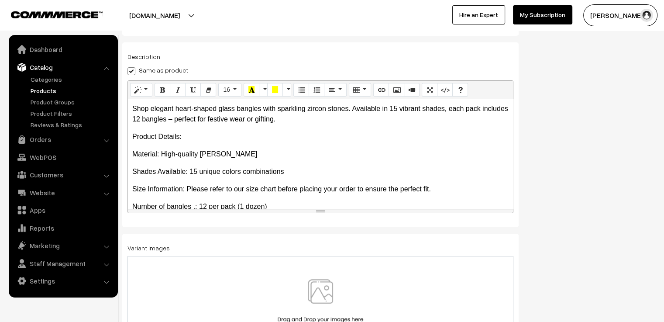
scroll to position [153, 0]
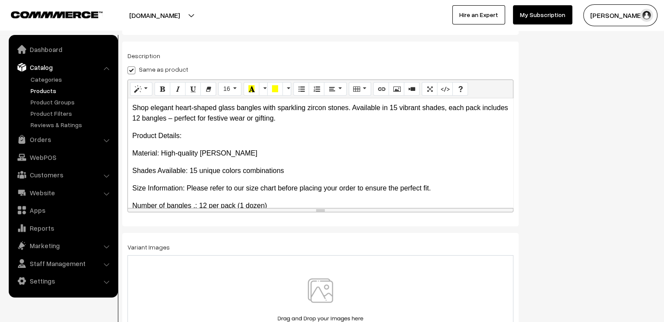
click at [319, 284] on img at bounding box center [320, 303] width 90 height 51
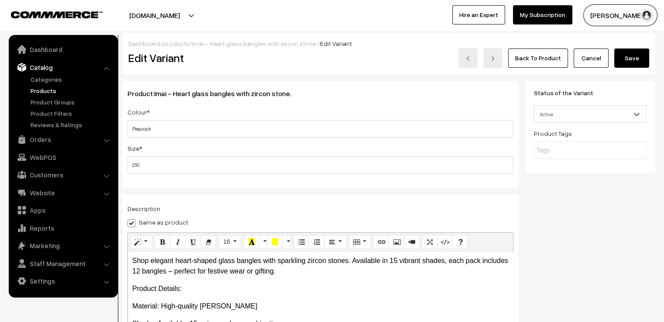
click at [629, 62] on button "Save" at bounding box center [631, 57] width 35 height 19
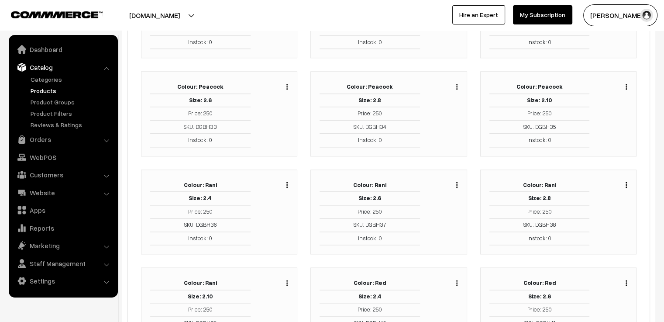
scroll to position [1178, 0]
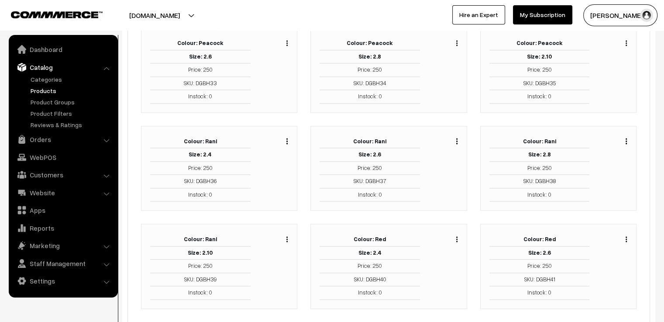
click at [288, 138] on img "button" at bounding box center [286, 141] width 1 height 6
click at [278, 168] on link "Edit" at bounding box center [248, 172] width 74 height 19
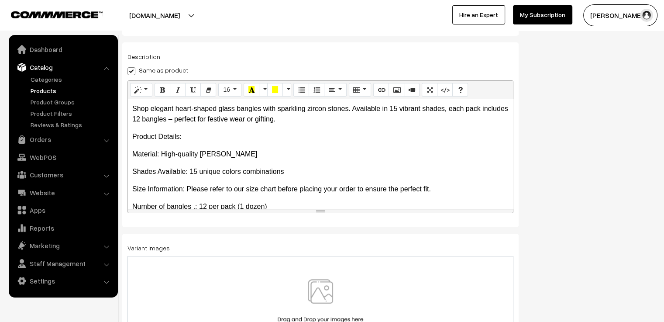
scroll to position [153, 0]
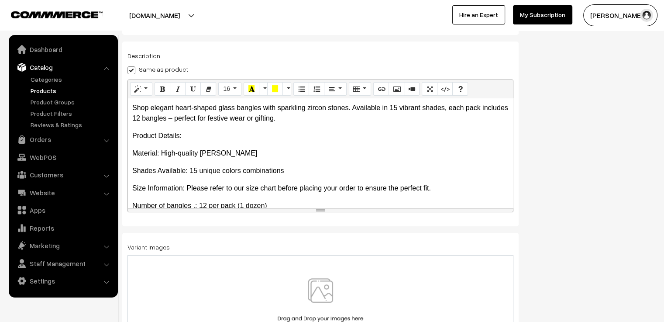
click at [313, 287] on img at bounding box center [320, 303] width 90 height 51
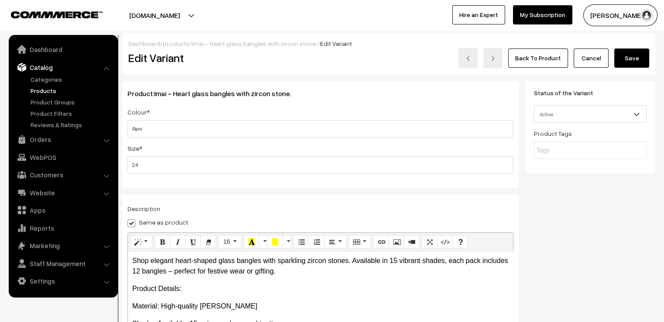
click at [628, 62] on button "Save" at bounding box center [631, 57] width 35 height 19
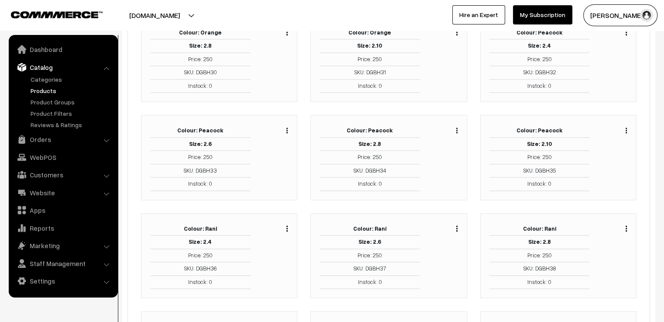
scroll to position [1135, 0]
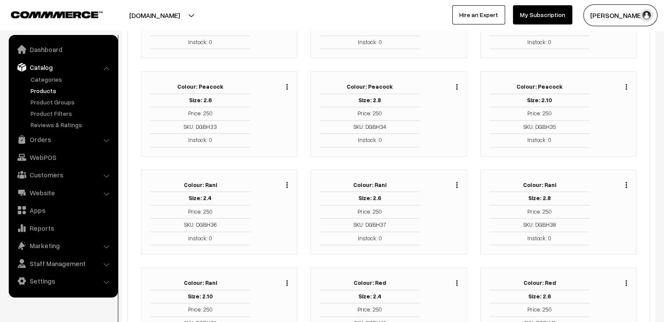
click at [456, 182] on img "button" at bounding box center [456, 185] width 1 height 6
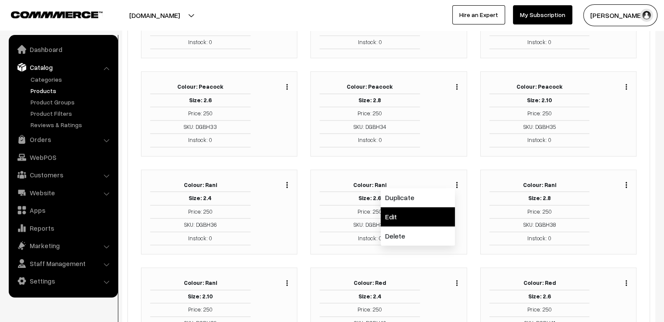
click at [443, 207] on link "Edit" at bounding box center [418, 216] width 74 height 19
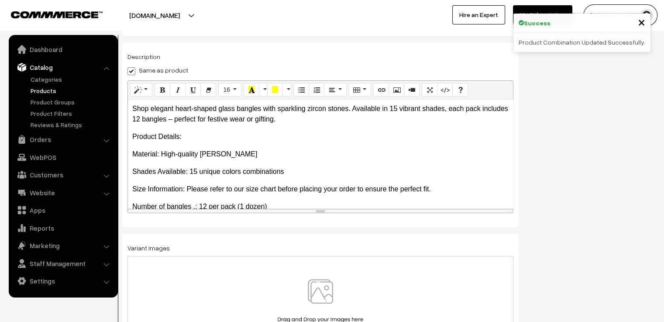
scroll to position [153, 0]
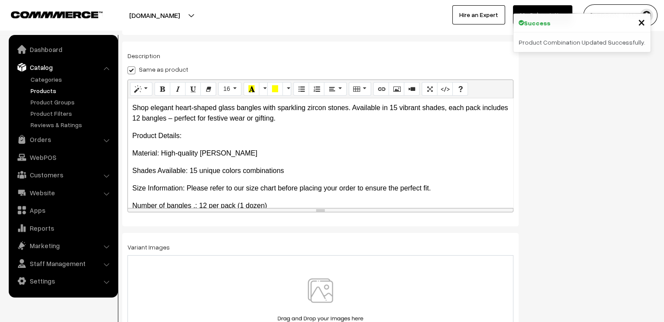
click at [340, 289] on img at bounding box center [320, 303] width 90 height 51
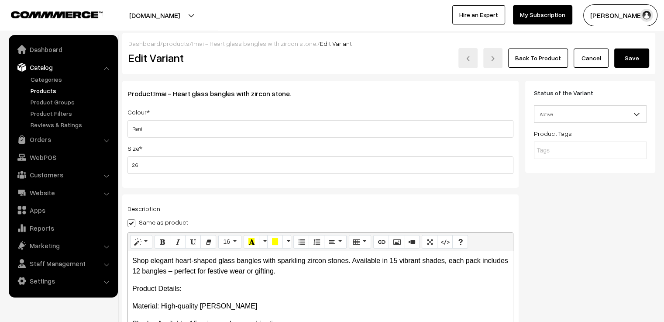
click at [629, 61] on button "Save" at bounding box center [631, 57] width 35 height 19
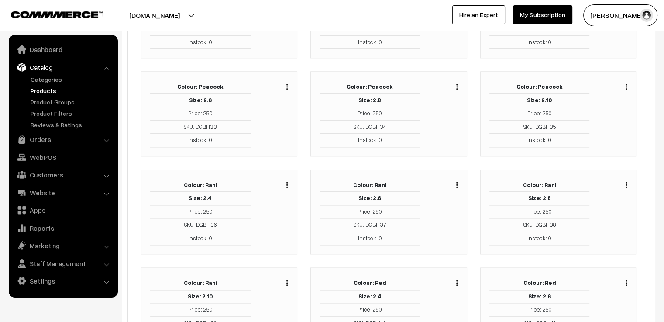
scroll to position [1178, 0]
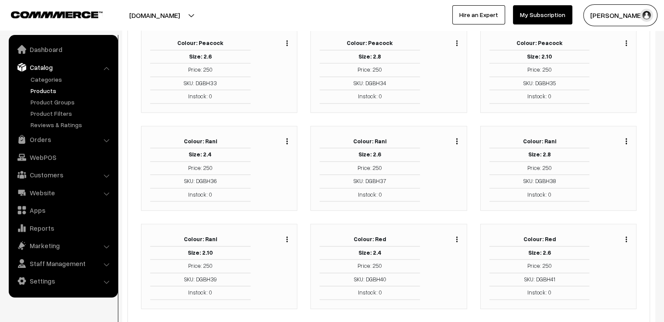
click at [626, 138] on img "button" at bounding box center [625, 141] width 1 height 6
click at [607, 163] on link "Edit" at bounding box center [587, 172] width 74 height 19
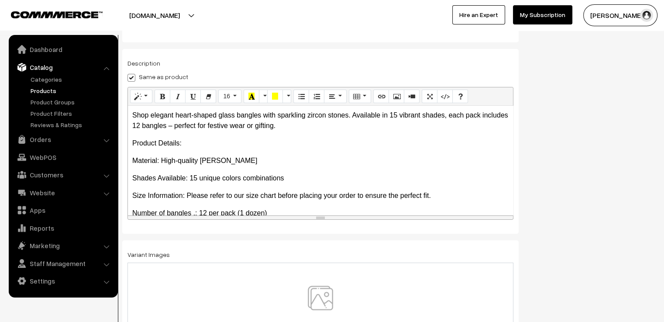
scroll to position [153, 0]
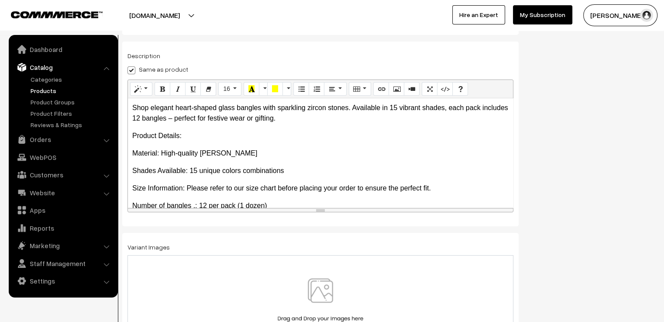
click at [317, 284] on img at bounding box center [320, 303] width 90 height 51
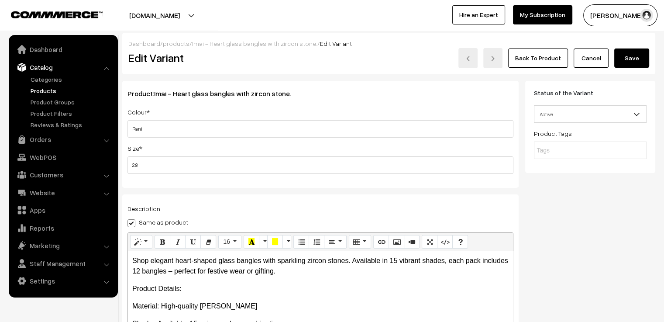
click at [632, 59] on button "Save" at bounding box center [631, 57] width 35 height 19
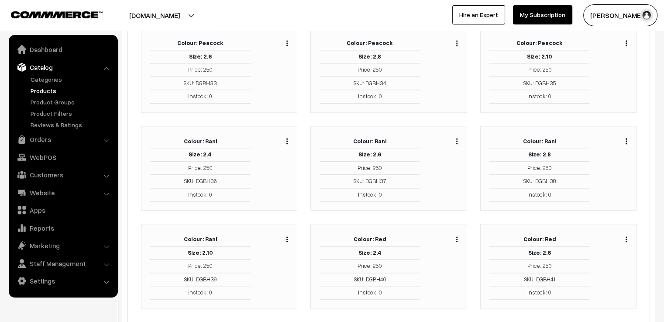
scroll to position [1222, 0]
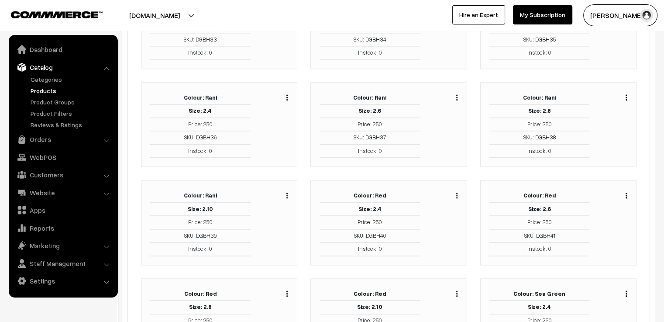
click at [286, 192] on button "button" at bounding box center [287, 195] width 2 height 7
click at [270, 217] on link "Edit" at bounding box center [248, 226] width 74 height 19
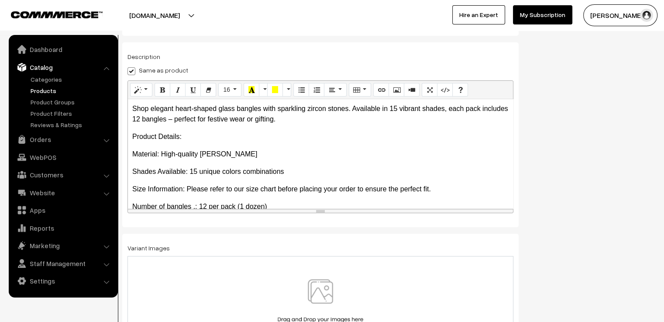
scroll to position [153, 0]
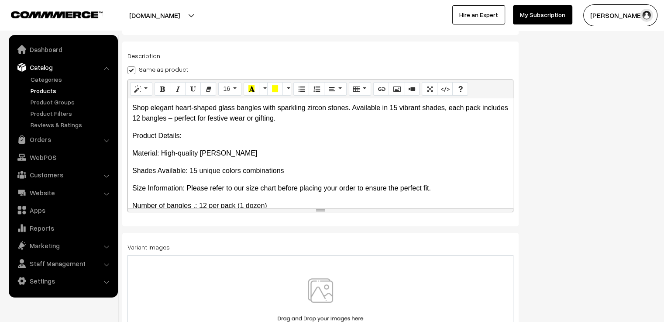
click at [327, 292] on img at bounding box center [320, 303] width 90 height 51
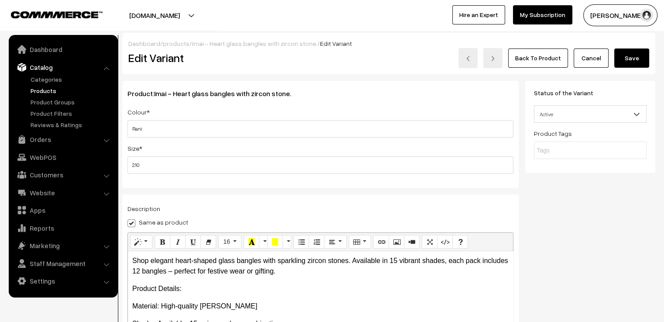
click at [627, 50] on button "Save" at bounding box center [631, 57] width 35 height 19
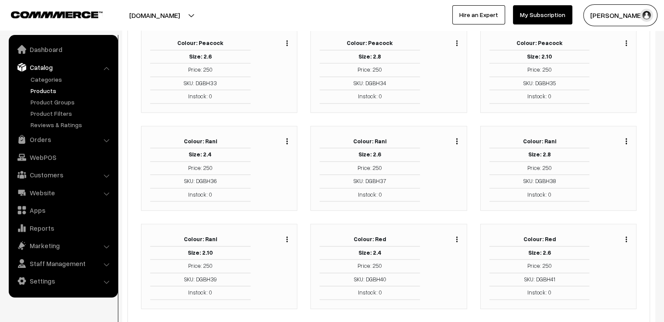
scroll to position [1222, 0]
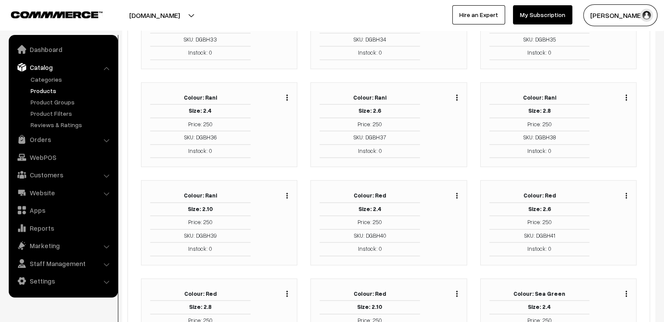
click at [457, 192] on button "button" at bounding box center [457, 195] width 2 height 7
click at [445, 217] on link "Edit" at bounding box center [418, 226] width 74 height 19
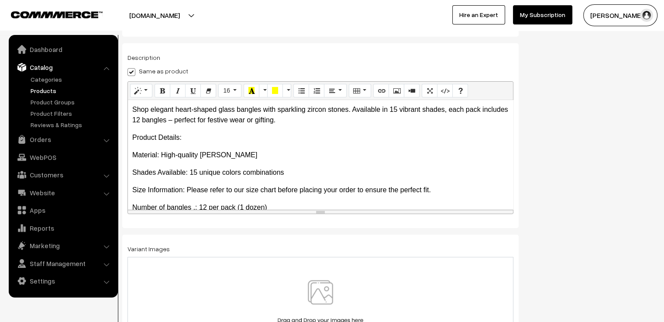
scroll to position [153, 0]
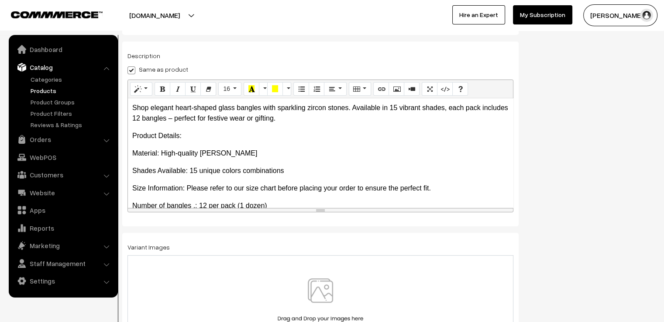
click at [326, 309] on img at bounding box center [320, 303] width 90 height 51
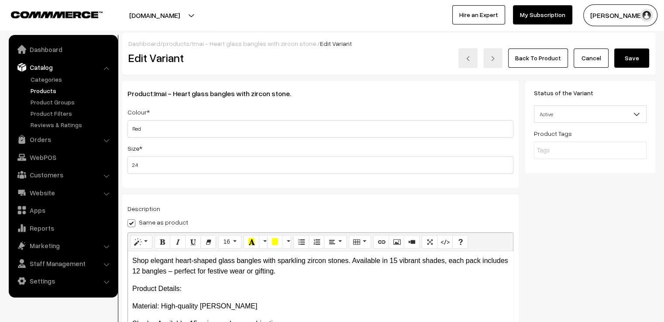
click at [630, 60] on button "Save" at bounding box center [631, 57] width 35 height 19
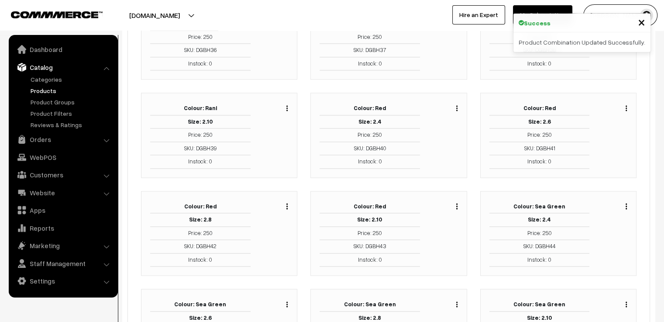
scroll to position [1353, 0]
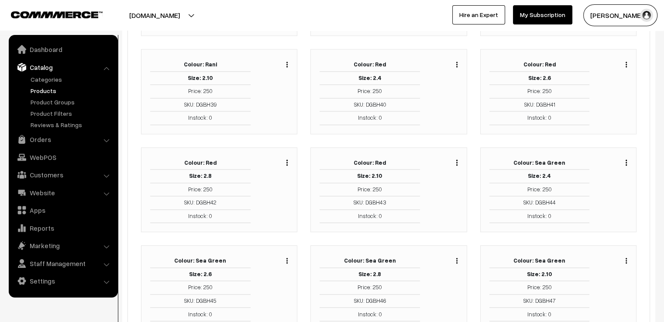
click at [626, 62] on img "button" at bounding box center [625, 65] width 1 height 6
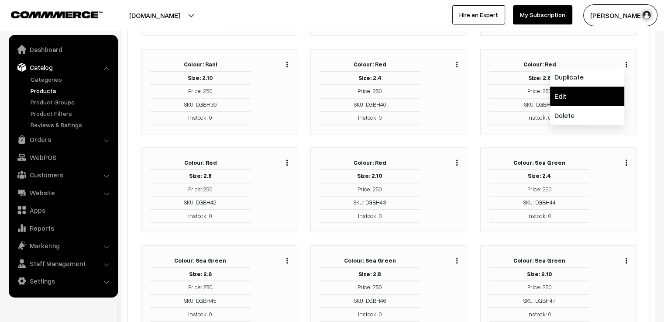
click at [605, 86] on link "Edit" at bounding box center [587, 95] width 74 height 19
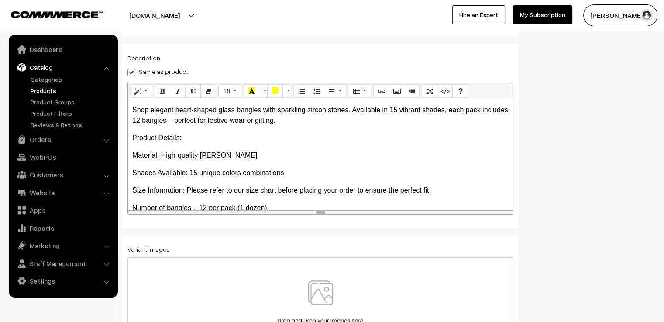
scroll to position [153, 0]
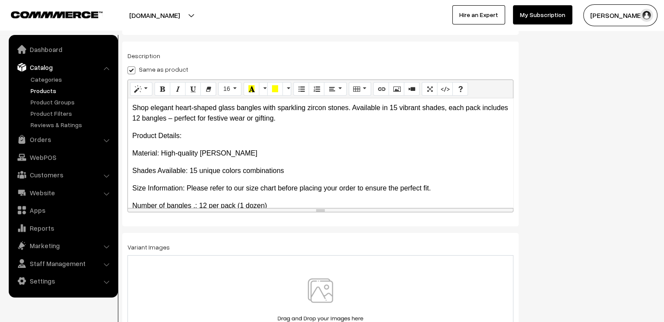
click at [340, 280] on img at bounding box center [320, 303] width 90 height 51
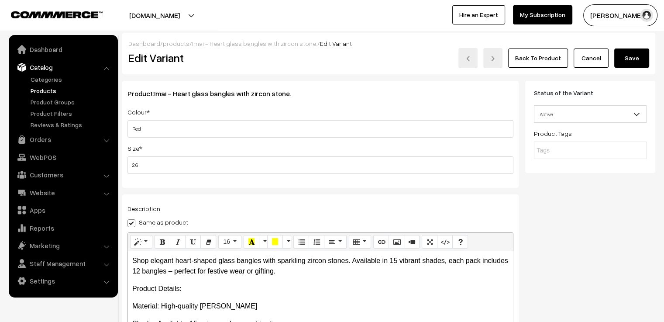
click at [628, 57] on button "Save" at bounding box center [631, 57] width 35 height 19
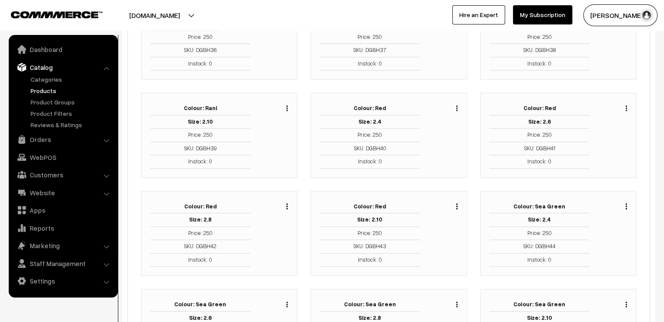
scroll to position [1353, 0]
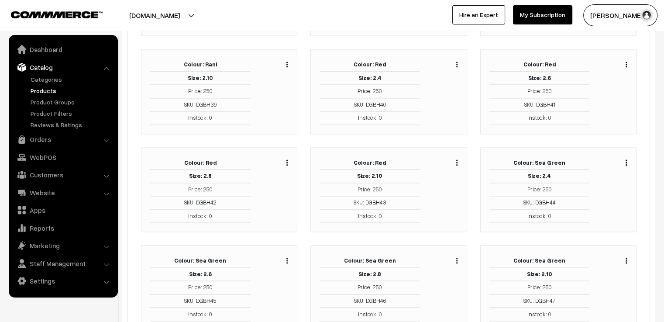
click at [287, 159] on img "button" at bounding box center [286, 162] width 1 height 6
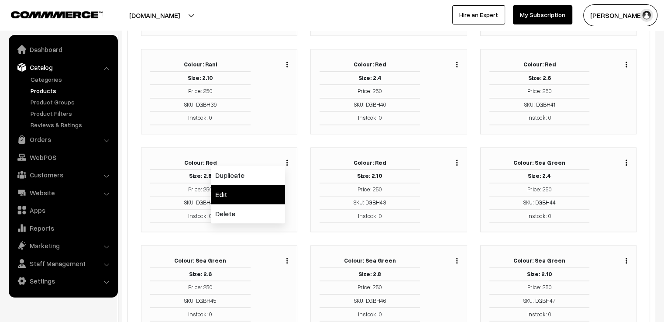
click at [265, 188] on link "Edit" at bounding box center [248, 194] width 74 height 19
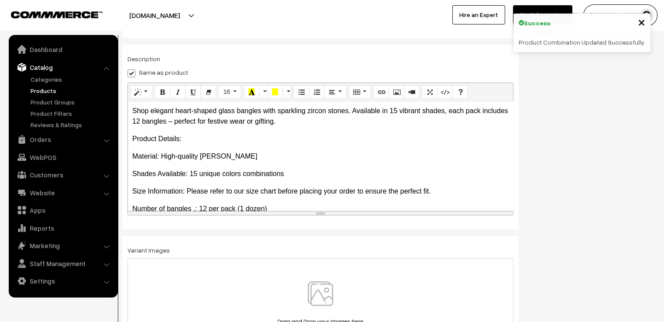
scroll to position [153, 0]
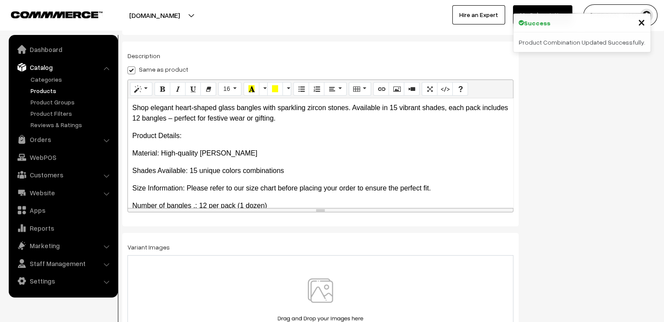
click at [310, 285] on img at bounding box center [320, 303] width 90 height 51
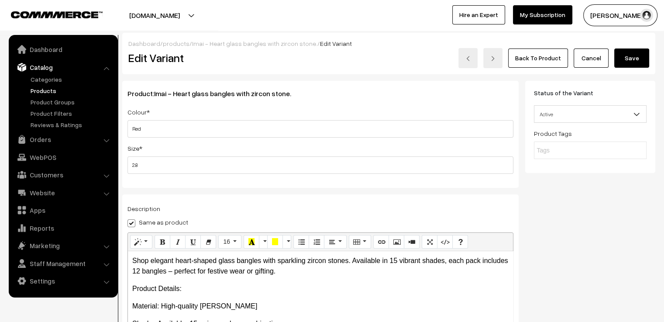
click at [635, 62] on button "Save" at bounding box center [631, 57] width 35 height 19
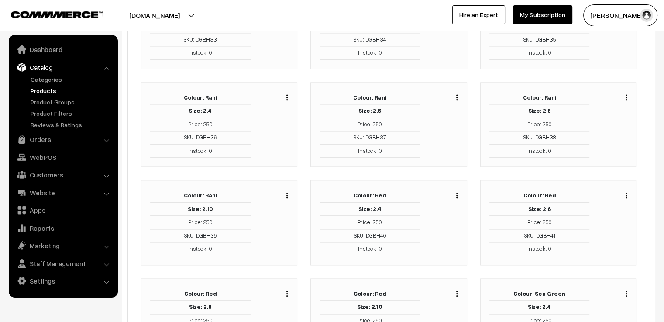
scroll to position [1266, 0]
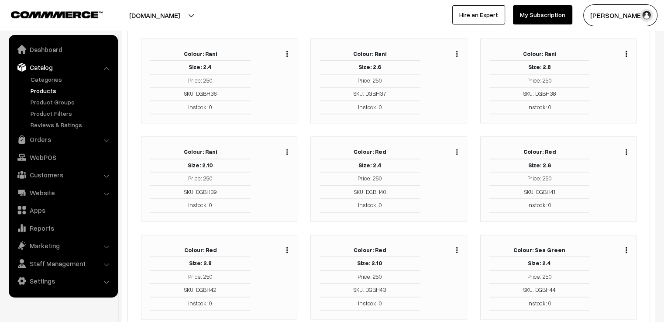
click at [457, 247] on img "button" at bounding box center [456, 250] width 1 height 6
click at [442, 272] on link "Edit" at bounding box center [418, 281] width 74 height 19
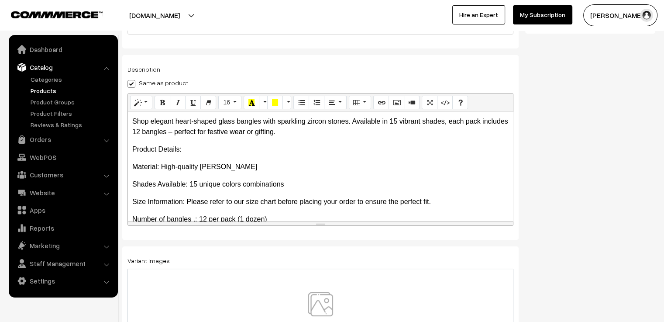
scroll to position [153, 0]
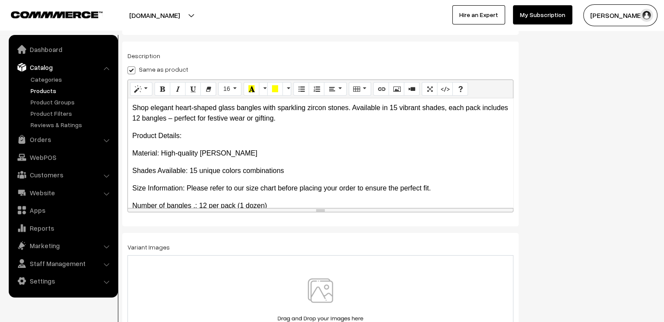
click at [329, 292] on img at bounding box center [320, 303] width 90 height 51
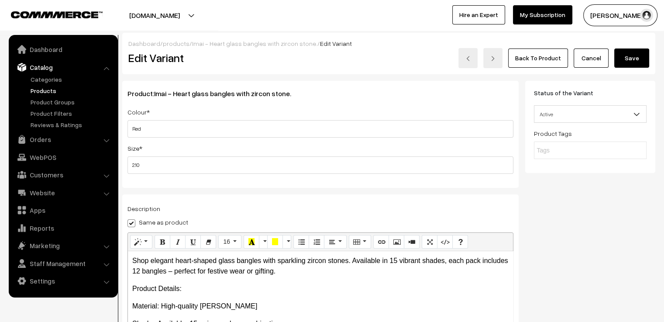
click at [633, 61] on button "Save" at bounding box center [631, 57] width 35 height 19
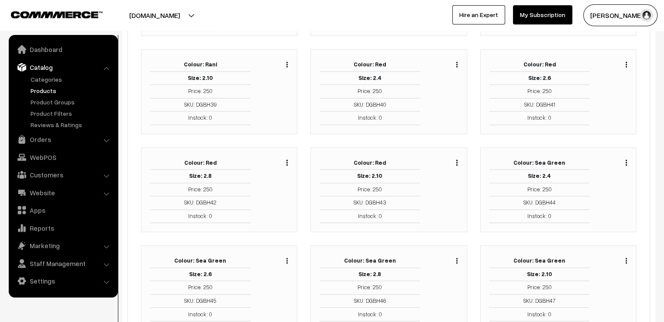
scroll to position [1397, 0]
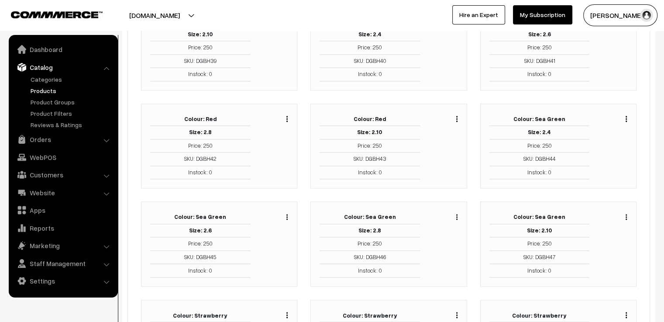
click at [627, 116] on img "button" at bounding box center [625, 119] width 1 height 6
click at [611, 141] on link "Edit" at bounding box center [587, 150] width 74 height 19
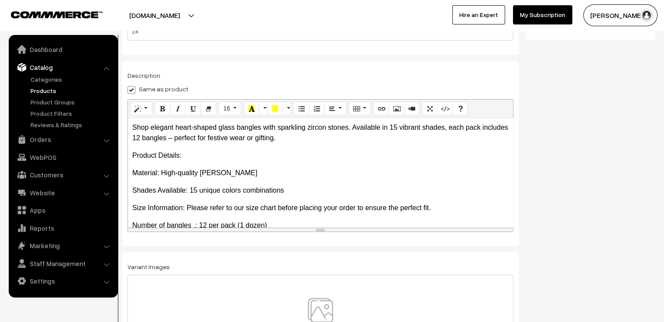
scroll to position [153, 0]
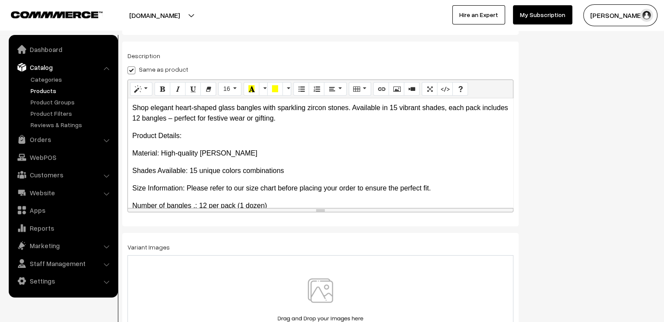
click at [333, 291] on img at bounding box center [320, 303] width 90 height 51
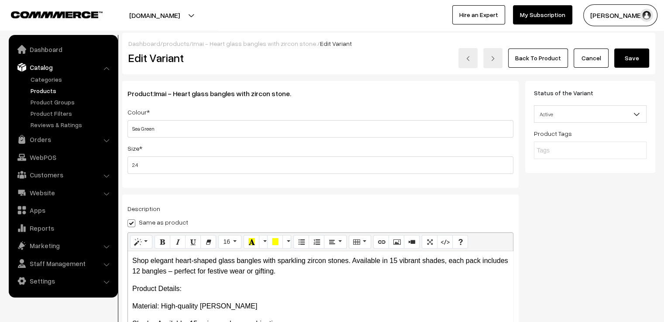
click at [636, 58] on button "Save" at bounding box center [631, 57] width 35 height 19
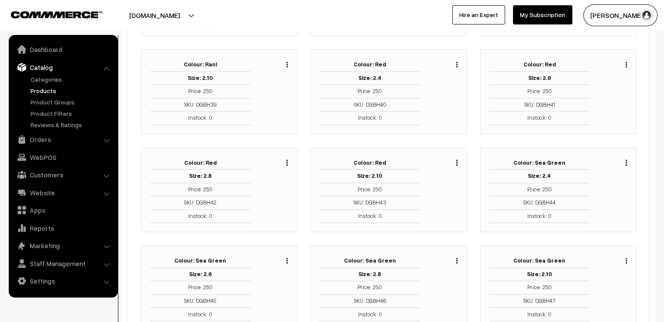
scroll to position [1397, 0]
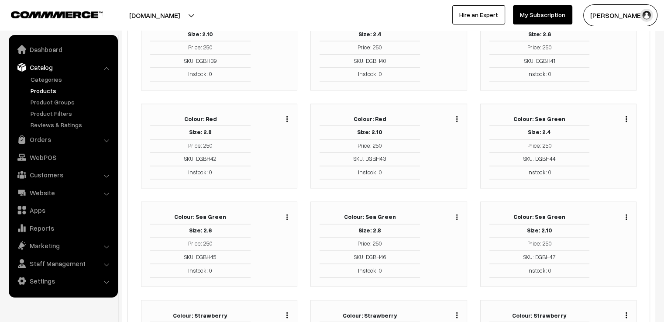
click at [287, 214] on img "button" at bounding box center [286, 217] width 1 height 6
click at [273, 239] on link "Edit" at bounding box center [248, 248] width 74 height 19
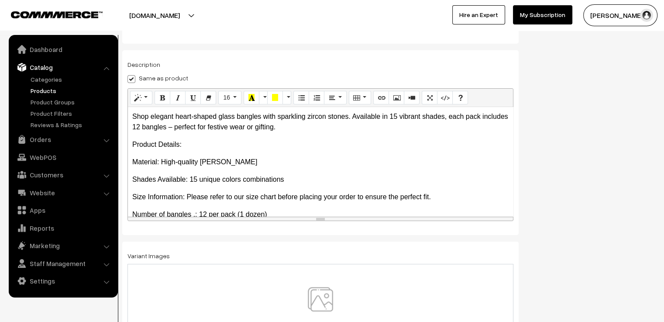
scroll to position [153, 0]
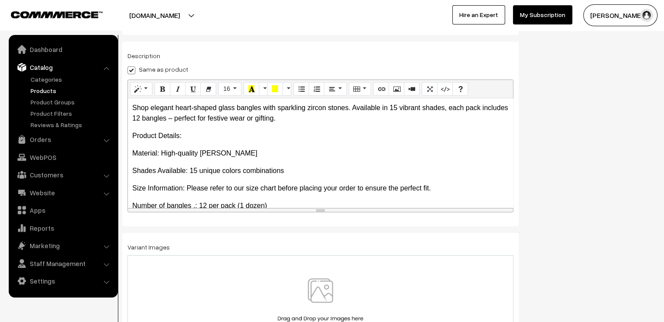
click at [323, 288] on img at bounding box center [320, 303] width 90 height 51
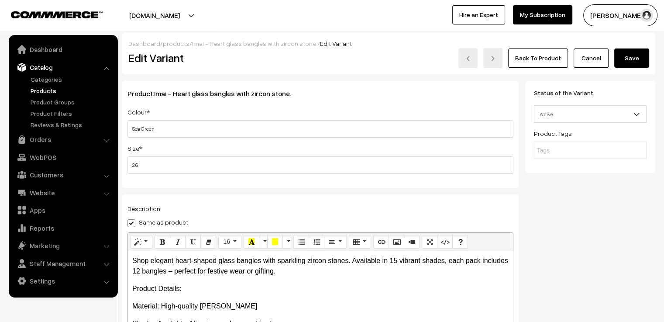
click at [635, 57] on button "Save" at bounding box center [631, 57] width 35 height 19
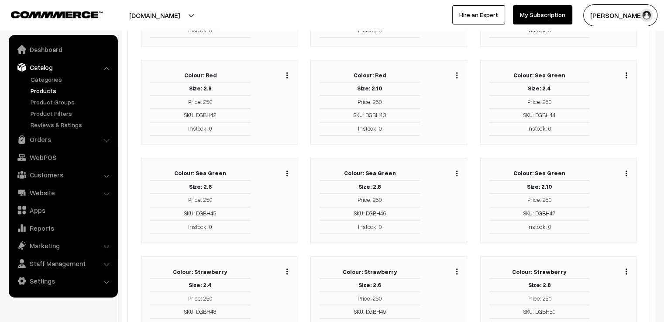
scroll to position [1484, 0]
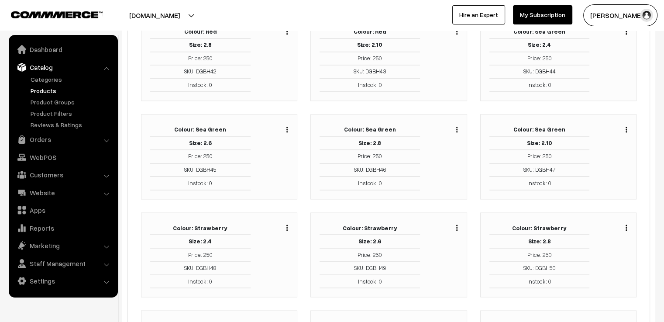
click at [457, 123] on div "Duplicate Edit Delete" at bounding box center [445, 156] width 38 height 67
click at [457, 127] on img "button" at bounding box center [456, 130] width 1 height 6
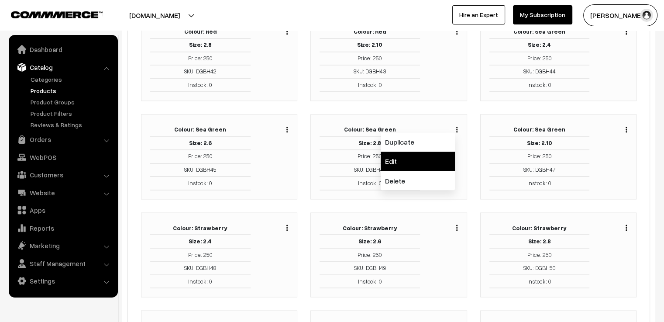
click at [440, 151] on link "Edit" at bounding box center [418, 160] width 74 height 19
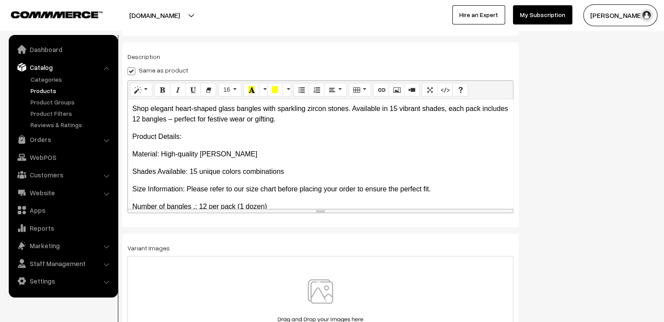
scroll to position [153, 0]
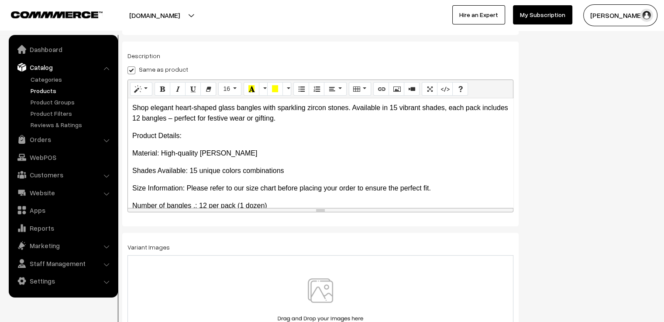
click at [329, 271] on div at bounding box center [320, 303] width 386 height 97
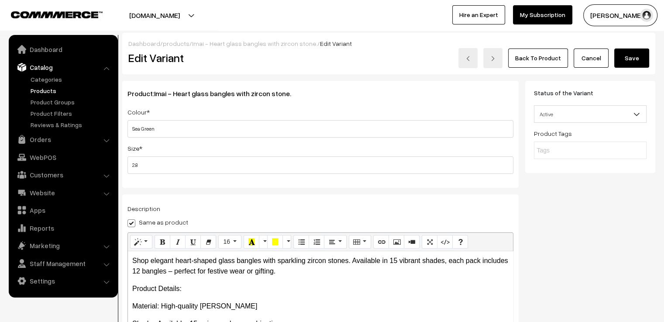
click at [631, 55] on button "Save" at bounding box center [631, 57] width 35 height 19
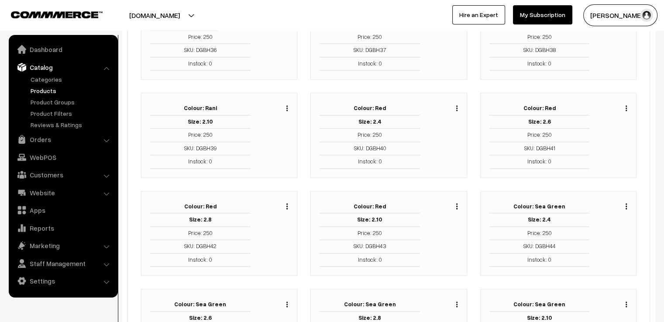
scroll to position [1397, 0]
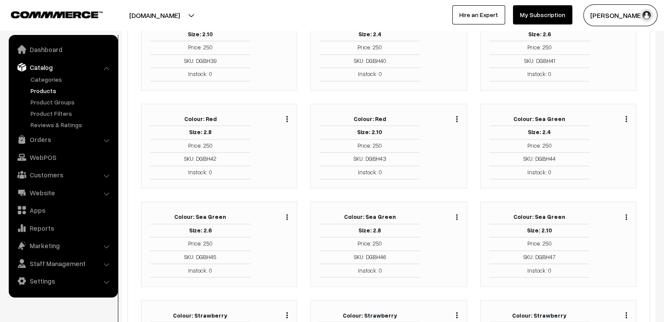
click at [626, 214] on img "button" at bounding box center [625, 217] width 1 height 6
click at [598, 241] on link "Edit" at bounding box center [587, 248] width 74 height 19
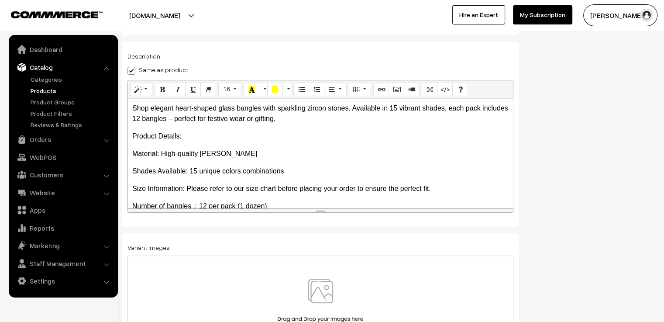
scroll to position [153, 0]
click at [361, 286] on img at bounding box center [320, 303] width 90 height 51
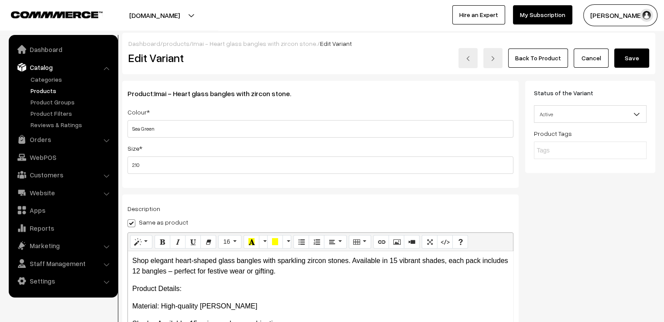
click at [635, 62] on button "Save" at bounding box center [631, 57] width 35 height 19
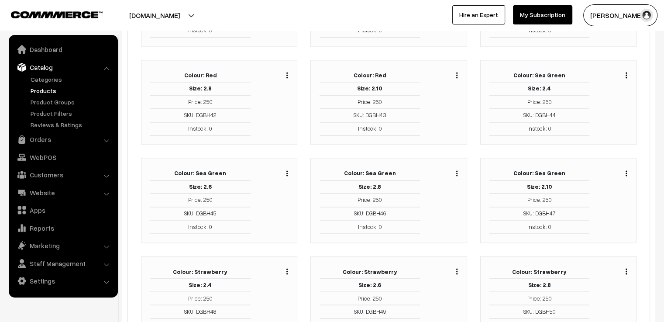
scroll to position [1528, 0]
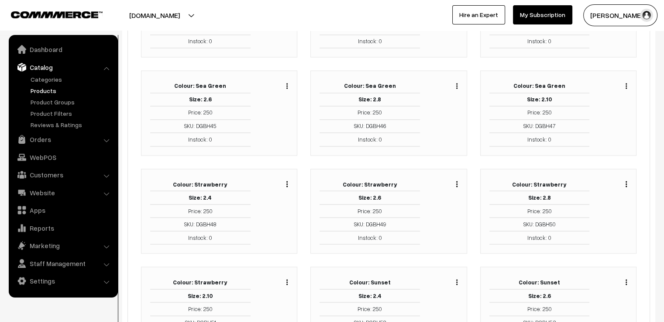
click at [287, 181] on img "button" at bounding box center [286, 184] width 1 height 6
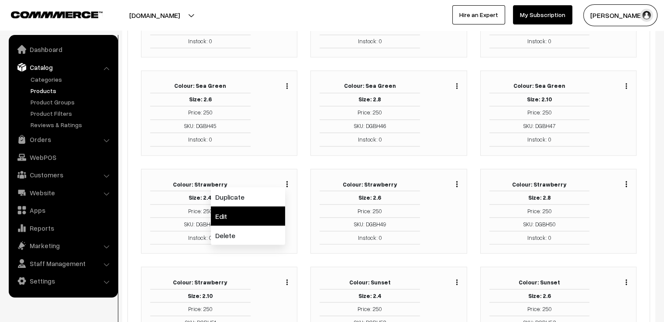
click at [270, 206] on link "Edit" at bounding box center [248, 215] width 74 height 19
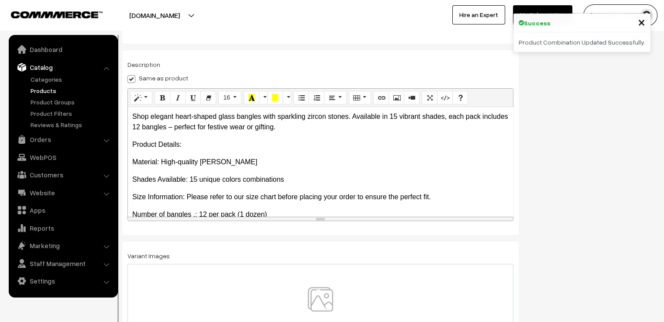
scroll to position [153, 0]
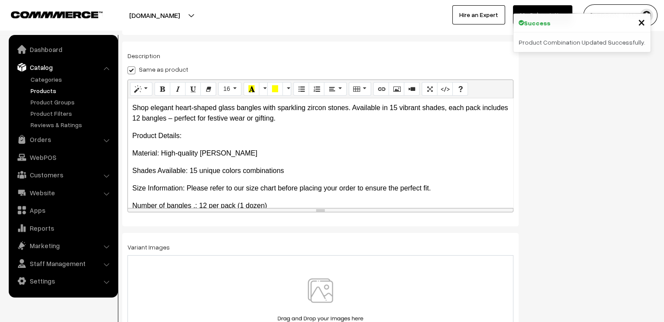
click at [308, 289] on img at bounding box center [320, 303] width 90 height 51
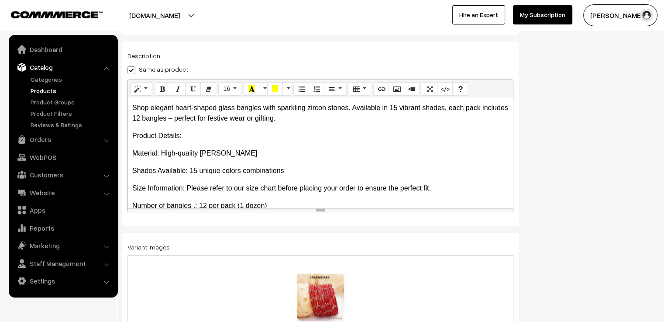
scroll to position [0, 0]
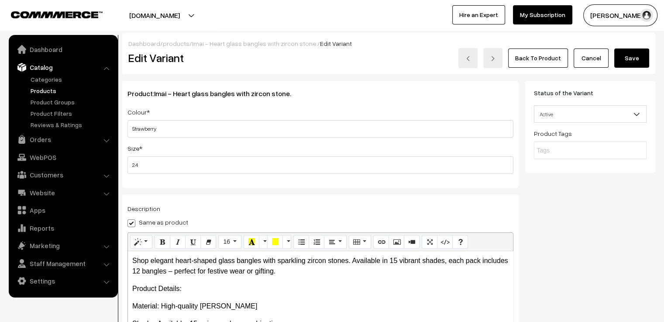
click at [629, 60] on button "Save" at bounding box center [631, 57] width 35 height 19
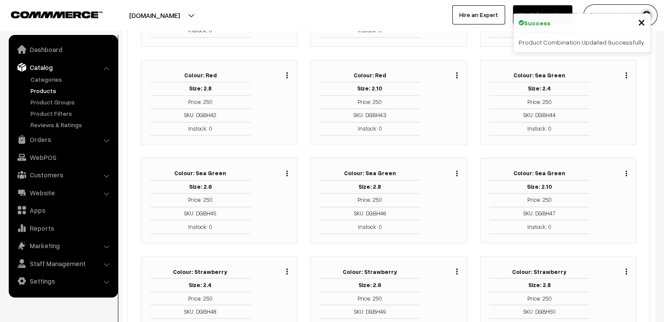
scroll to position [1484, 0]
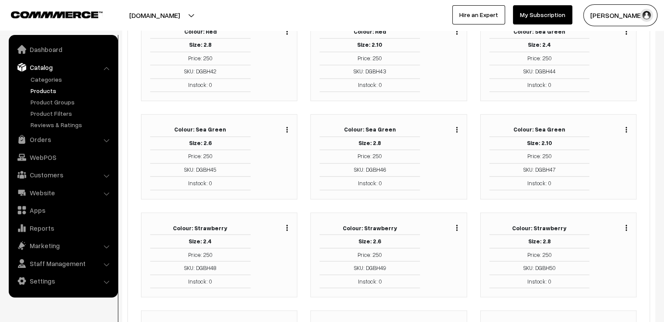
click at [456, 224] on img "button" at bounding box center [456, 227] width 1 height 6
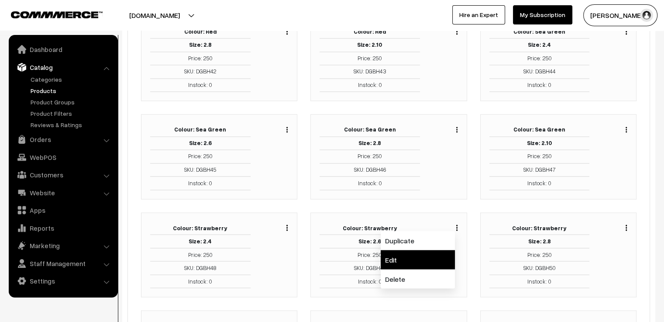
click at [447, 250] on link "Edit" at bounding box center [418, 259] width 74 height 19
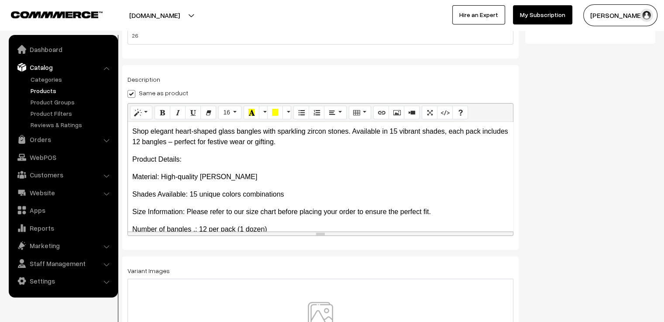
scroll to position [153, 0]
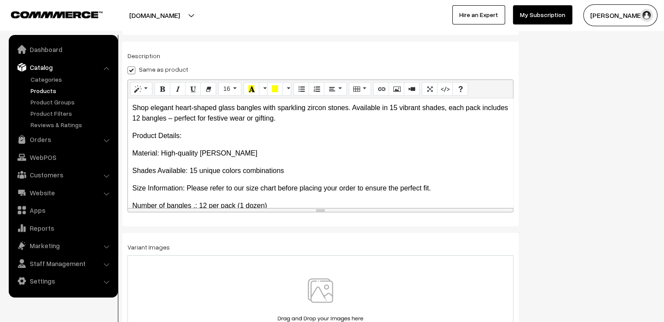
click at [307, 286] on img at bounding box center [320, 303] width 90 height 51
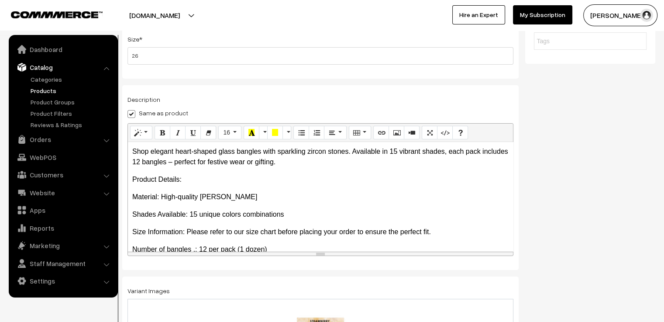
scroll to position [0, 0]
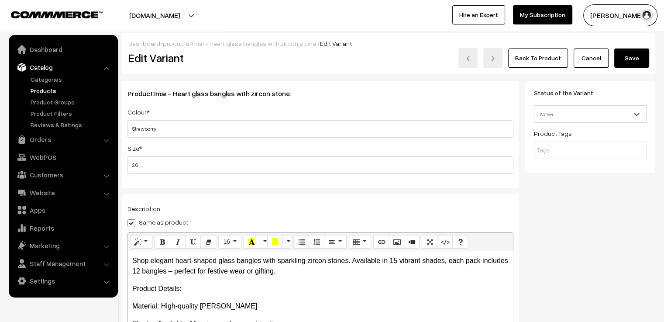
click at [636, 61] on button "Save" at bounding box center [631, 57] width 35 height 19
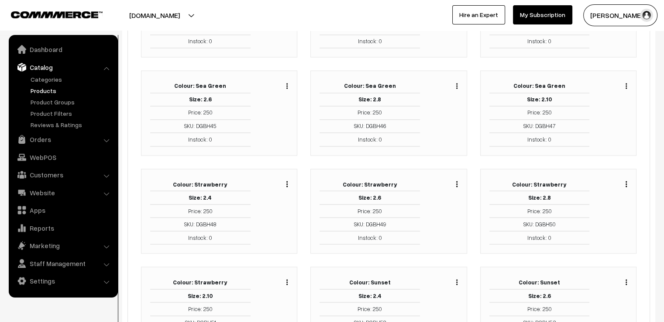
scroll to position [1615, 0]
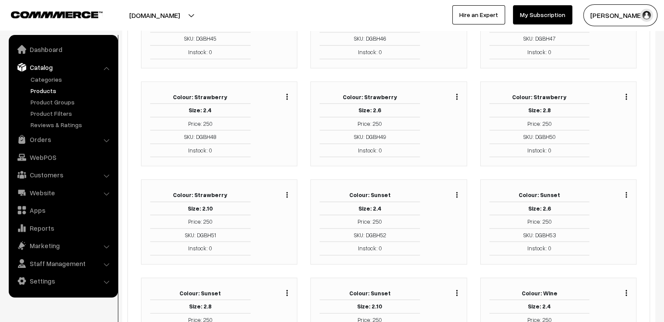
click at [627, 93] on img "button" at bounding box center [625, 96] width 1 height 6
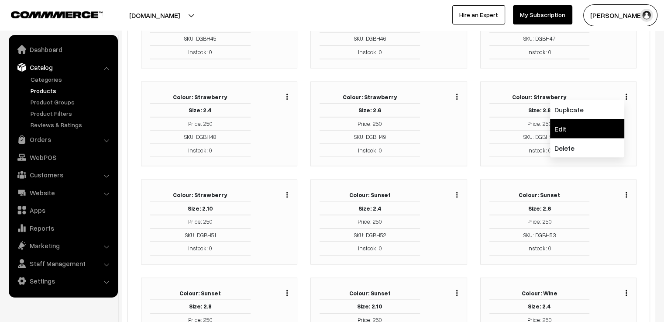
click at [607, 119] on link "Edit" at bounding box center [587, 128] width 74 height 19
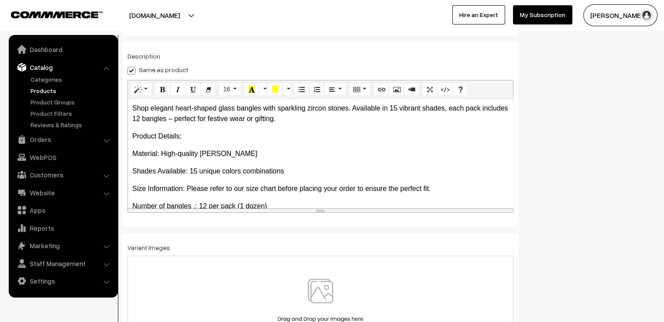
scroll to position [153, 0]
click at [313, 284] on img at bounding box center [320, 303] width 90 height 51
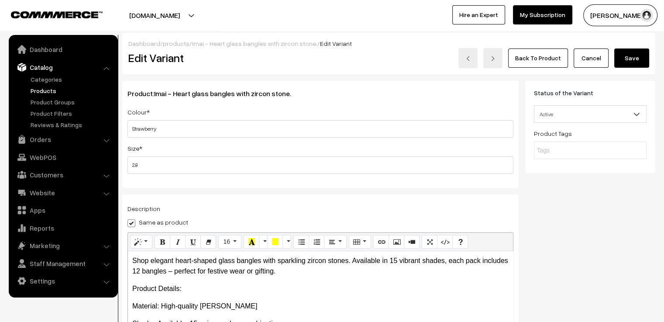
click at [629, 60] on button "Save" at bounding box center [631, 57] width 35 height 19
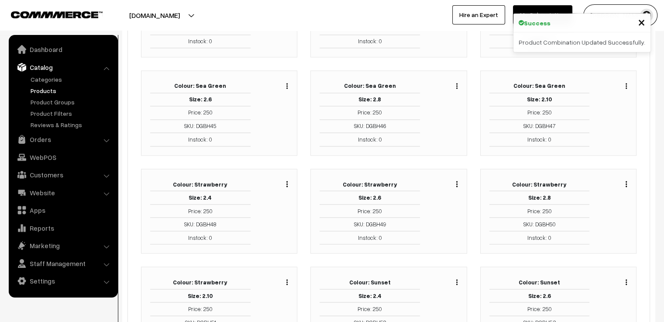
scroll to position [1571, 0]
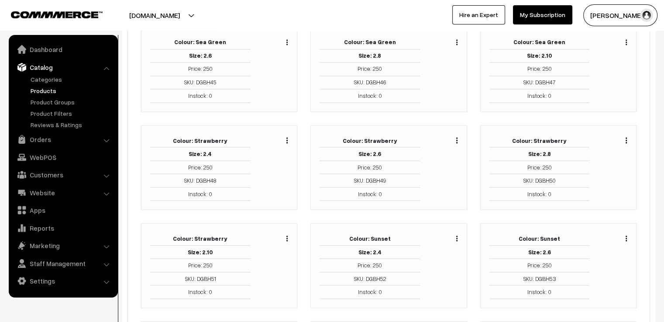
click at [286, 235] on img "button" at bounding box center [286, 238] width 1 height 6
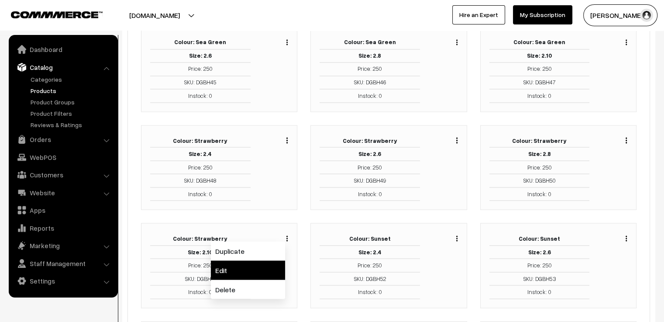
click at [277, 260] on link "Edit" at bounding box center [248, 269] width 74 height 19
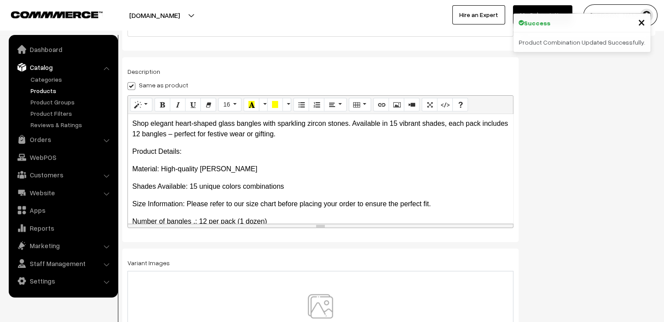
scroll to position [153, 0]
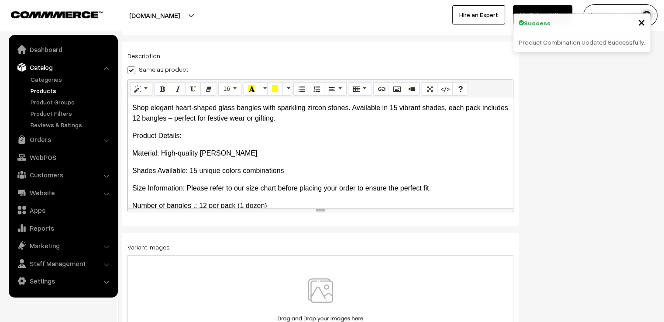
click at [324, 276] on div at bounding box center [320, 303] width 386 height 97
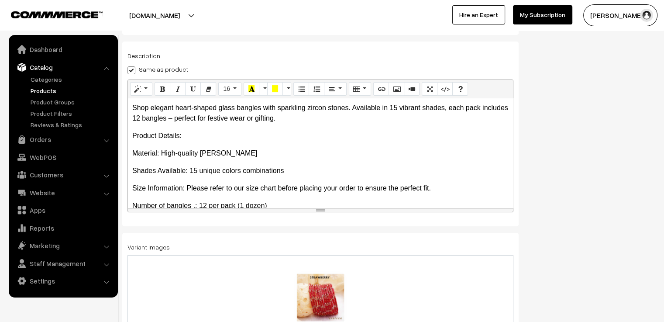
scroll to position [0, 0]
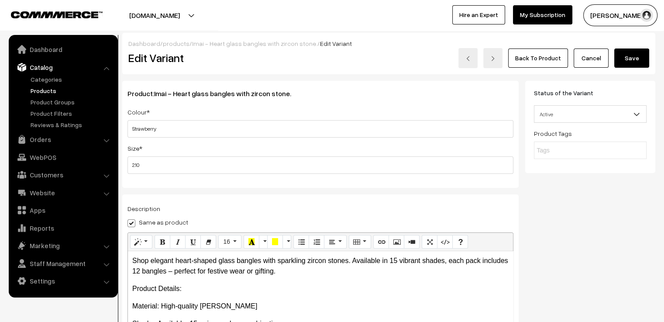
click at [622, 58] on button "Save" at bounding box center [631, 57] width 35 height 19
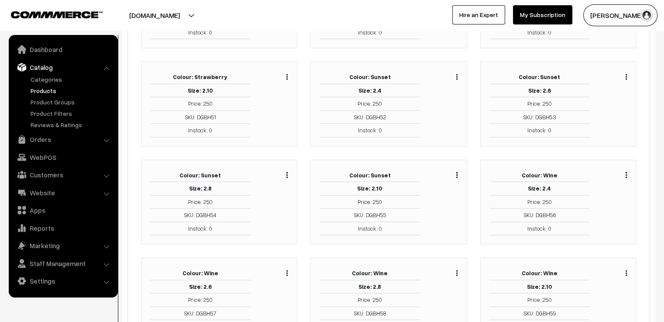
scroll to position [1689, 0]
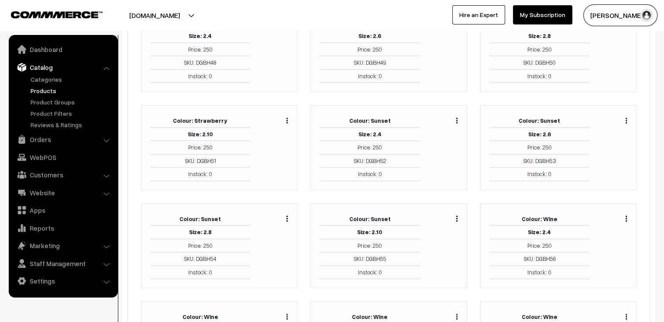
click at [287, 118] on img "button" at bounding box center [286, 121] width 1 height 6
click at [272, 143] on link "Edit" at bounding box center [248, 152] width 74 height 19
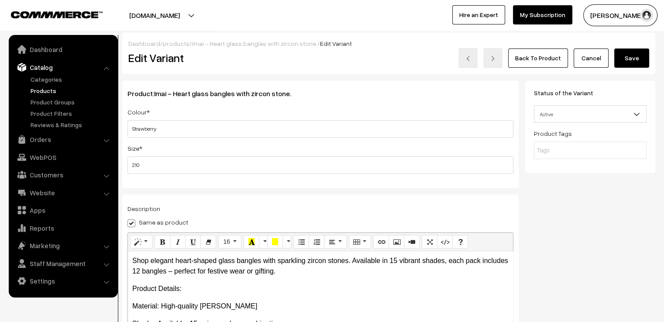
click at [594, 59] on link "Cancel" at bounding box center [591, 57] width 35 height 19
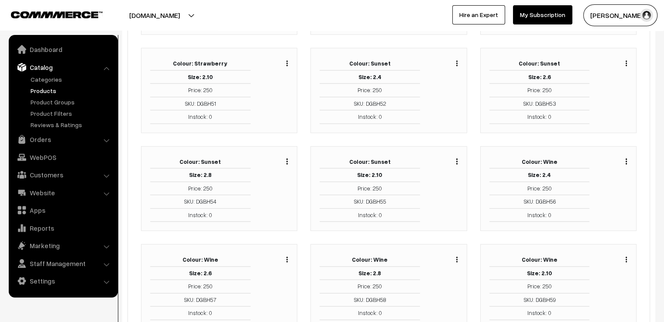
scroll to position [1820, 0]
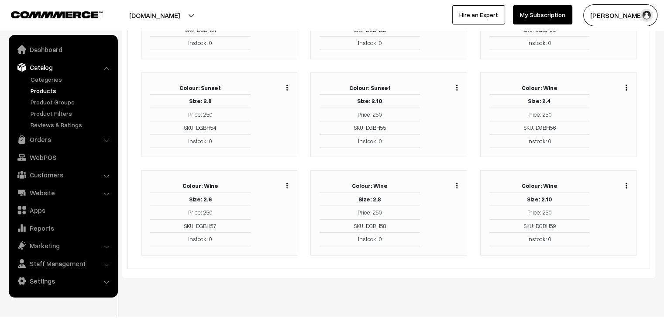
click at [627, 84] on button "button" at bounding box center [626, 87] width 2 height 7
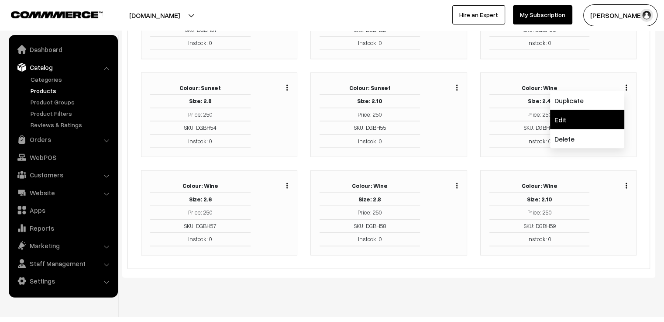
click at [602, 110] on link "Edit" at bounding box center [587, 119] width 74 height 19
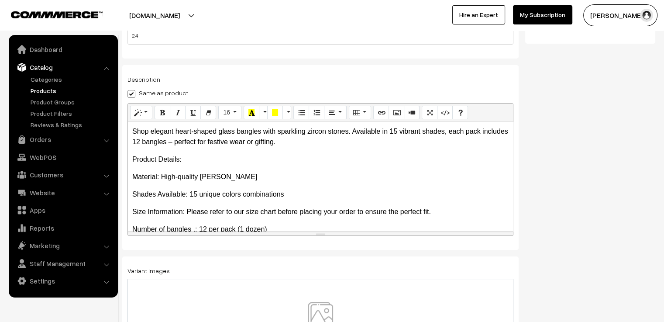
scroll to position [153, 0]
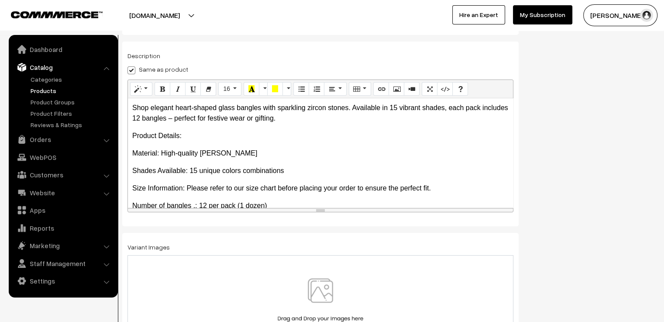
click at [321, 281] on img at bounding box center [320, 303] width 90 height 51
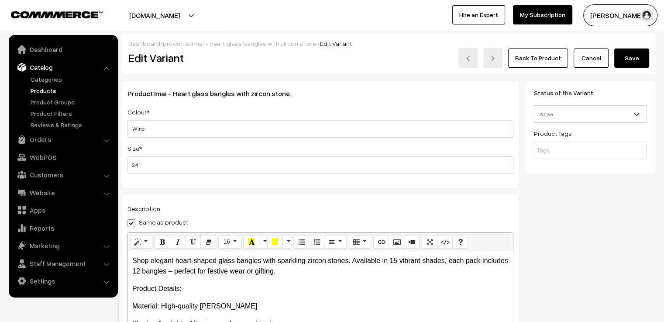
click at [635, 62] on button "Save" at bounding box center [631, 57] width 35 height 19
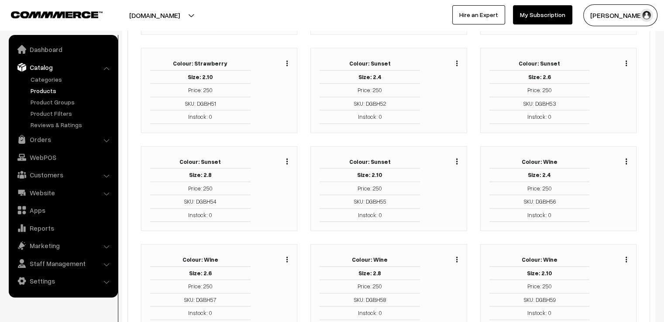
scroll to position [1820, 0]
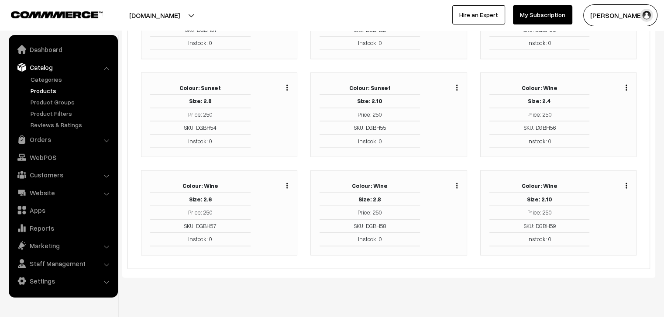
click at [288, 179] on div "Duplicate Edit Delete" at bounding box center [285, 184] width 7 height 10
click at [288, 179] on div "Duplicate Edit Delete" at bounding box center [276, 212] width 38 height 67
click at [286, 183] on img "button" at bounding box center [286, 186] width 1 height 6
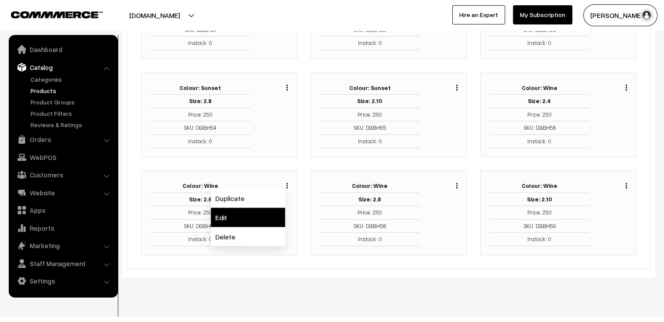
click at [272, 210] on link "Edit" at bounding box center [248, 217] width 74 height 19
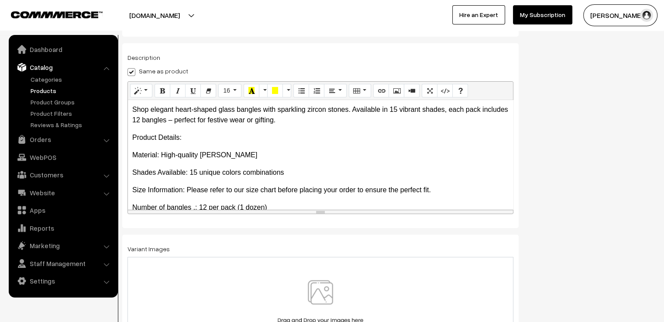
scroll to position [153, 0]
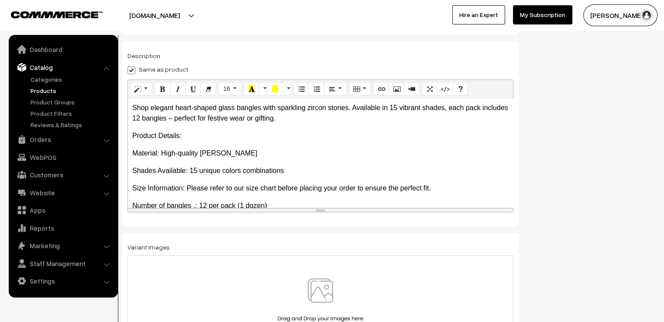
click at [296, 289] on img at bounding box center [320, 303] width 90 height 51
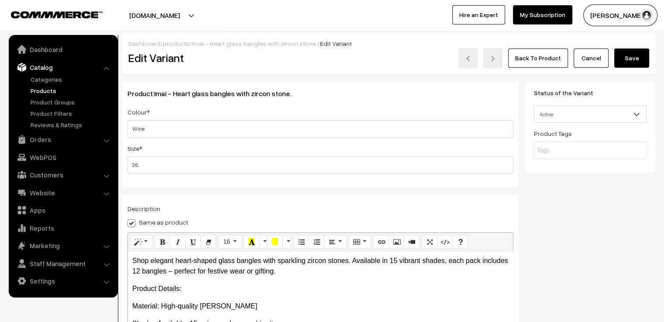
click at [632, 62] on button "Save" at bounding box center [631, 57] width 35 height 19
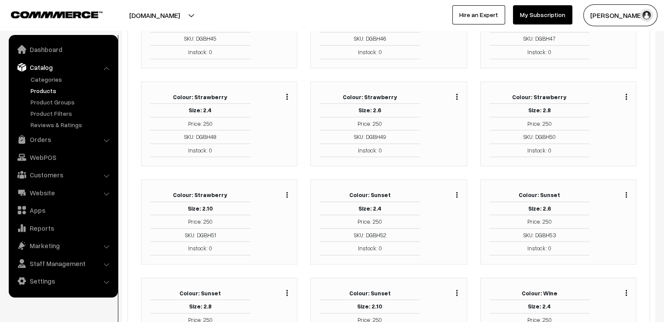
scroll to position [1820, 0]
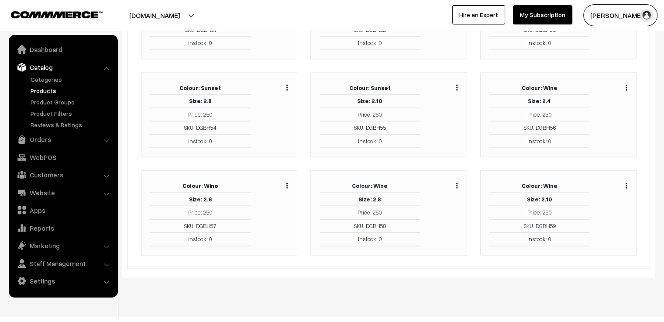
click at [458, 179] on div "Duplicate Edit Delete" at bounding box center [445, 212] width 38 height 67
click at [457, 183] on img "button" at bounding box center [456, 186] width 1 height 6
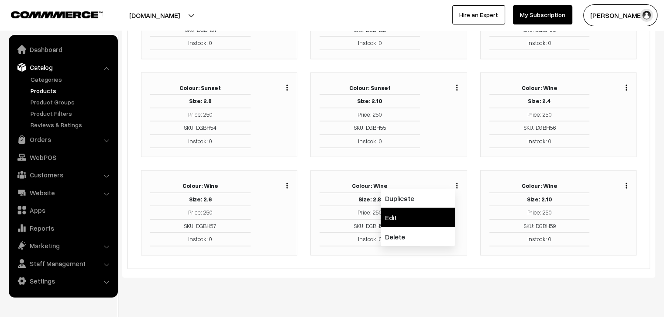
click at [442, 208] on link "Edit" at bounding box center [418, 217] width 74 height 19
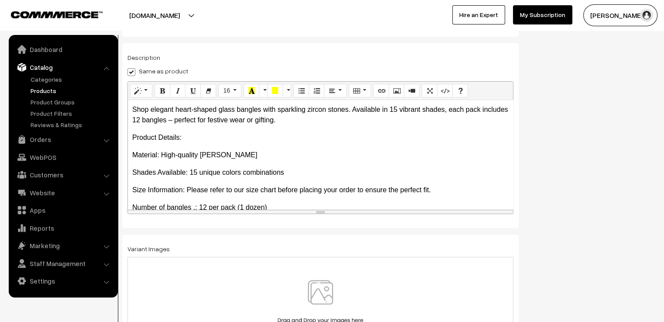
scroll to position [153, 0]
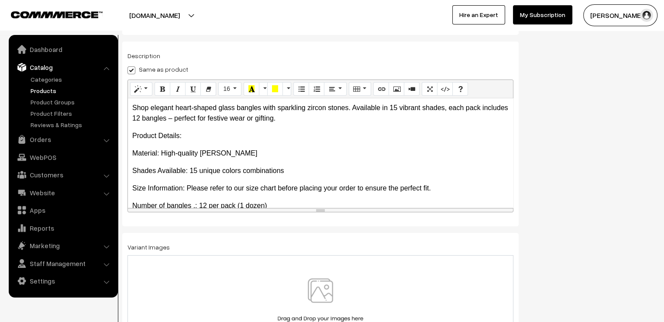
click at [313, 308] on img at bounding box center [320, 303] width 90 height 51
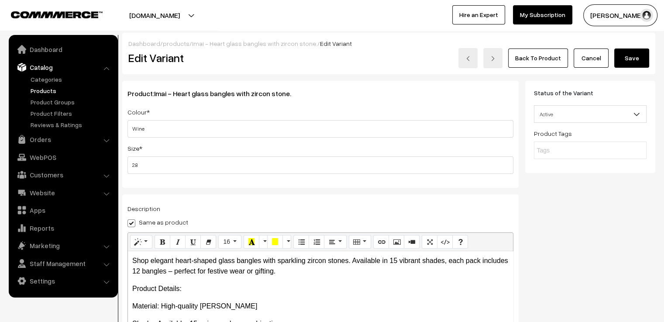
click at [632, 64] on button "Save" at bounding box center [631, 57] width 35 height 19
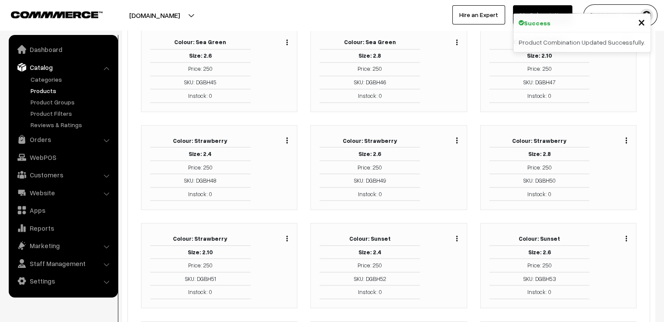
scroll to position [1820, 0]
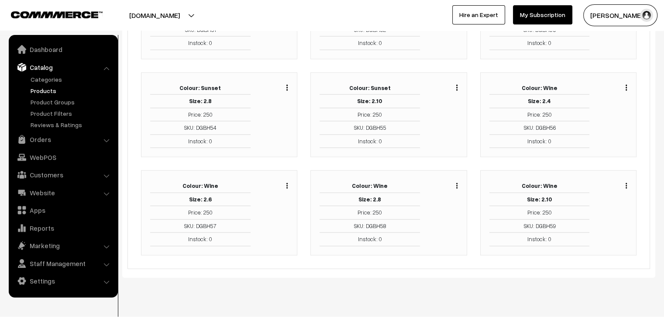
click at [457, 183] on img "button" at bounding box center [456, 186] width 1 height 6
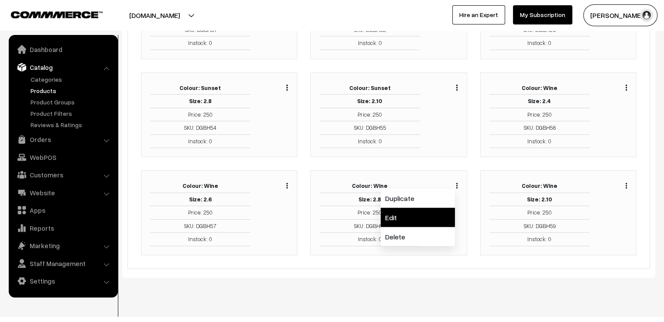
click at [446, 208] on link "Edit" at bounding box center [418, 217] width 74 height 19
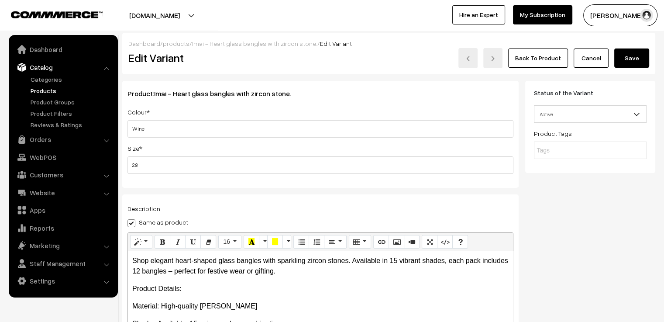
click at [600, 59] on link "Cancel" at bounding box center [591, 57] width 35 height 19
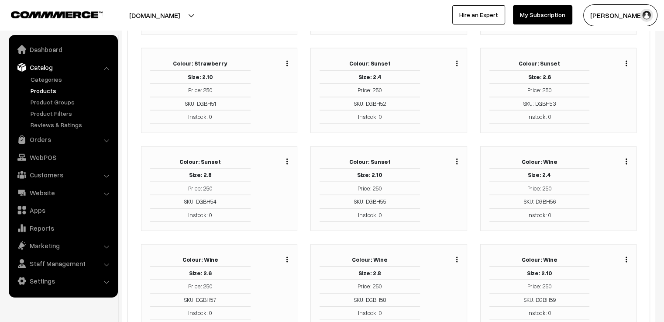
scroll to position [1820, 0]
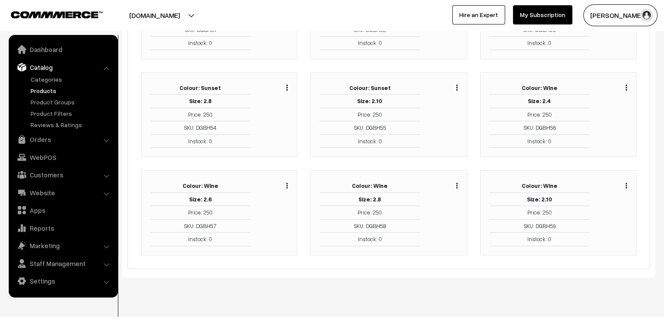
click at [626, 183] on img "button" at bounding box center [625, 186] width 1 height 6
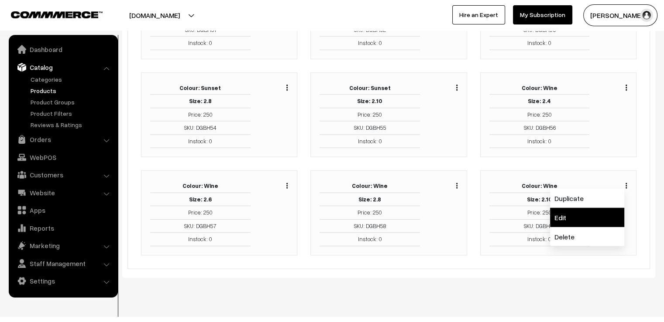
click at [613, 208] on link "Edit" at bounding box center [587, 217] width 74 height 19
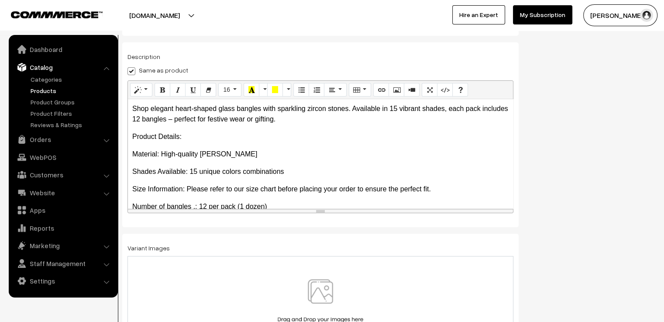
scroll to position [153, 0]
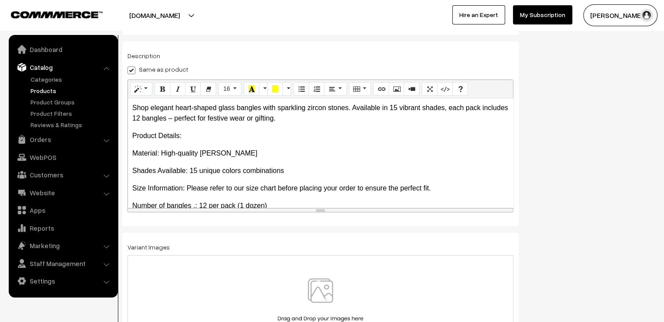
click at [337, 289] on img at bounding box center [320, 303] width 90 height 51
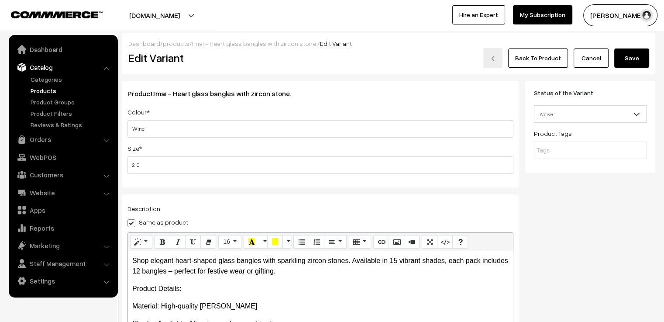
click at [631, 59] on button "Save" at bounding box center [631, 57] width 35 height 19
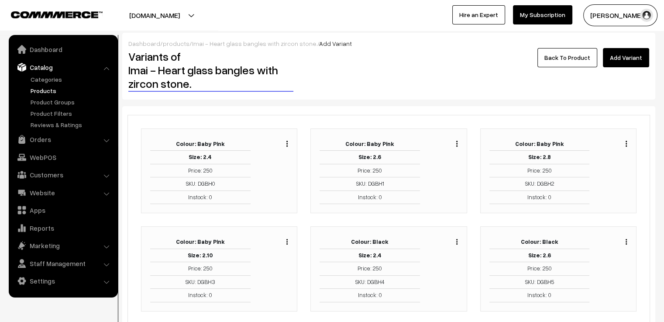
click at [558, 59] on link "Back To Product" at bounding box center [567, 57] width 60 height 19
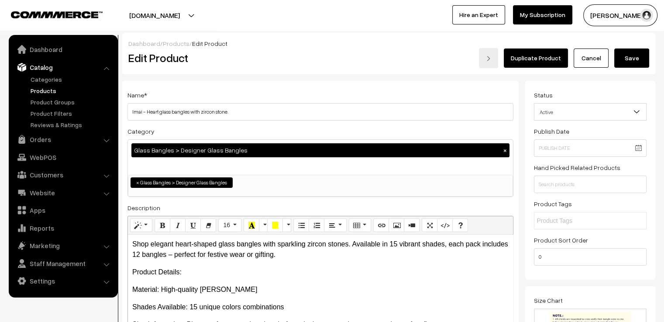
click at [621, 57] on button "Save" at bounding box center [631, 57] width 35 height 19
